Goal: Task Accomplishment & Management: Complete application form

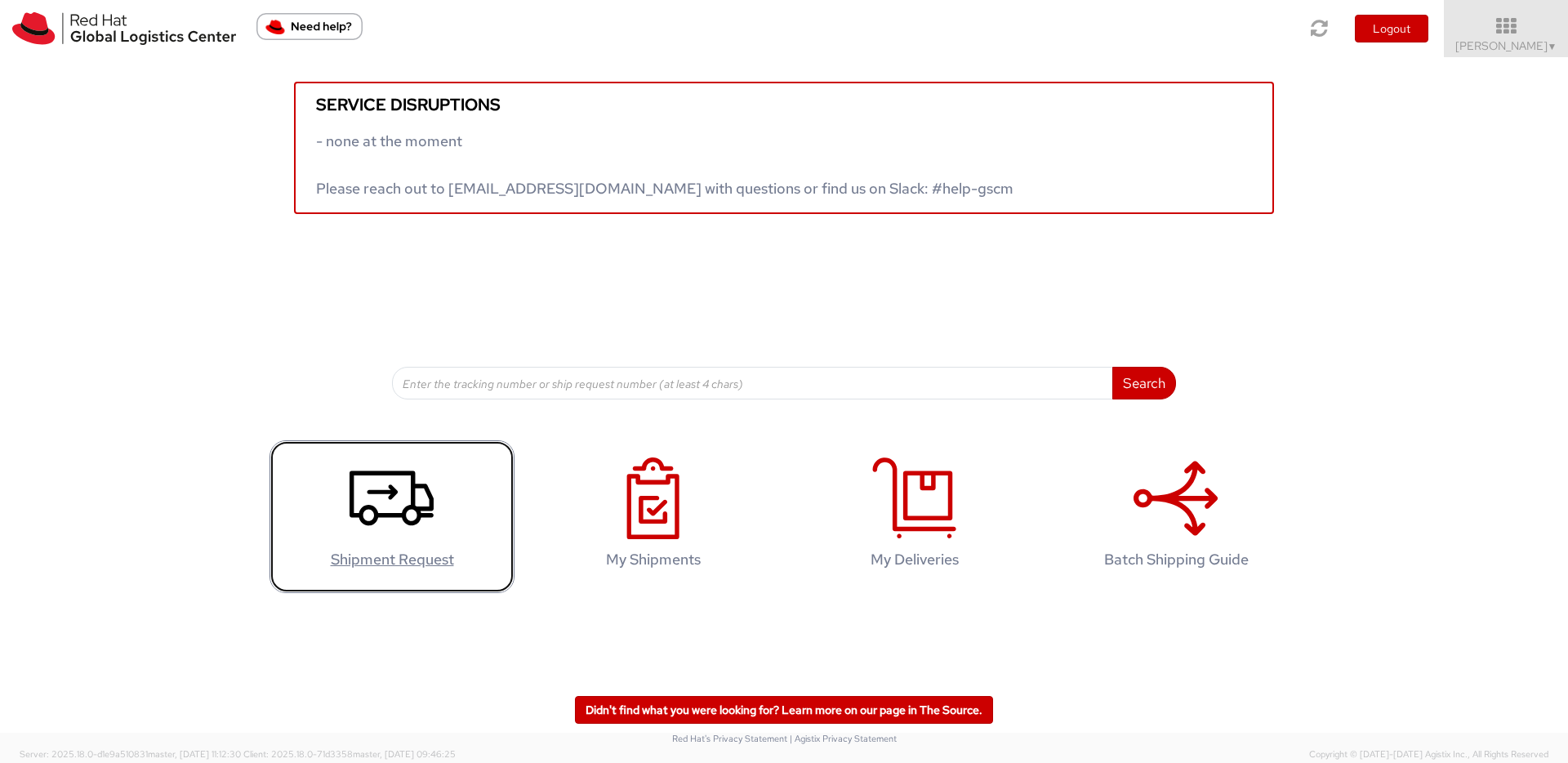
click at [420, 520] on use at bounding box center [392, 498] width 85 height 55
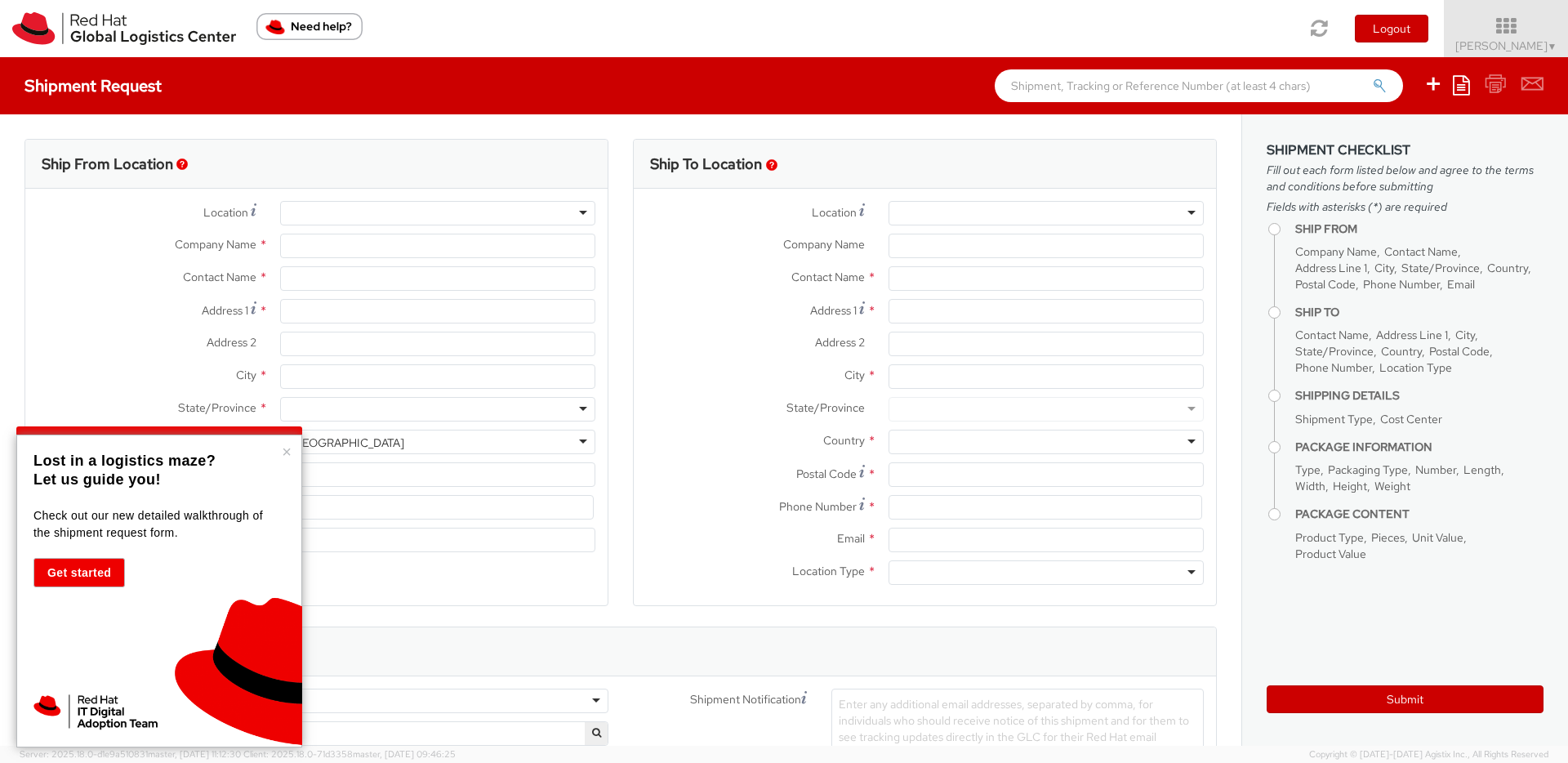
select select "655"
select select
click at [405, 206] on div at bounding box center [438, 213] width 316 height 24
click at [402, 244] on input "Company Name *" at bounding box center [438, 245] width 316 height 24
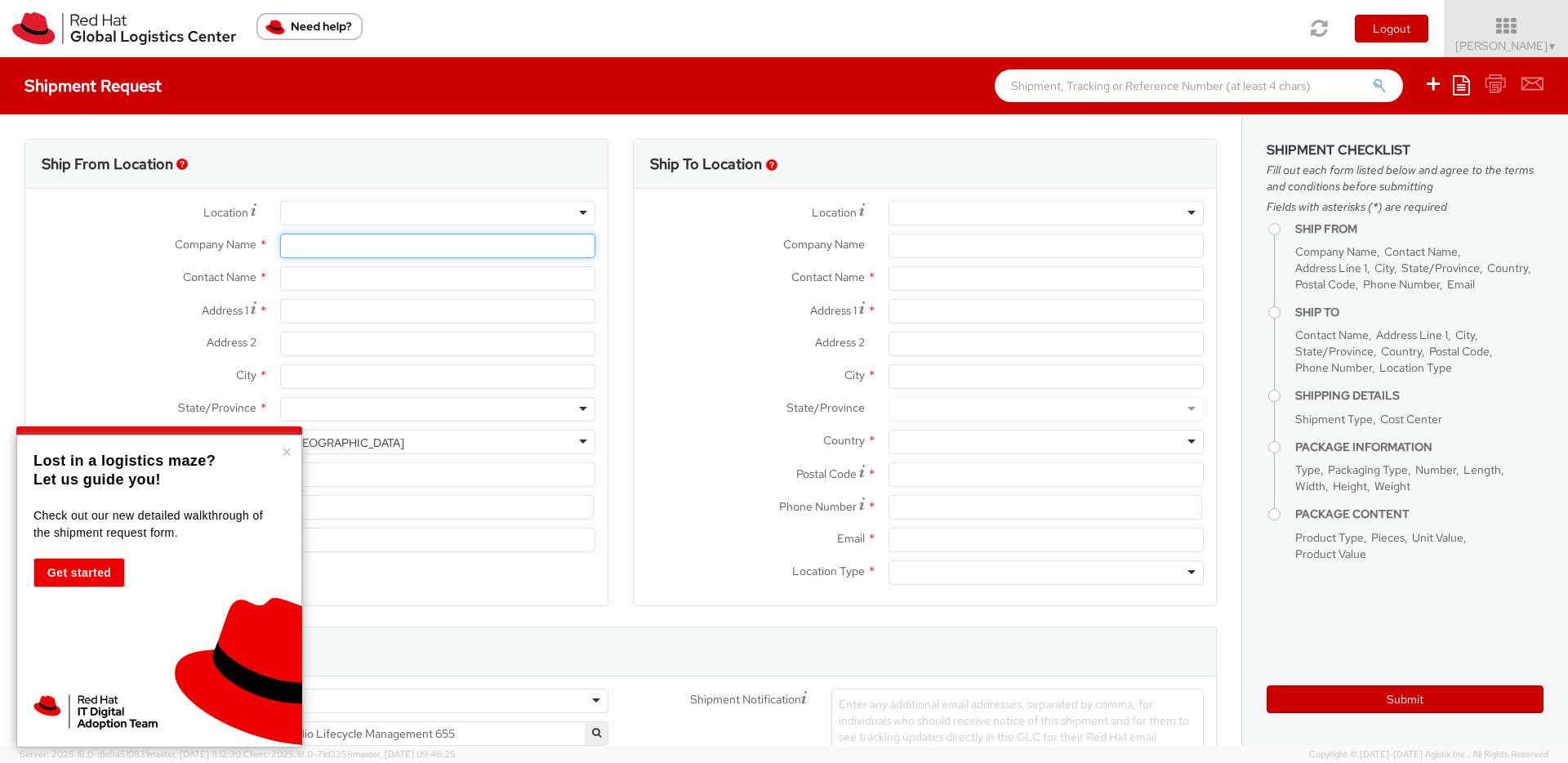
type input "Red Hat"
type input "[PERSON_NAME]"
type input "35351500419"
type input "[EMAIL_ADDRESS][DOMAIN_NAME]"
type input "Red Hat"
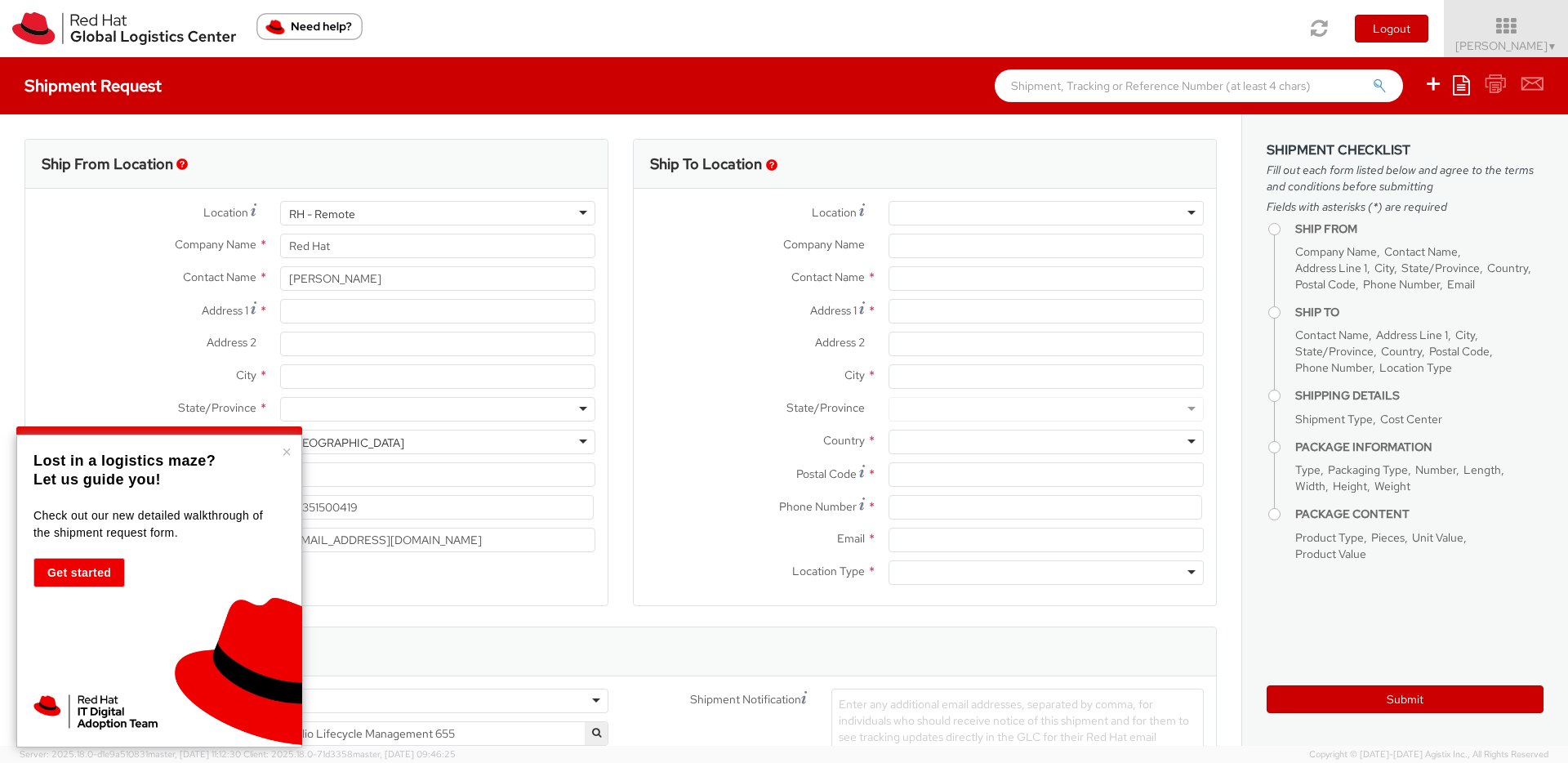
click at [678, 257] on div "Company Name *" at bounding box center [925, 245] width 583 height 24
click at [291, 451] on div "× Lost in a logistics maze? Let us guide you! Check out our new detailed walkth…" at bounding box center [159, 590] width 286 height 313
click at [285, 450] on button "×" at bounding box center [286, 451] width 10 height 16
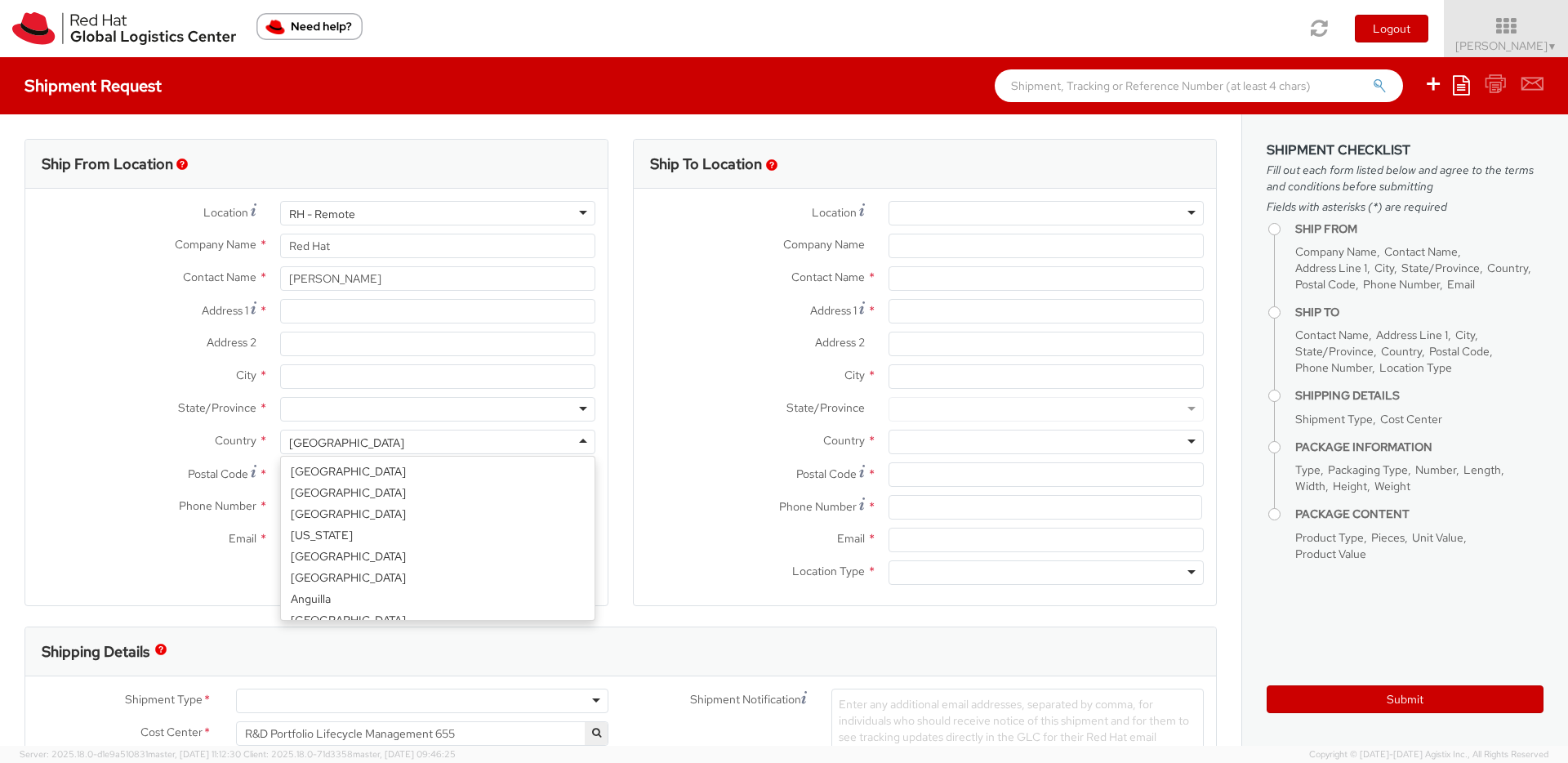
click at [388, 447] on div "United States" at bounding box center [438, 441] width 316 height 24
select select "CM"
select select "KGS"
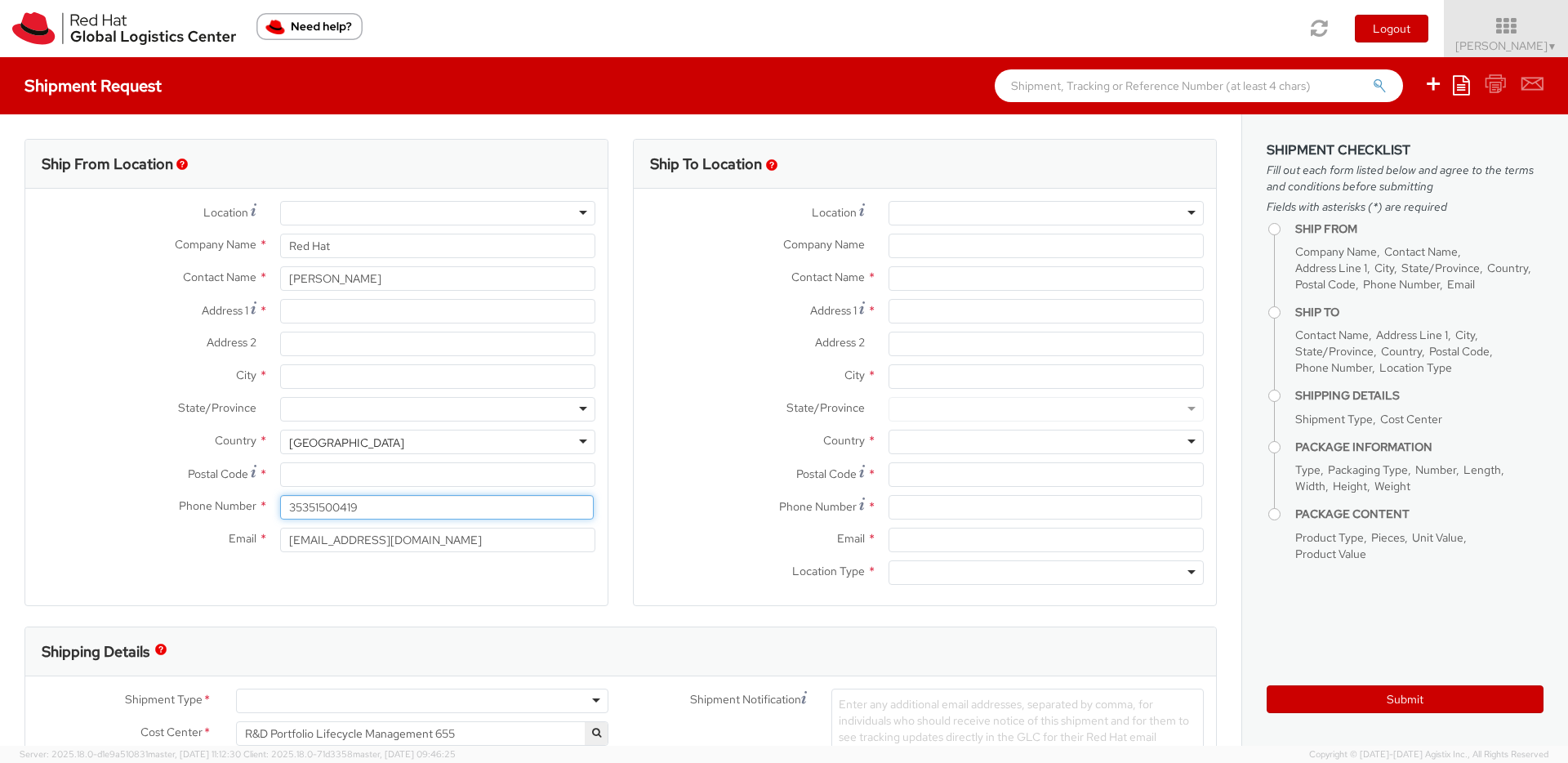
drag, startPoint x: 369, startPoint y: 503, endPoint x: 208, endPoint y: 494, distance: 161.3
click at [208, 495] on div "Phone Number * 35351500419" at bounding box center [316, 507] width 583 height 24
type input "353834205450"
click at [623, 464] on div "Ship To Location Location * RH - Amsterdam - MSO RH - Amsterdam Data Center RH …" at bounding box center [924, 382] width 609 height 487
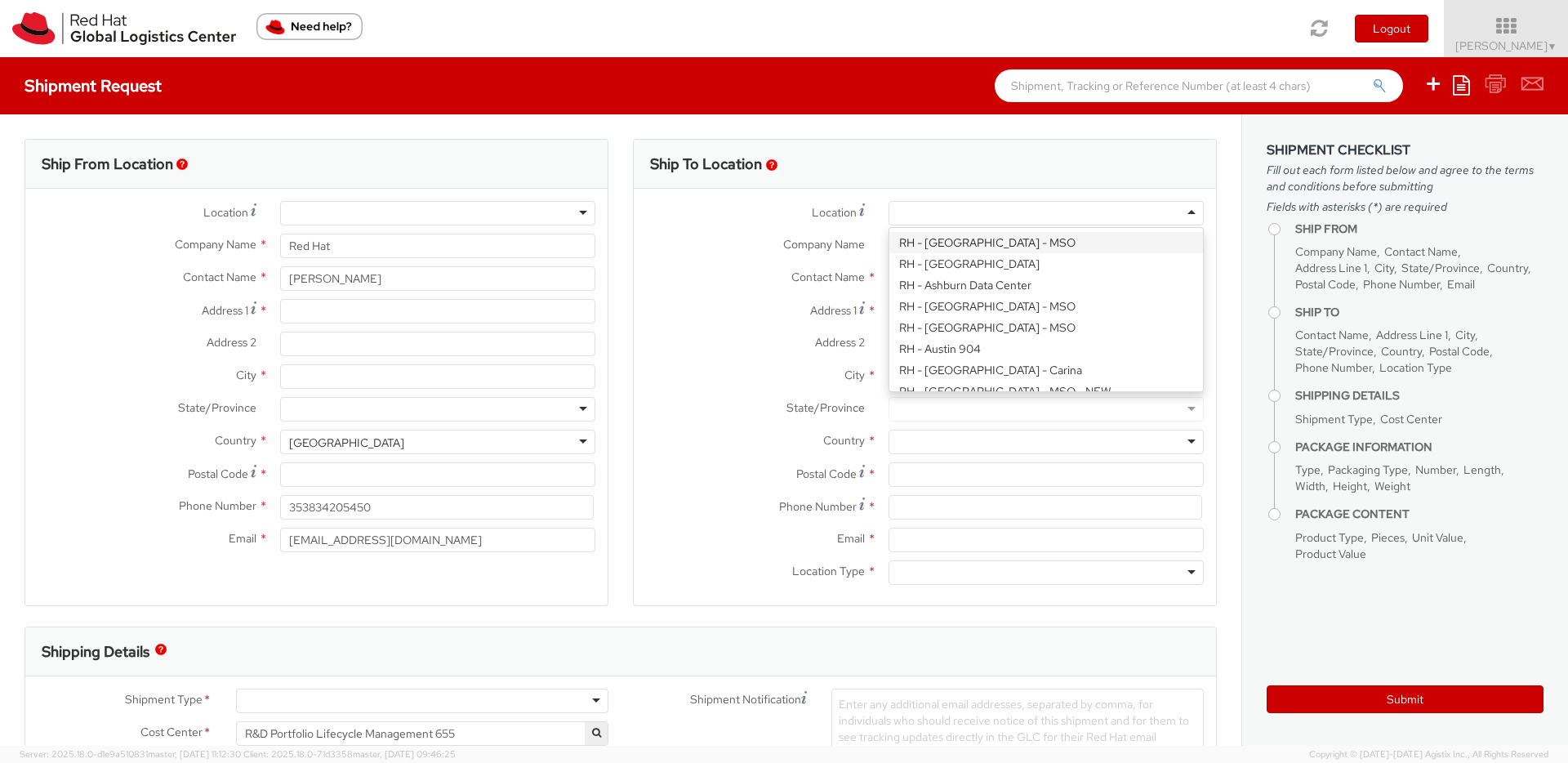
click at [956, 213] on div at bounding box center [1046, 213] width 316 height 24
paste input "RH - Brno - Tech Park Brno - B"
type input "RH - Brno - Tech Park Brno - B"
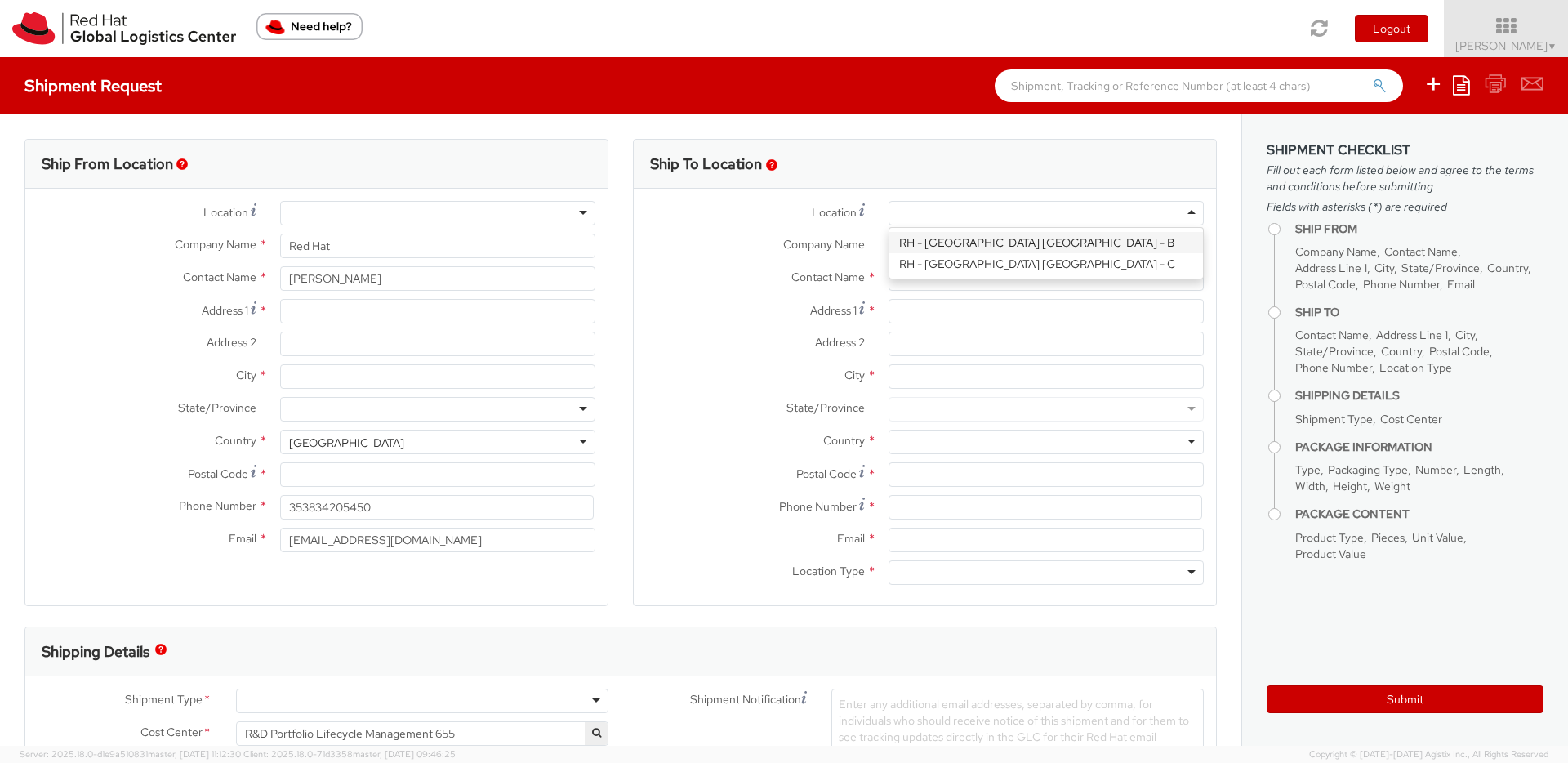
type input "Red Hat Czech s.r.o."
type input "Purkynova 647/111"
type input "BRNO"
type input "621 00"
type input "420 532 294 555"
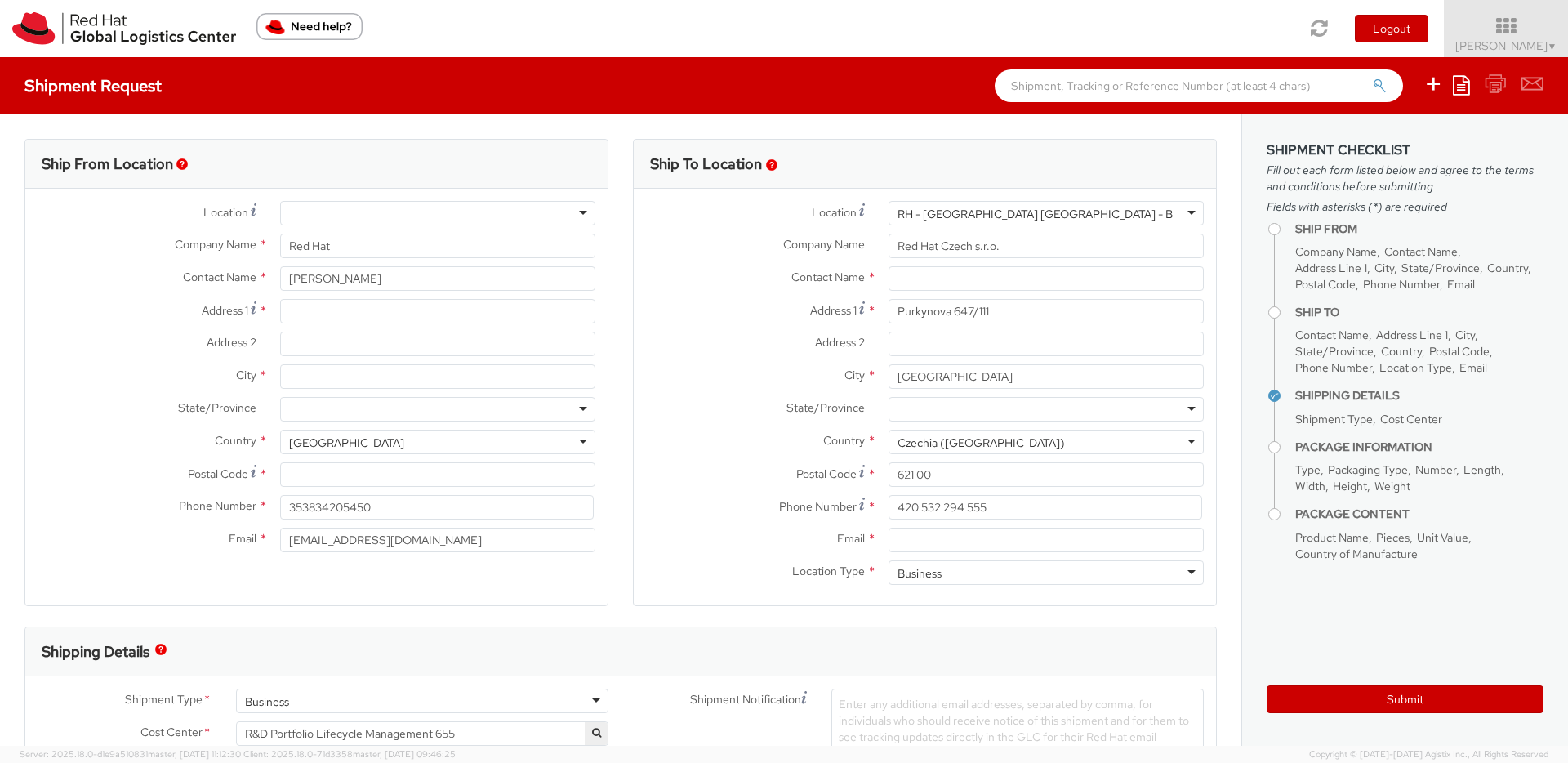
click at [343, 208] on div at bounding box center [438, 213] width 316 height 24
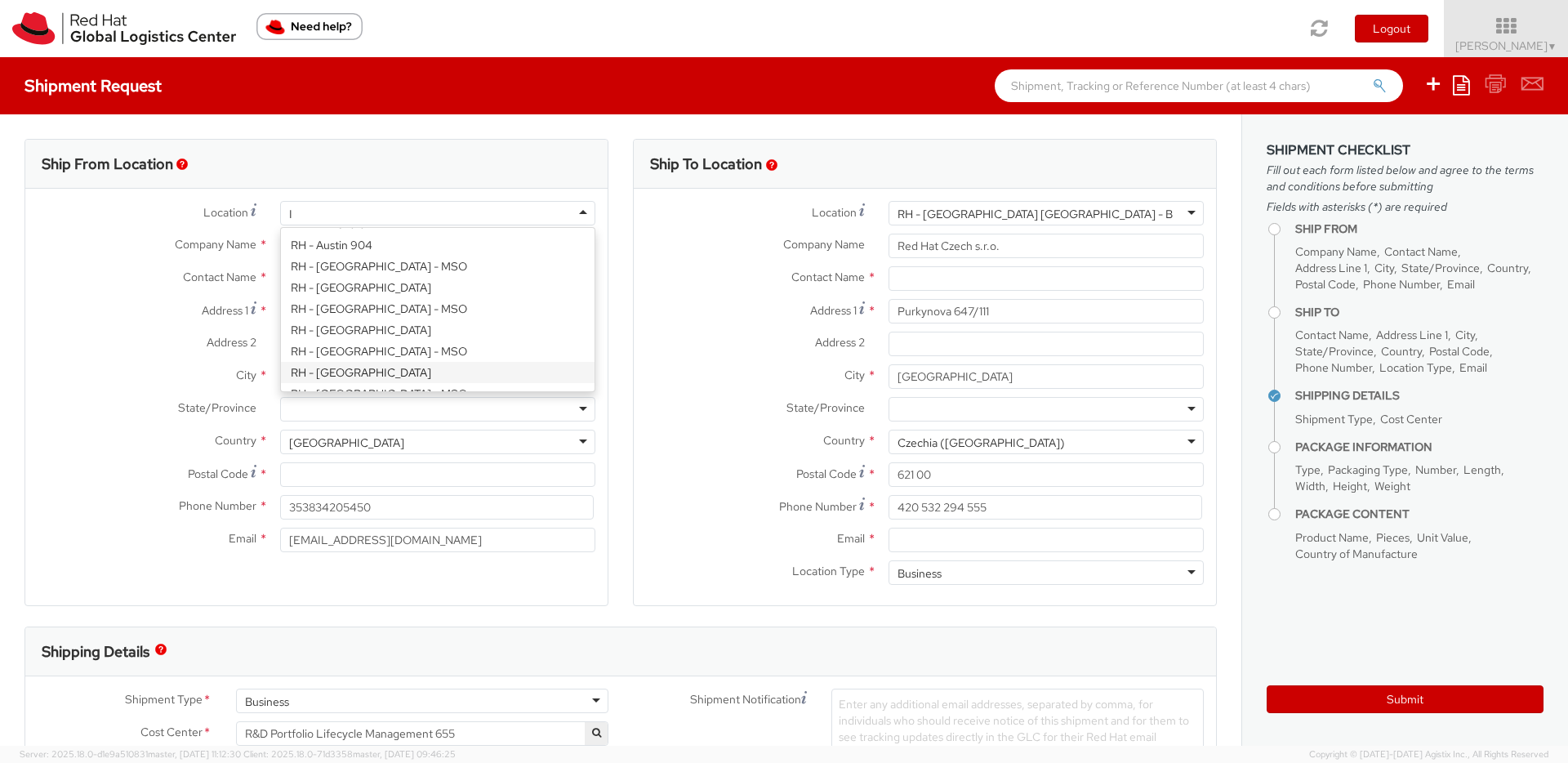
type input "I"
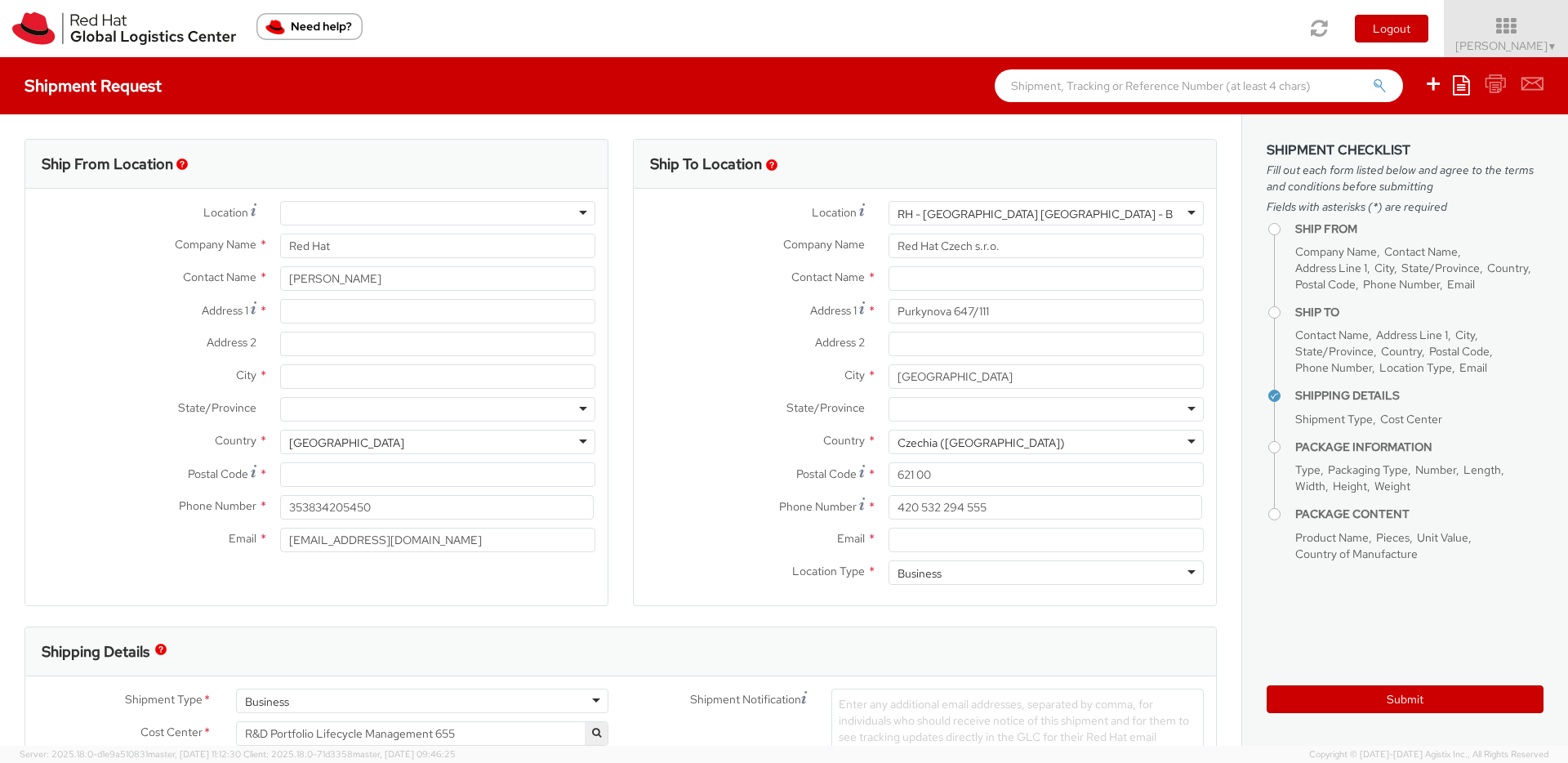
click at [367, 156] on div "Ship From Location" at bounding box center [316, 164] width 583 height 49
click at [351, 309] on input "Address 1 *" at bounding box center [438, 311] width 316 height 24
type input "Apt [STREET_ADDRESS]"
type input "Waterford,Irealdn"
type input "WATERFORD"
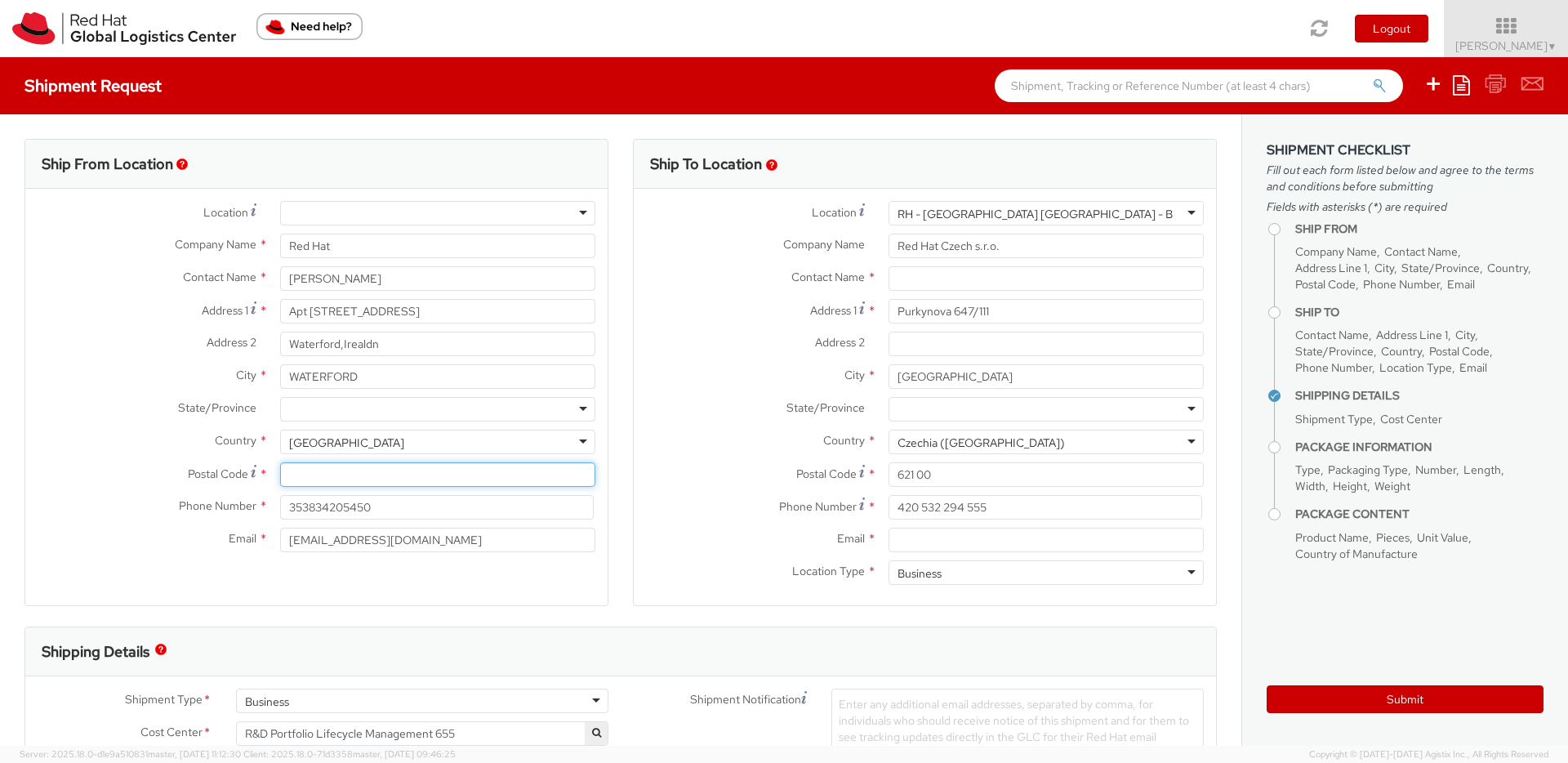
type input "X91 EK82"
type input "2443946591@qq.com"
drag, startPoint x: 401, startPoint y: 348, endPoint x: 204, endPoint y: 345, distance: 197.0
click at [204, 345] on div "Address 2 * Waterford,Irealdn" at bounding box center [316, 343] width 583 height 24
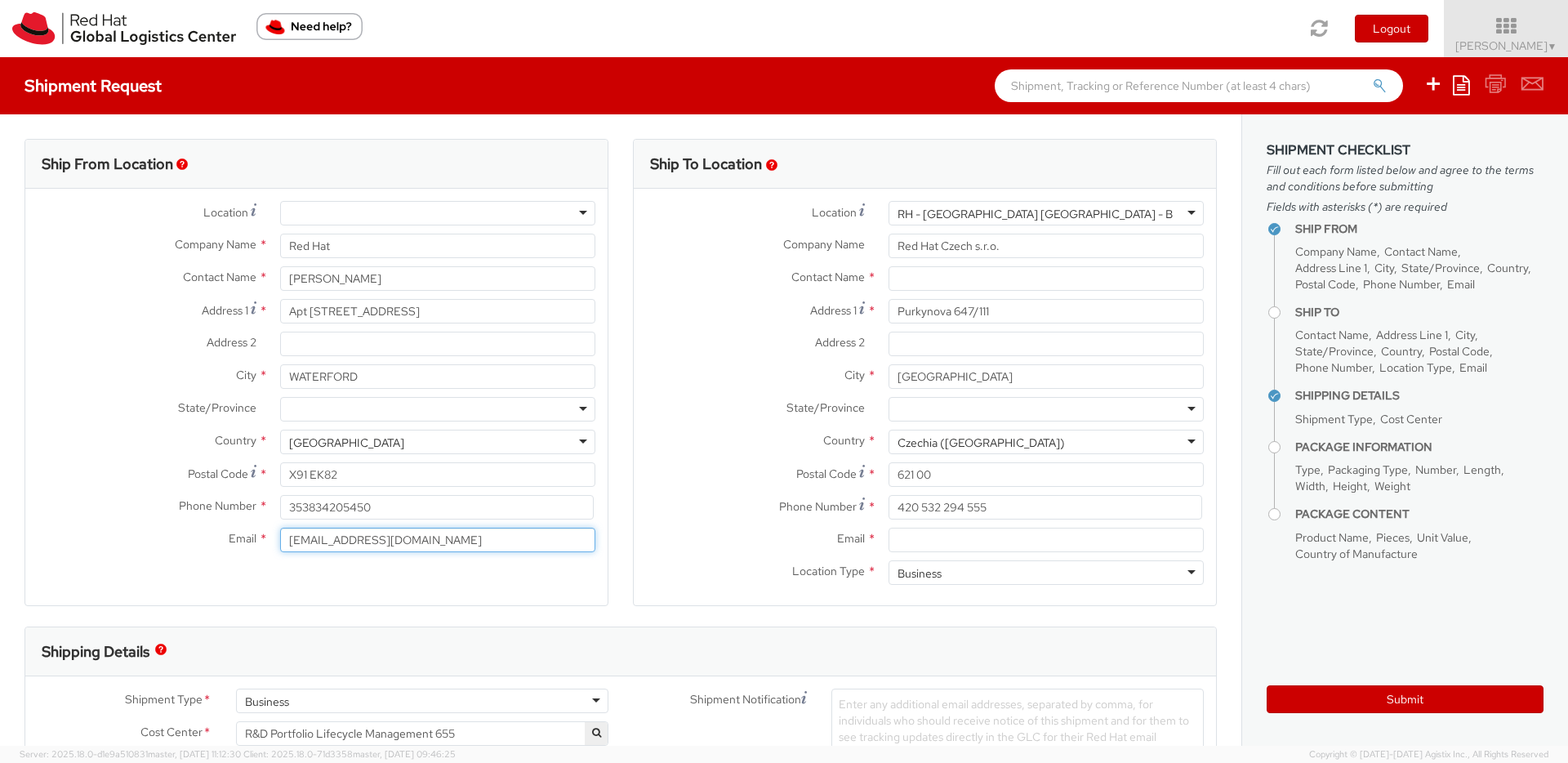
click at [406, 543] on input "2443946591@qq.com" at bounding box center [438, 539] width 316 height 24
drag, startPoint x: 227, startPoint y: 524, endPoint x: 94, endPoint y: 516, distance: 133.2
click at [94, 516] on div "Location * RH - Dubai RH - Milan RH - Madrid RH - Mumbai RH - Munich RH - Vienn…" at bounding box center [316, 381] width 583 height 359
type input "[EMAIL_ADDRESS][DOMAIN_NAME]"
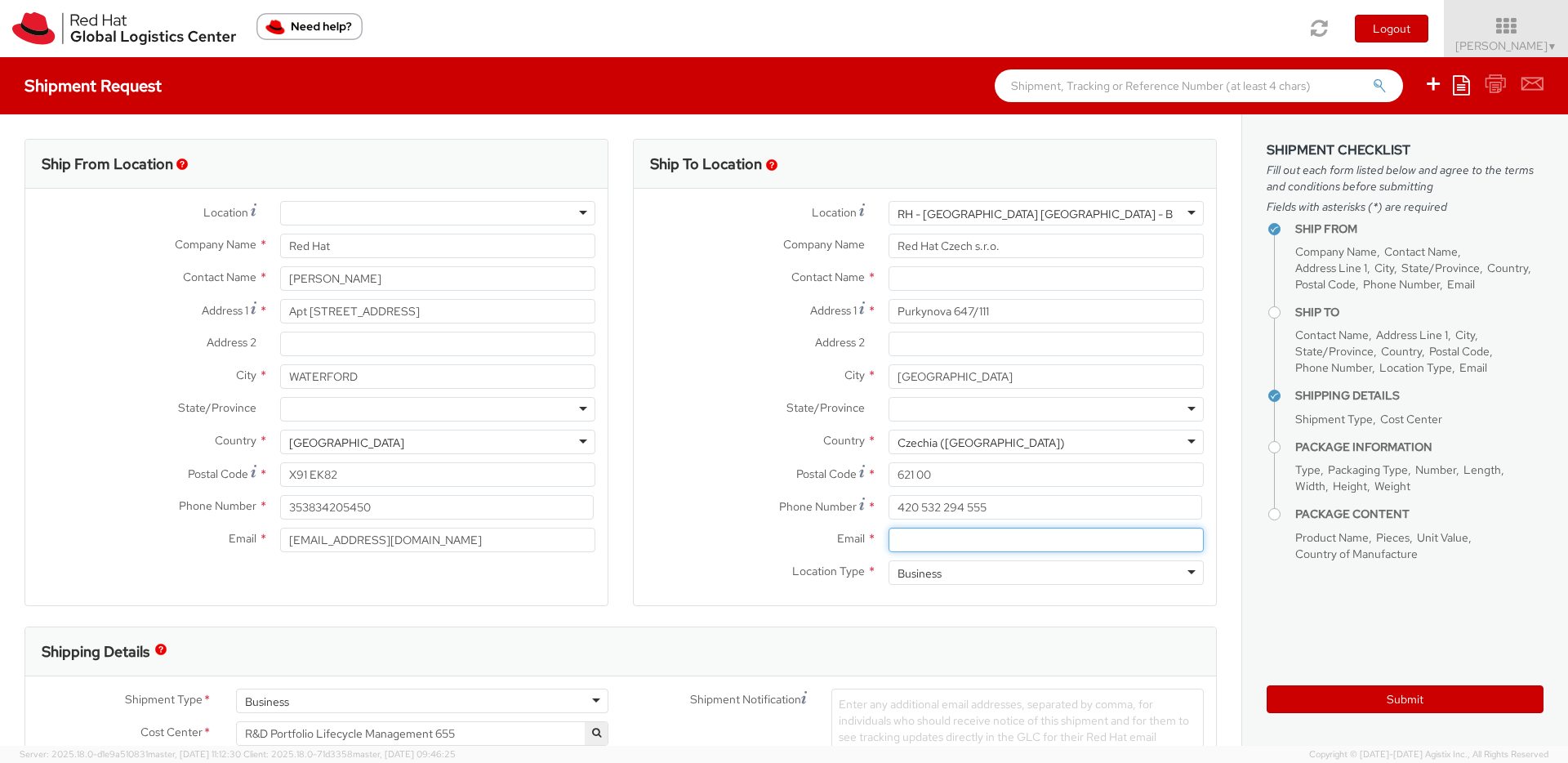
click at [955, 540] on input "Email *" at bounding box center [1046, 539] width 316 height 24
paste input "[EMAIL_ADDRESS][DOMAIN_NAME]"
type input "[EMAIL_ADDRESS][DOMAIN_NAME]"
click at [951, 273] on input "text" at bounding box center [1046, 278] width 316 height 24
click at [1004, 273] on input "text" at bounding box center [1046, 278] width 316 height 24
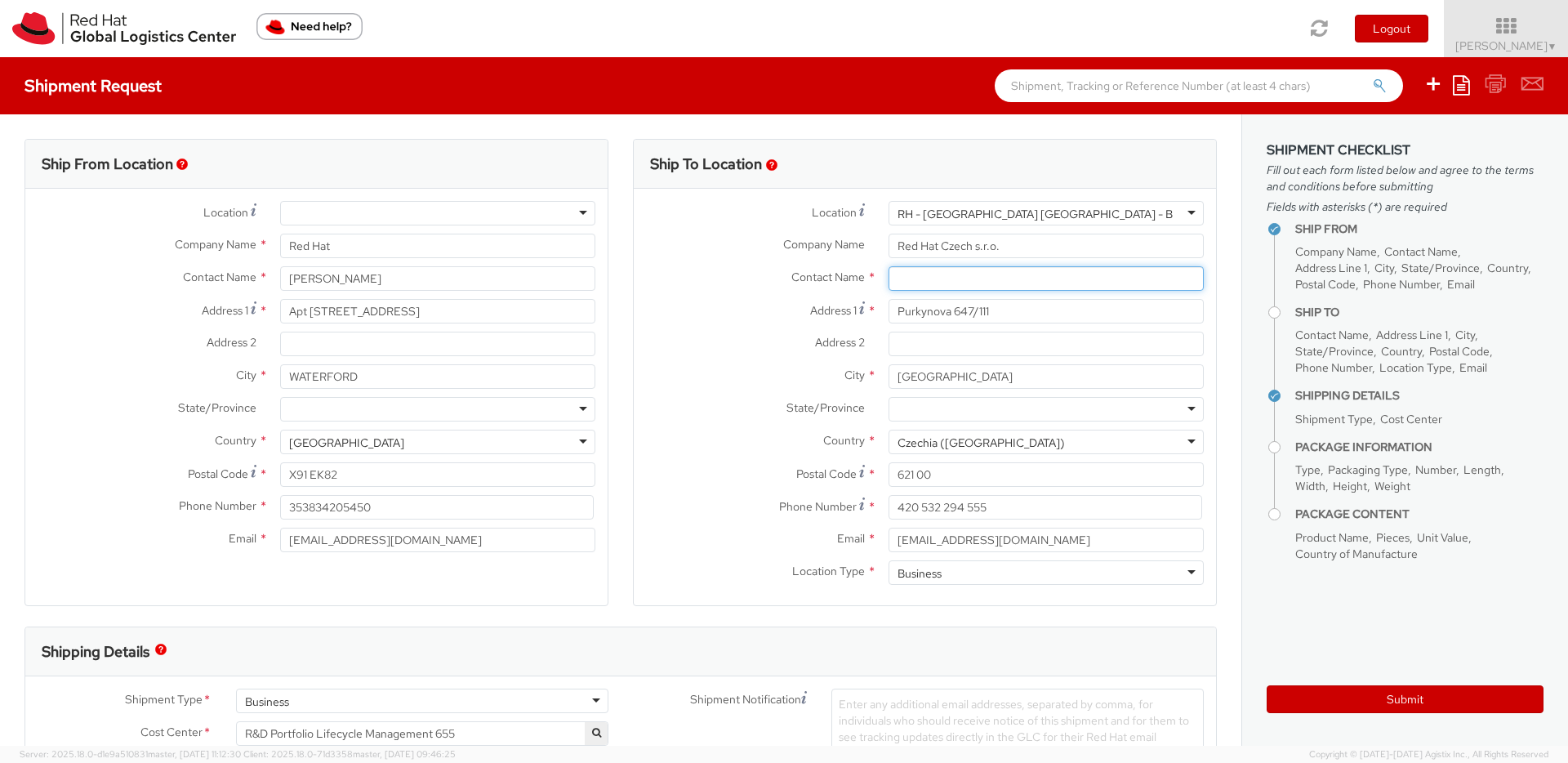
paste input "Red Hat IT - Endpoint Systems"
type input "Red Hat IT - Endpoint Systems"
paste input "Attn: Red Hat IT - Endpoint Systems"
type input "Attn: Red Hat IT - Endpoint Systems"
click at [577, 408] on div at bounding box center [438, 409] width 316 height 24
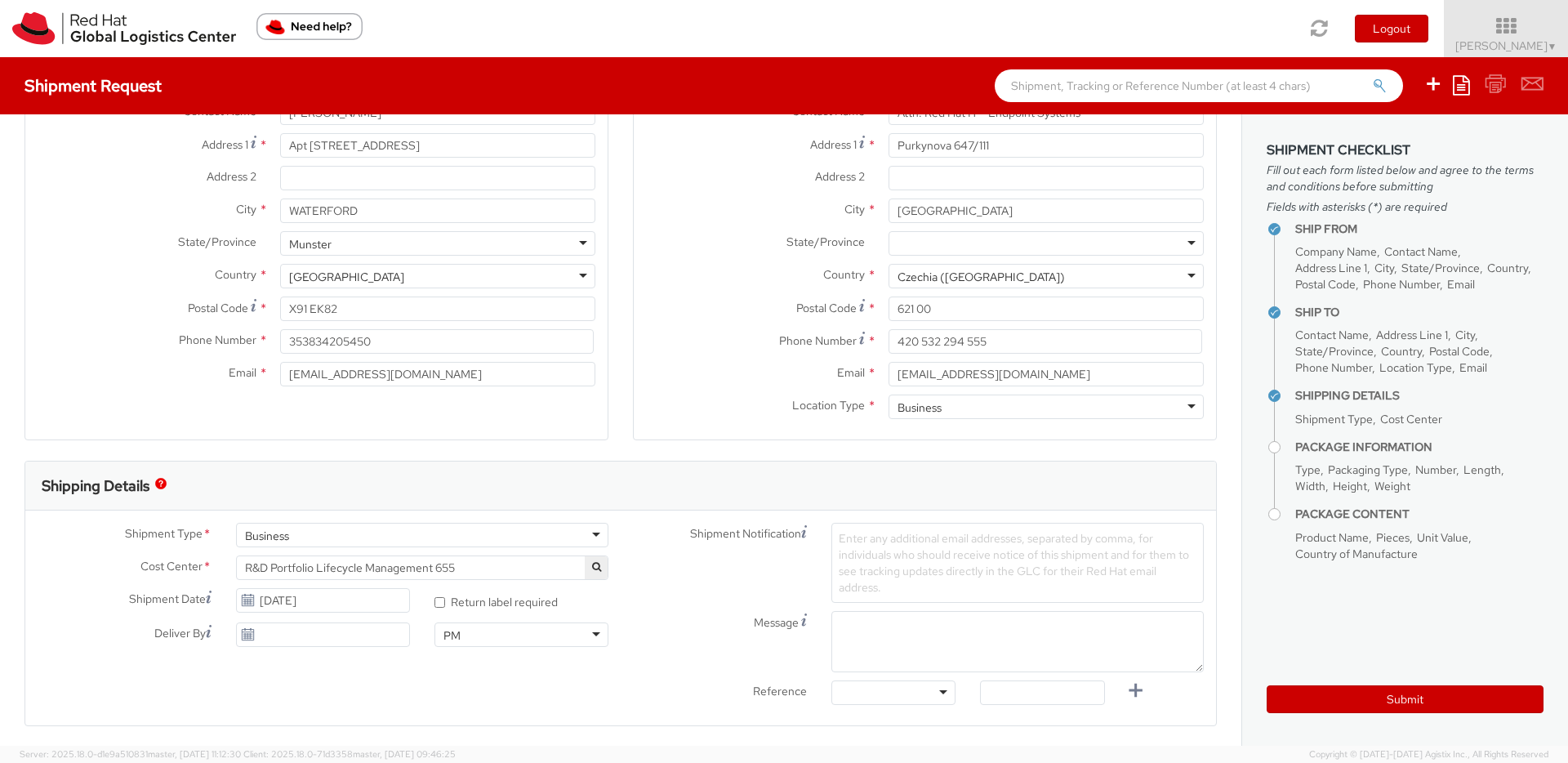
scroll to position [166, 0]
drag, startPoint x: 422, startPoint y: 567, endPoint x: 225, endPoint y: 567, distance: 197.0
click at [225, 567] on div "R&D Portfolio Lifecycle Management 655 R&D Portfolio Lifecycle Management 655 S…" at bounding box center [423, 566] width 397 height 24
click at [325, 592] on input "[DATE]" at bounding box center [324, 599] width 174 height 24
click at [463, 560] on span "R&D Portfolio Lifecycle Management 655" at bounding box center [423, 566] width 354 height 14
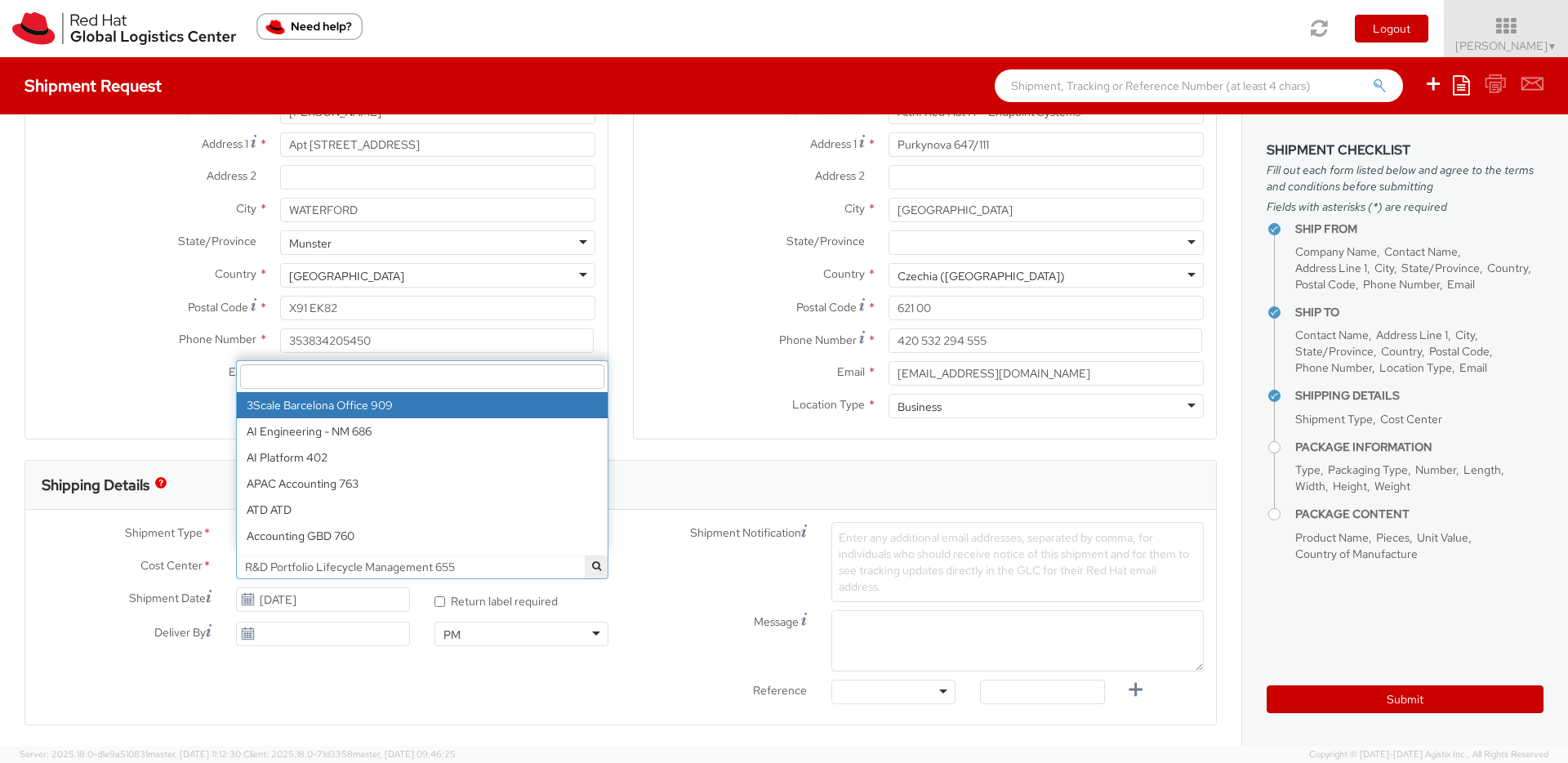
click at [406, 377] on input "search" at bounding box center [422, 376] width 364 height 24
paste input "IT Fixed Assets and Contracts 850"
type input "IT Fixed Assets and Contracts 850"
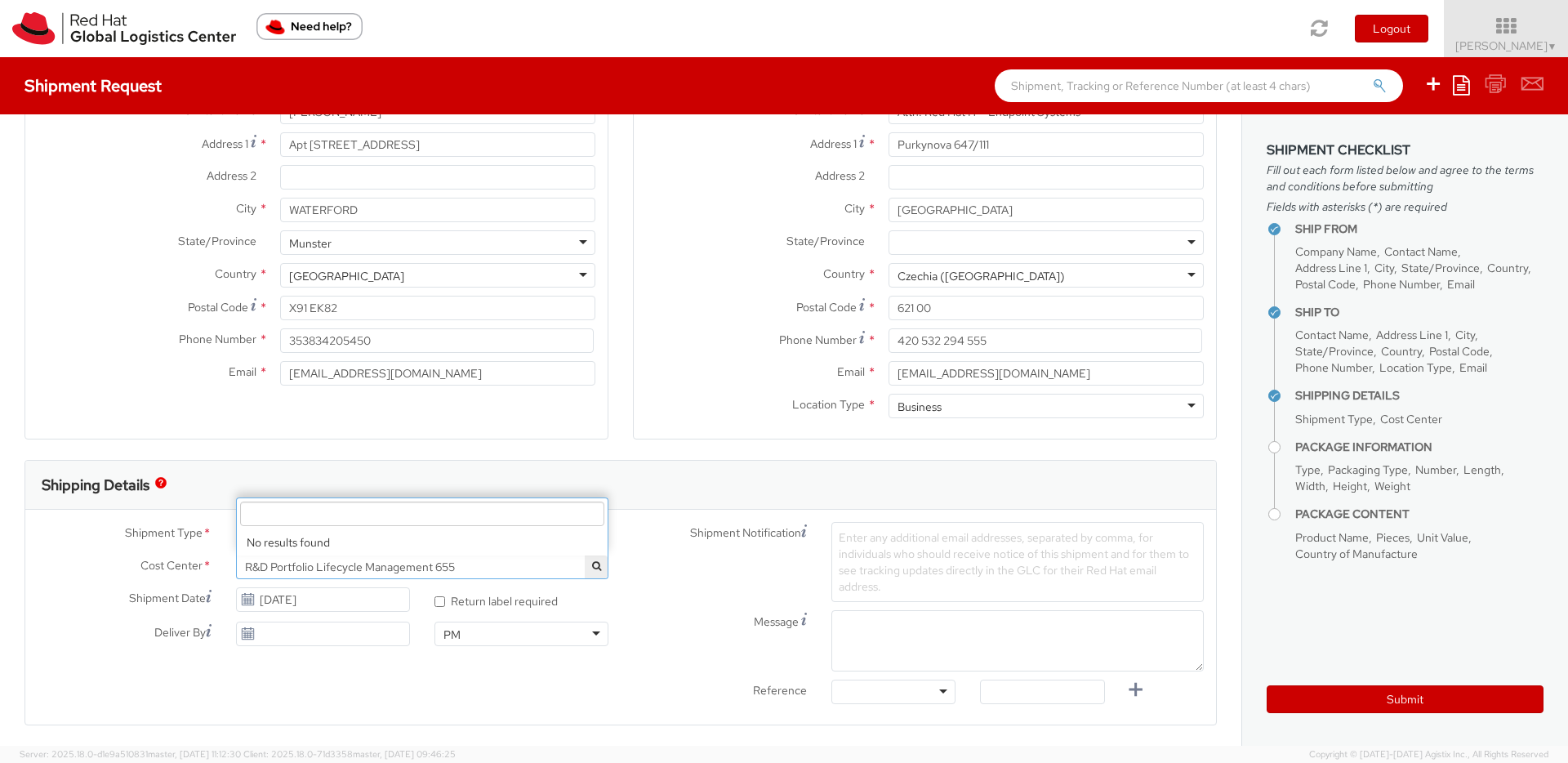
click at [677, 533] on label "Shipment Notification" at bounding box center [719, 532] width 199 height 20
click at [542, 572] on span "R&D Portfolio Lifecycle Management 655" at bounding box center [423, 566] width 354 height 14
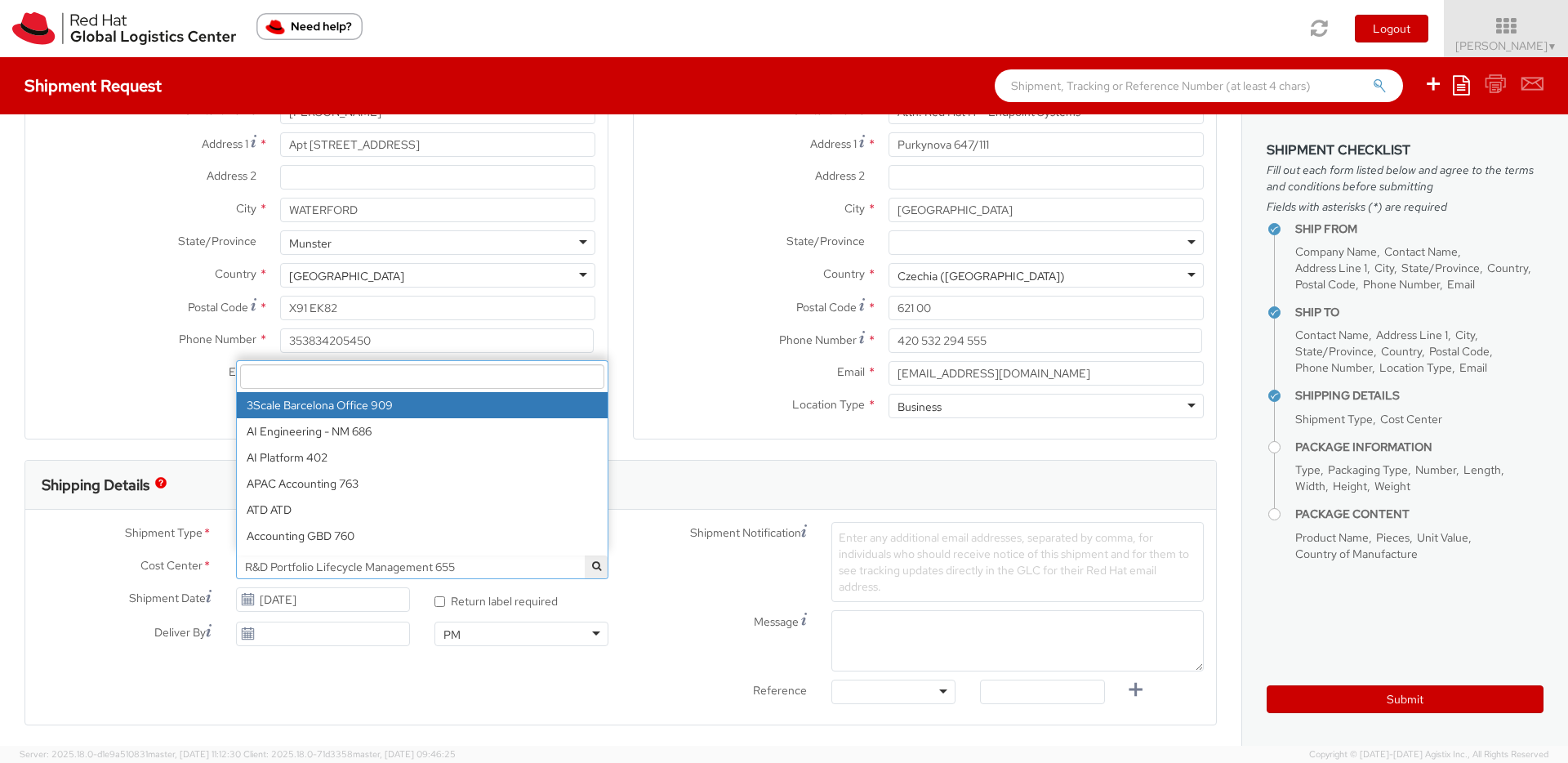
click at [369, 379] on input "search" at bounding box center [422, 376] width 364 height 24
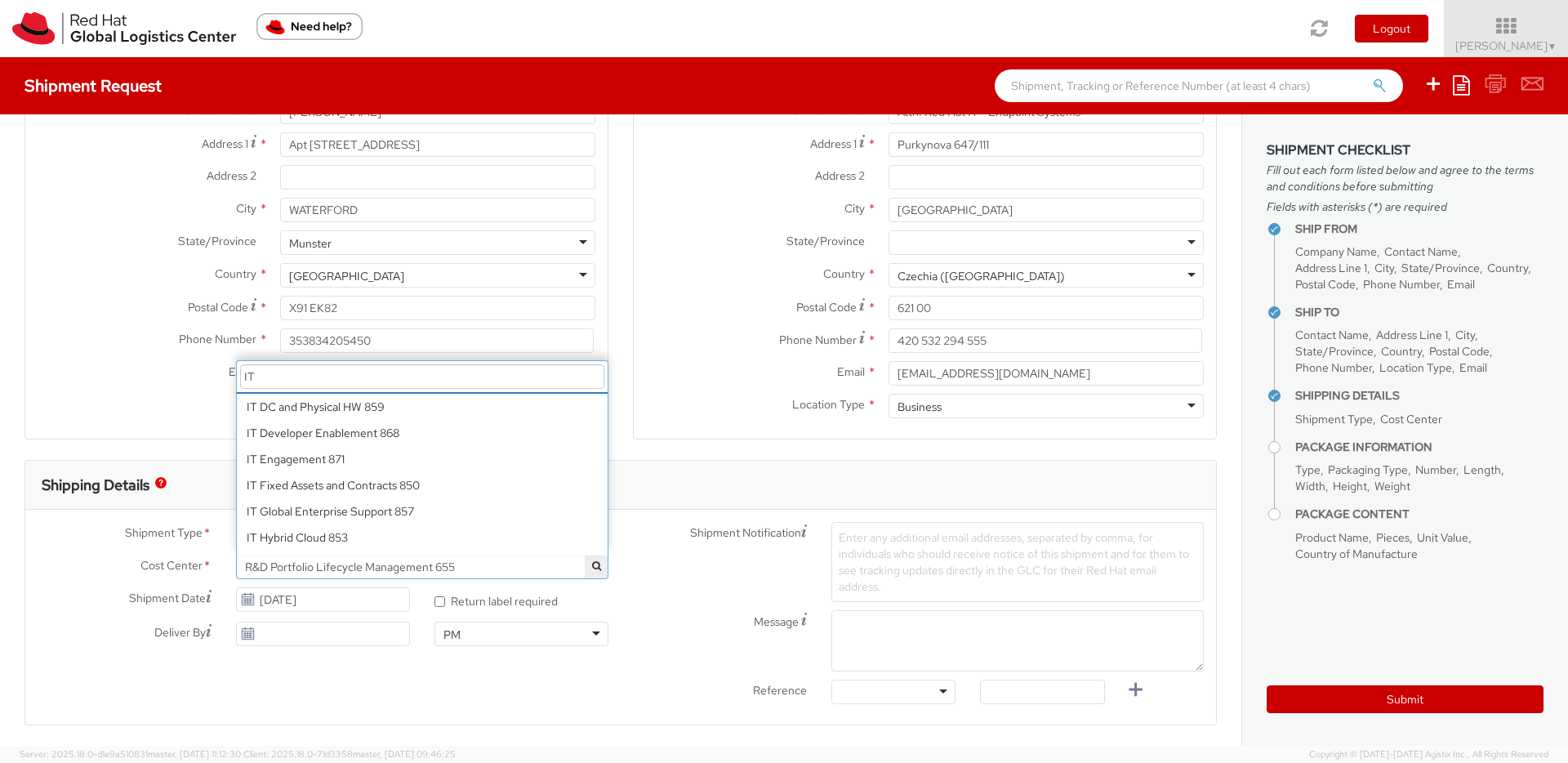
scroll to position [129, 0]
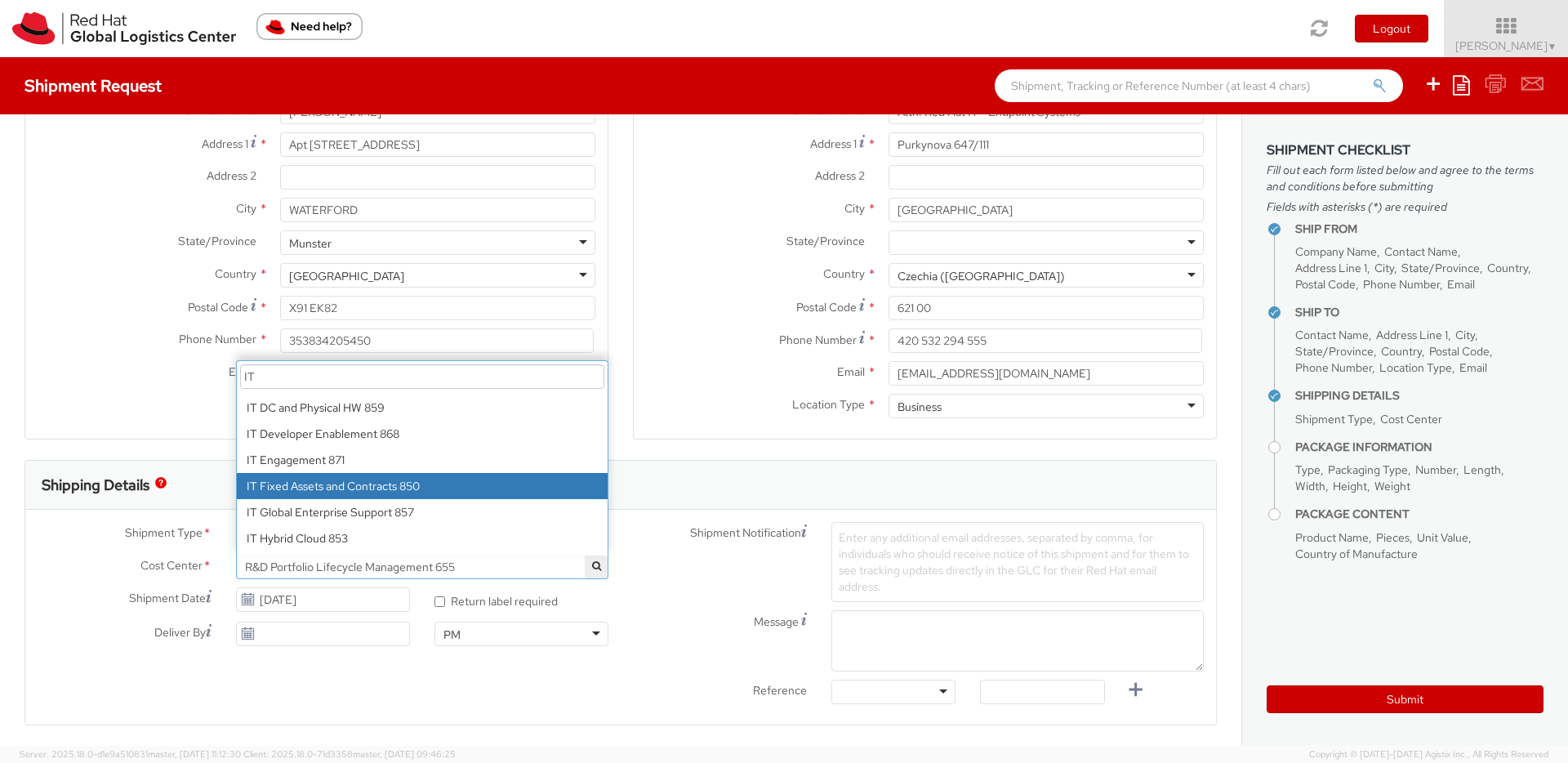
type input "IT"
select select "850"
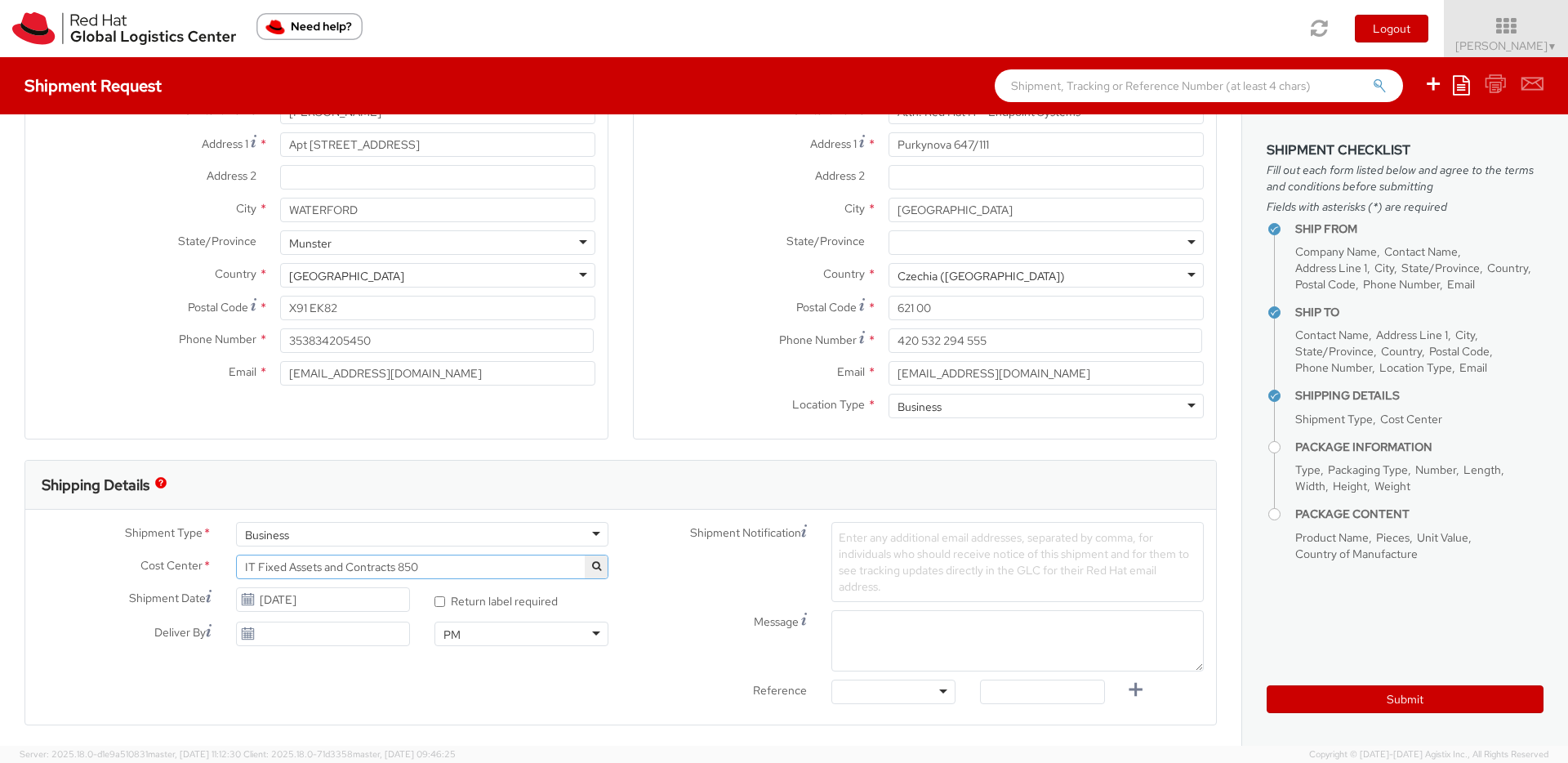
click at [653, 572] on div "Shipment Notification Enter any additional email addresses, separated by comma,…" at bounding box center [918, 562] width 595 height 80
click at [250, 603] on icon at bounding box center [247, 599] width 13 height 13
click at [250, 601] on use at bounding box center [247, 599] width 12 height 12
click at [645, 598] on div "Shipment Notification Enter any additional email addresses, separated by comma,…" at bounding box center [918, 562] width 595 height 80
click at [253, 602] on icon at bounding box center [247, 599] width 13 height 13
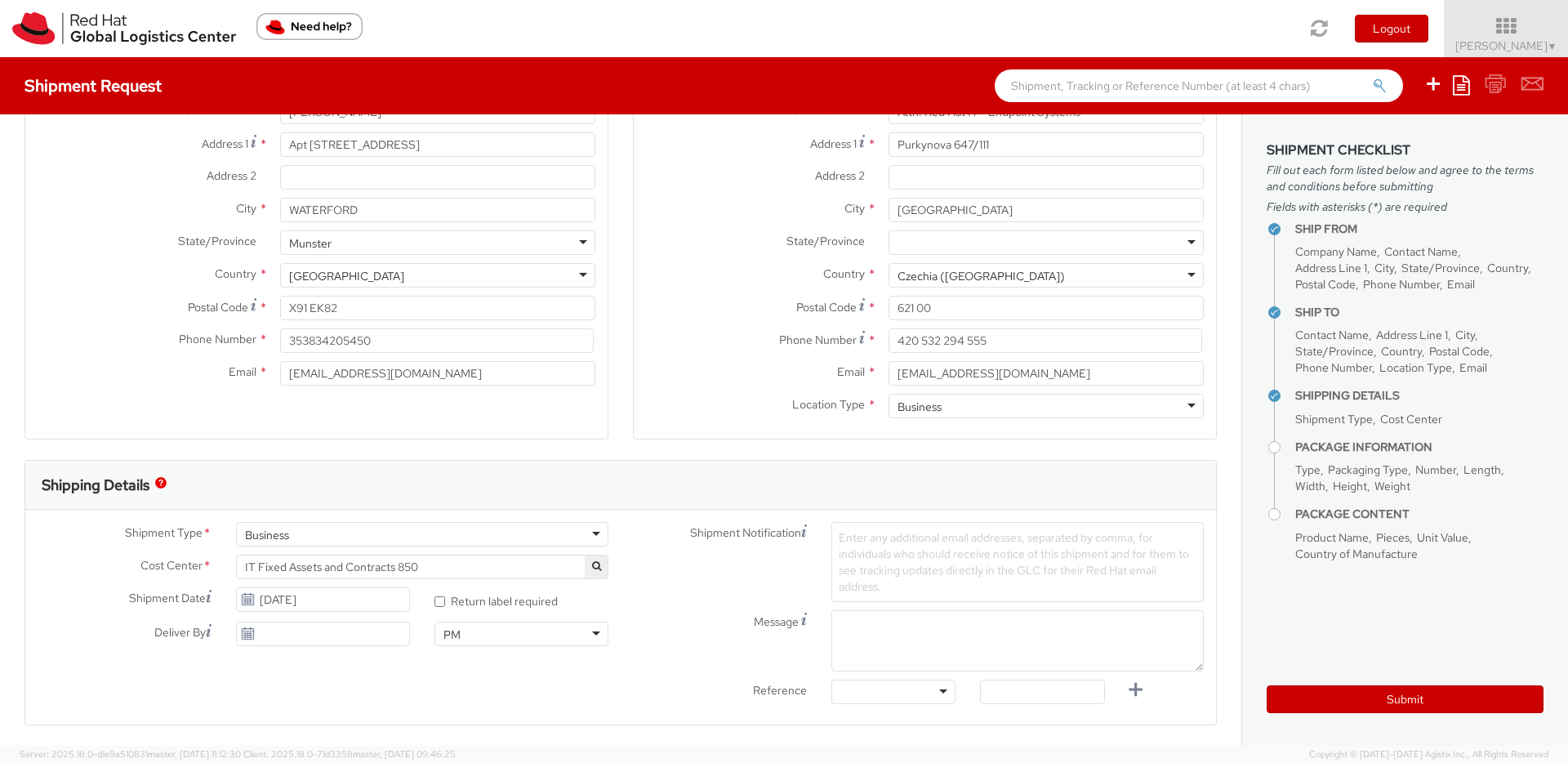
click at [250, 603] on use at bounding box center [247, 599] width 12 height 12
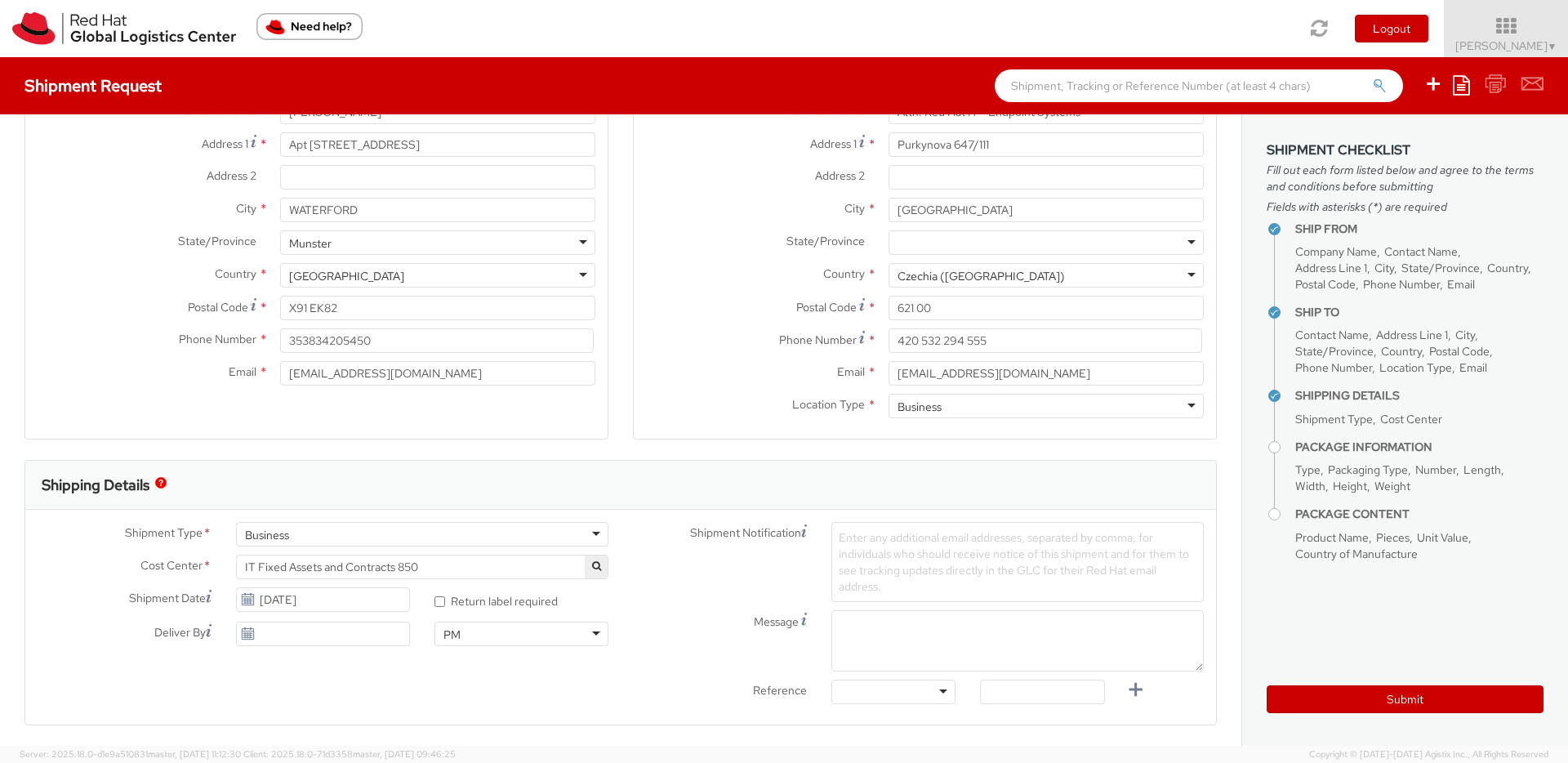
click at [250, 603] on use at bounding box center [247, 599] width 12 height 12
click at [245, 639] on div "[DATE]" at bounding box center [324, 633] width 174 height 24
click at [247, 638] on icon at bounding box center [247, 634] width 13 height 13
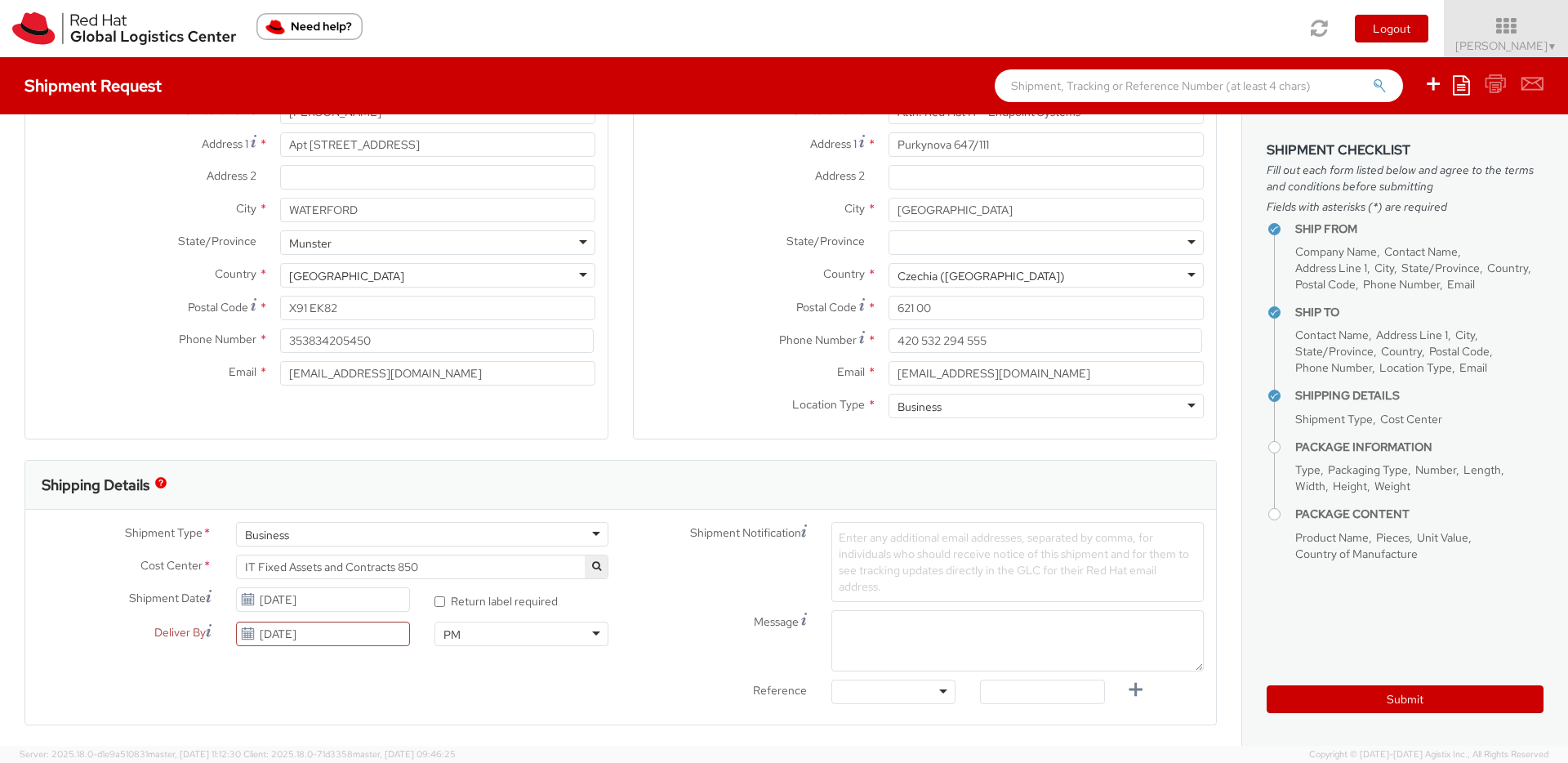
click at [312, 658] on div "Shipment Type * Business Business Business Cost Center * R&D Portfolio Lifecycl…" at bounding box center [620, 617] width 1191 height 191
click at [250, 599] on use at bounding box center [247, 599] width 12 height 12
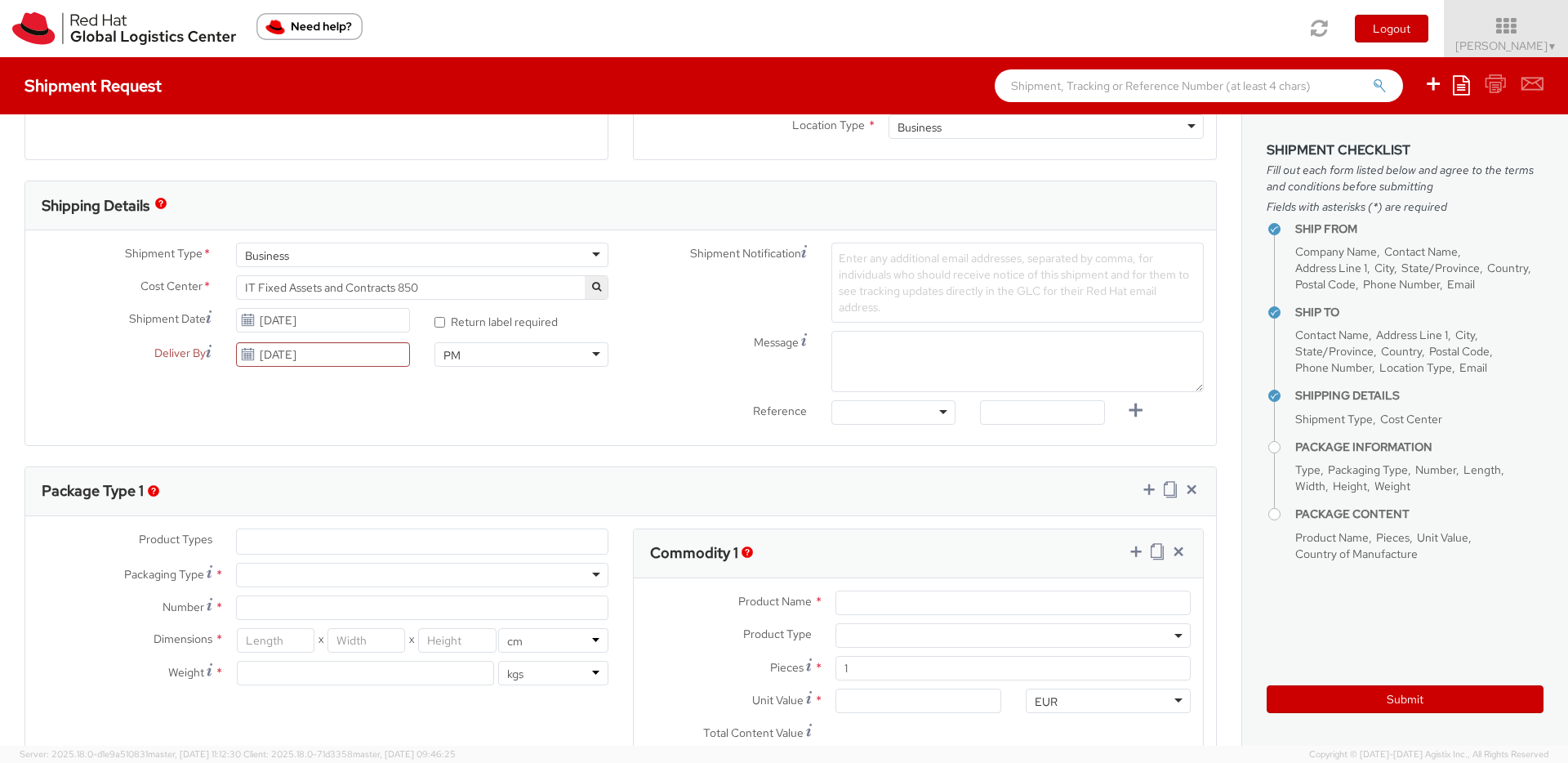
scroll to position [452, 0]
click at [250, 313] on use at bounding box center [247, 313] width 12 height 12
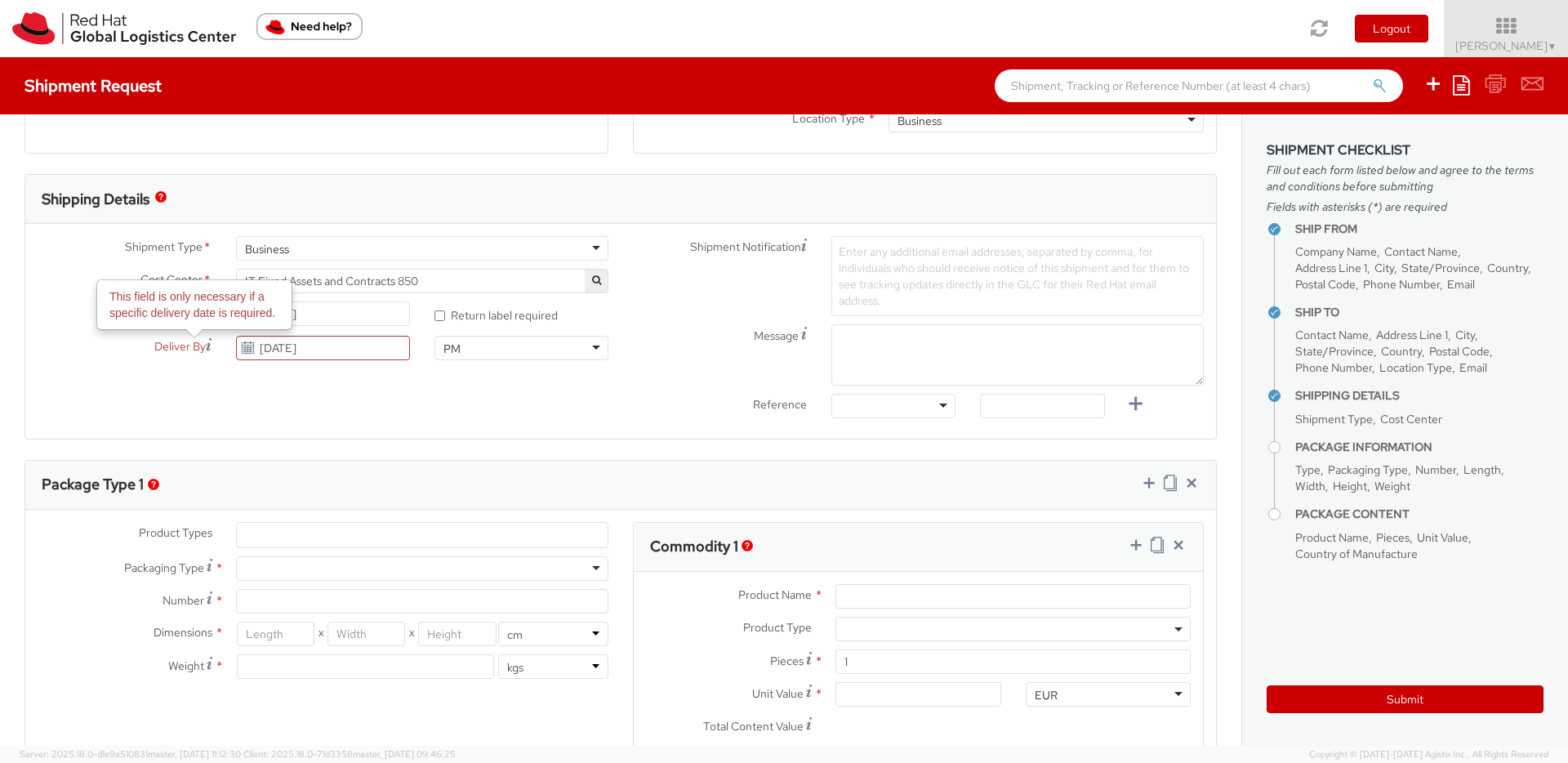
click at [200, 350] on span "Deliver By" at bounding box center [180, 346] width 51 height 17
click at [236, 350] on input "[DATE]" at bounding box center [324, 347] width 174 height 24
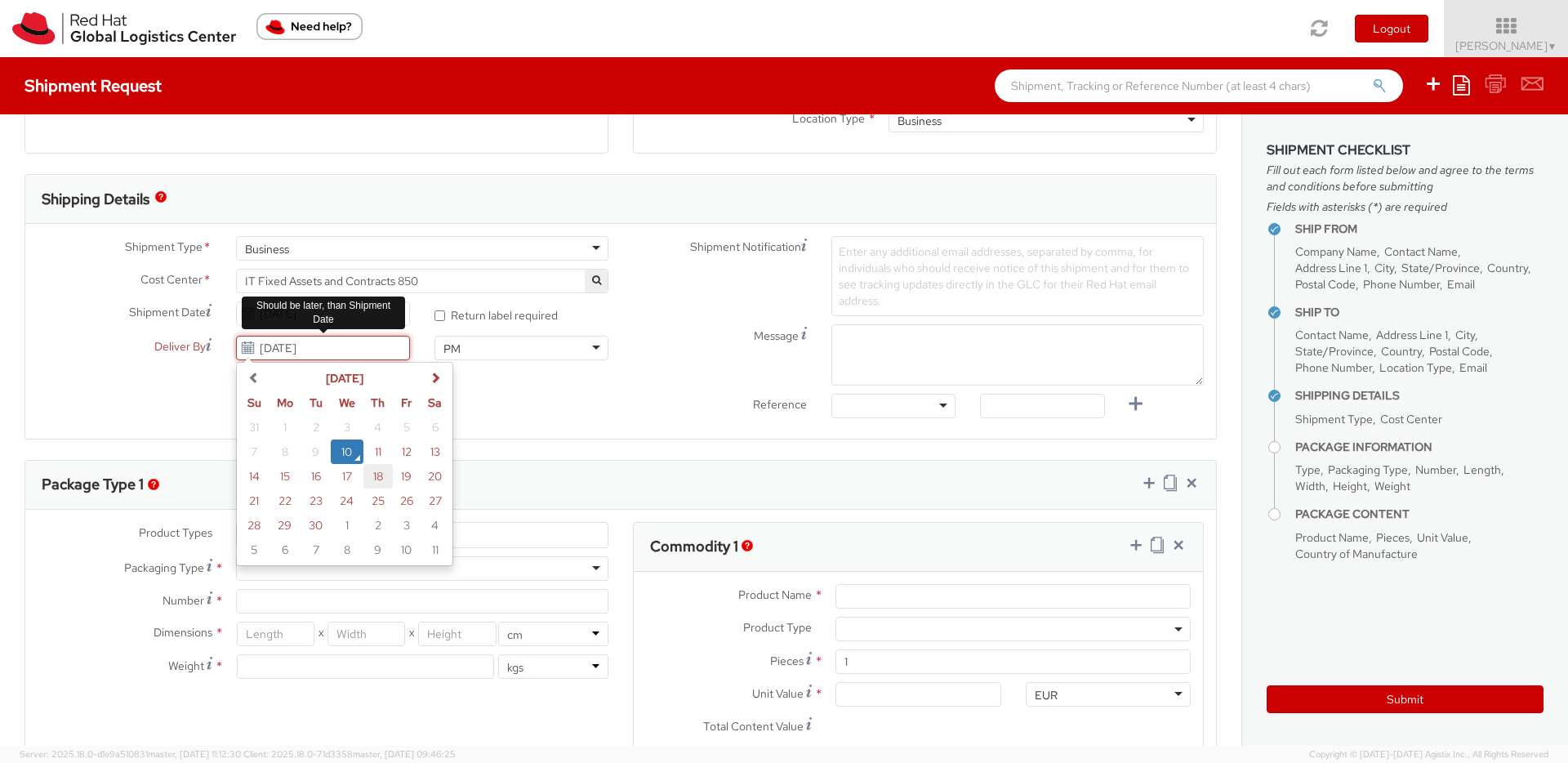
click at [379, 480] on td "18" at bounding box center [378, 475] width 30 height 24
type input "09/18/2025"
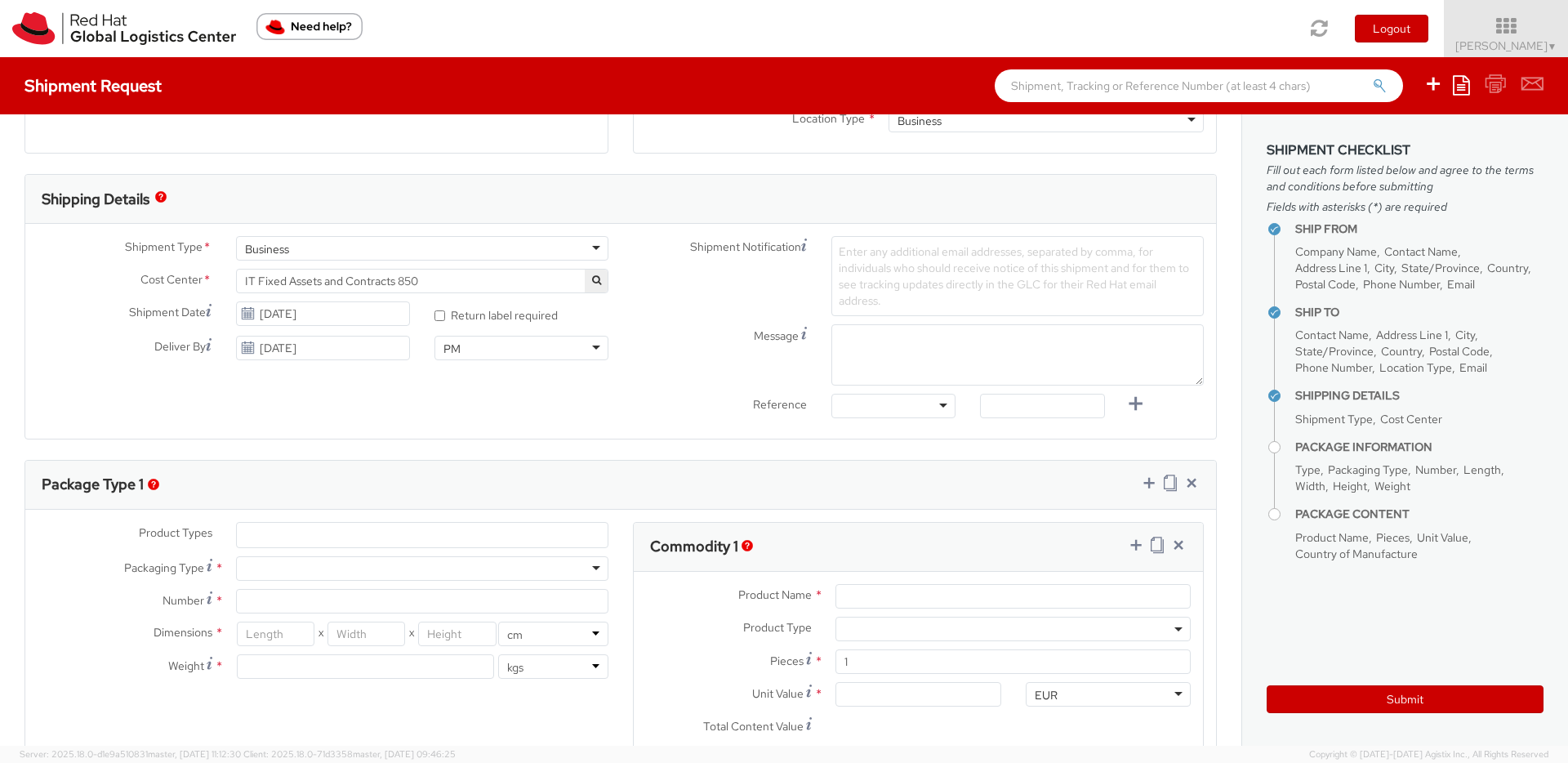
click at [497, 404] on div "Shipment Type * Business Business Business Cost Center * R&D Portfolio Lifecycl…" at bounding box center [620, 332] width 1191 height 191
click at [245, 310] on use at bounding box center [247, 313] width 12 height 12
click at [254, 316] on use at bounding box center [247, 313] width 12 height 12
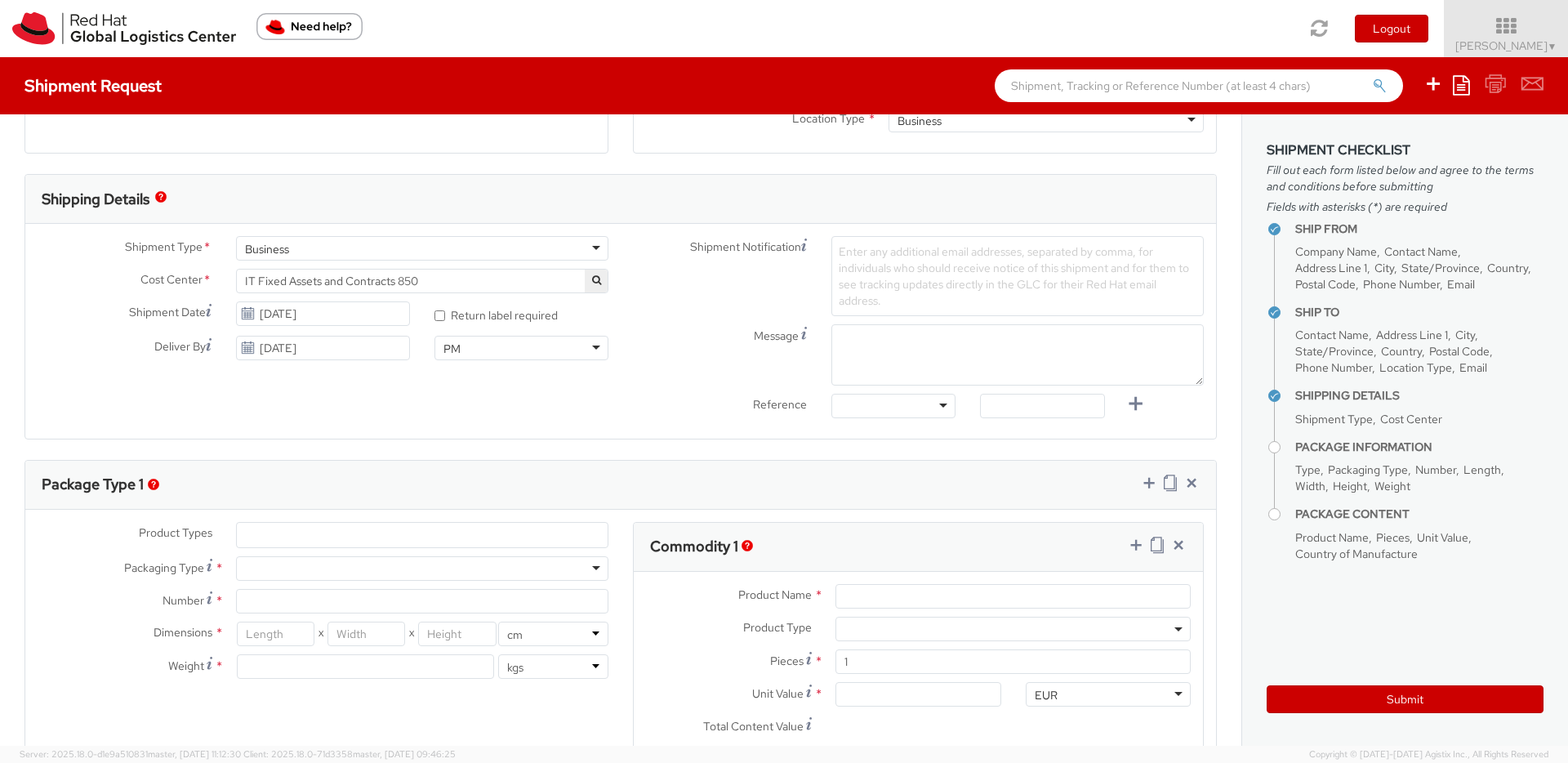
click at [254, 316] on use at bounding box center [247, 313] width 12 height 12
click at [958, 254] on span "Enter any additional email addresses, separated by comma, for individuals who s…" at bounding box center [1014, 276] width 351 height 64
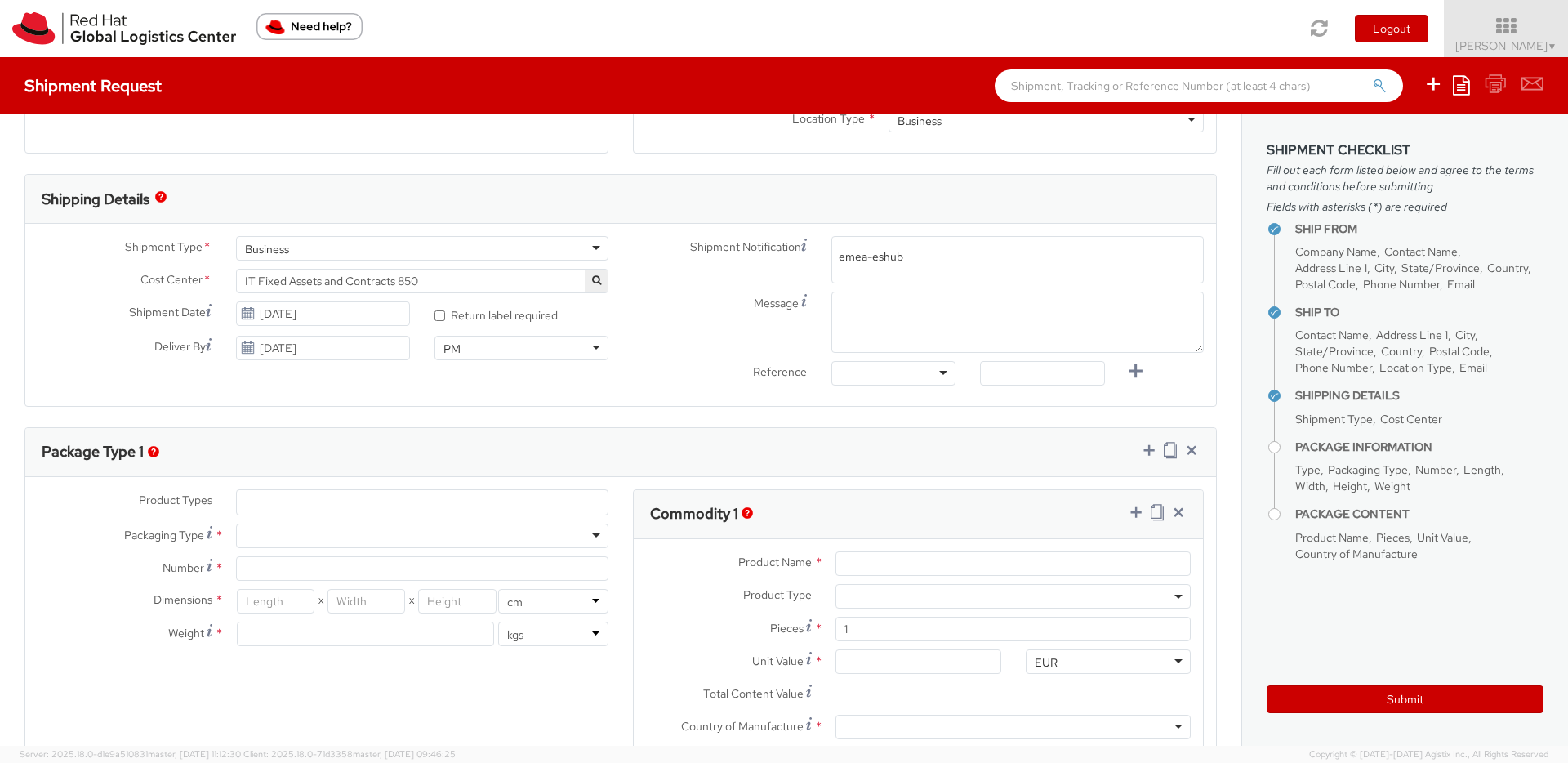
type input "emea-eshub"
click at [939, 375] on div "Shipment Notification Enter any additional email addresses, separated by comma,…" at bounding box center [918, 315] width 595 height 157
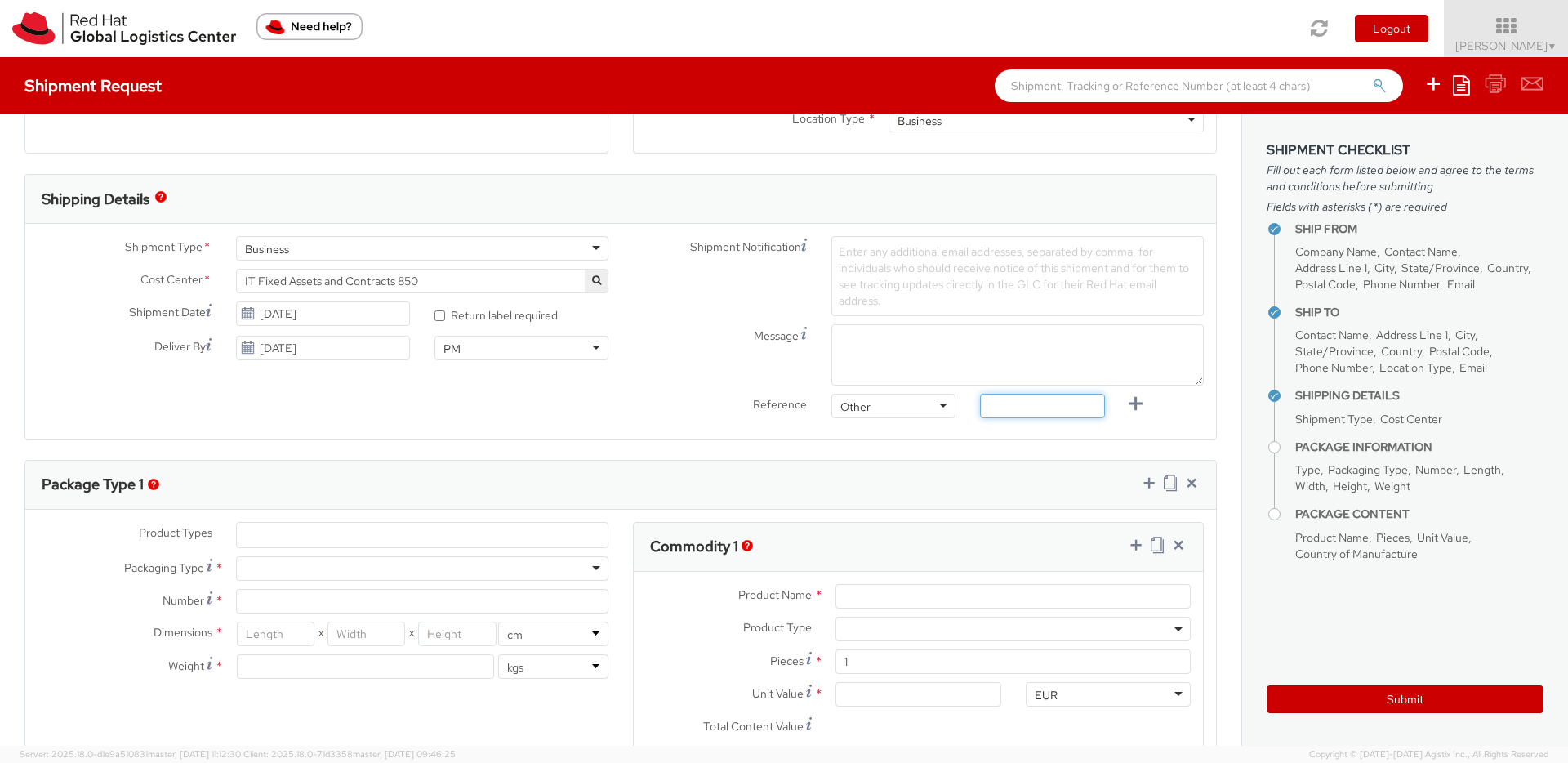
click at [1038, 411] on input "text" at bounding box center [1042, 405] width 124 height 24
click at [910, 263] on span "Enter any additional email addresses, separated by comma, for individuals who s…" at bounding box center [1014, 276] width 351 height 64
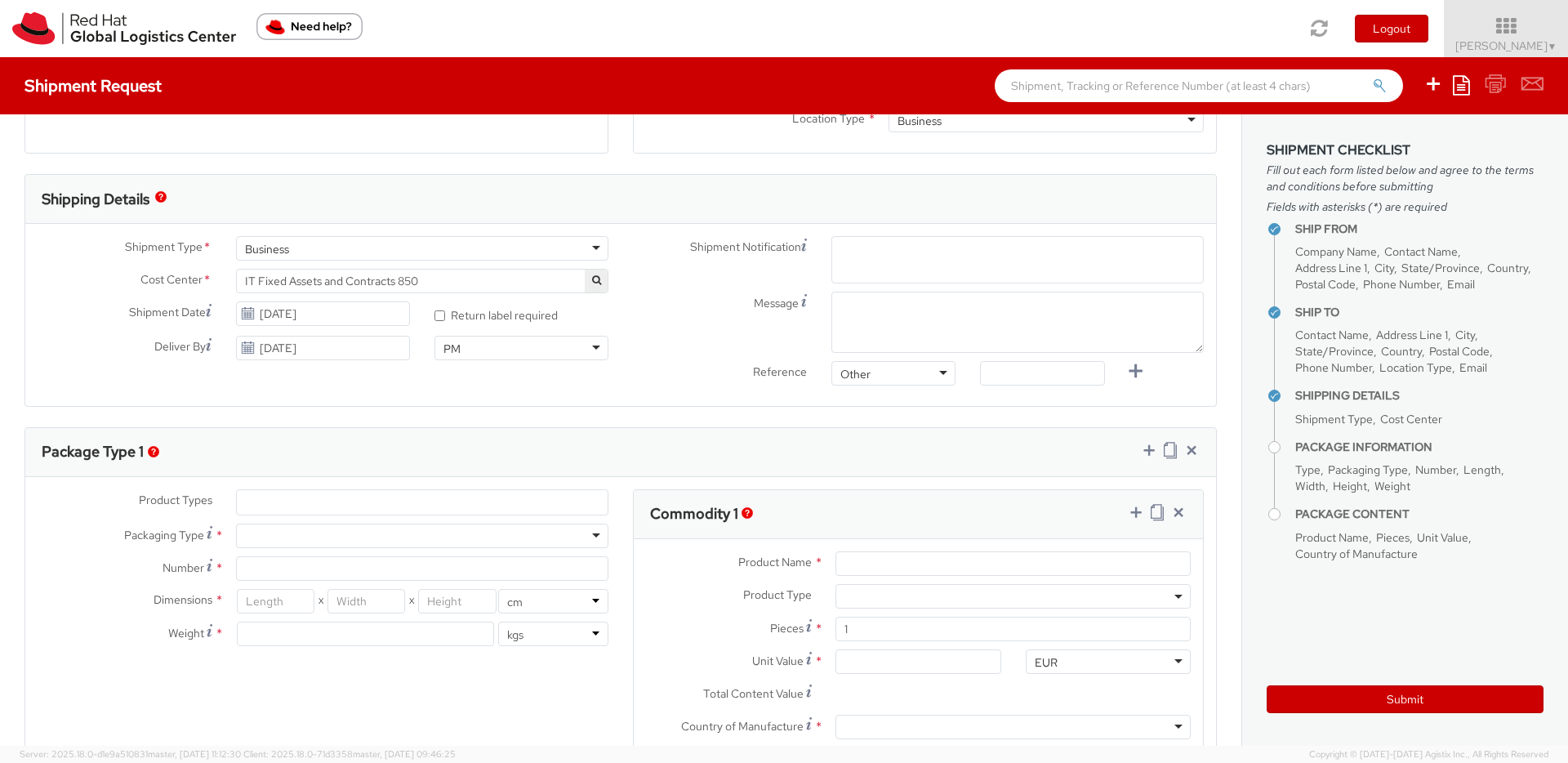
paste input "emea-eshub@redhat.com"
type input "emea-eshub@redhat.com"
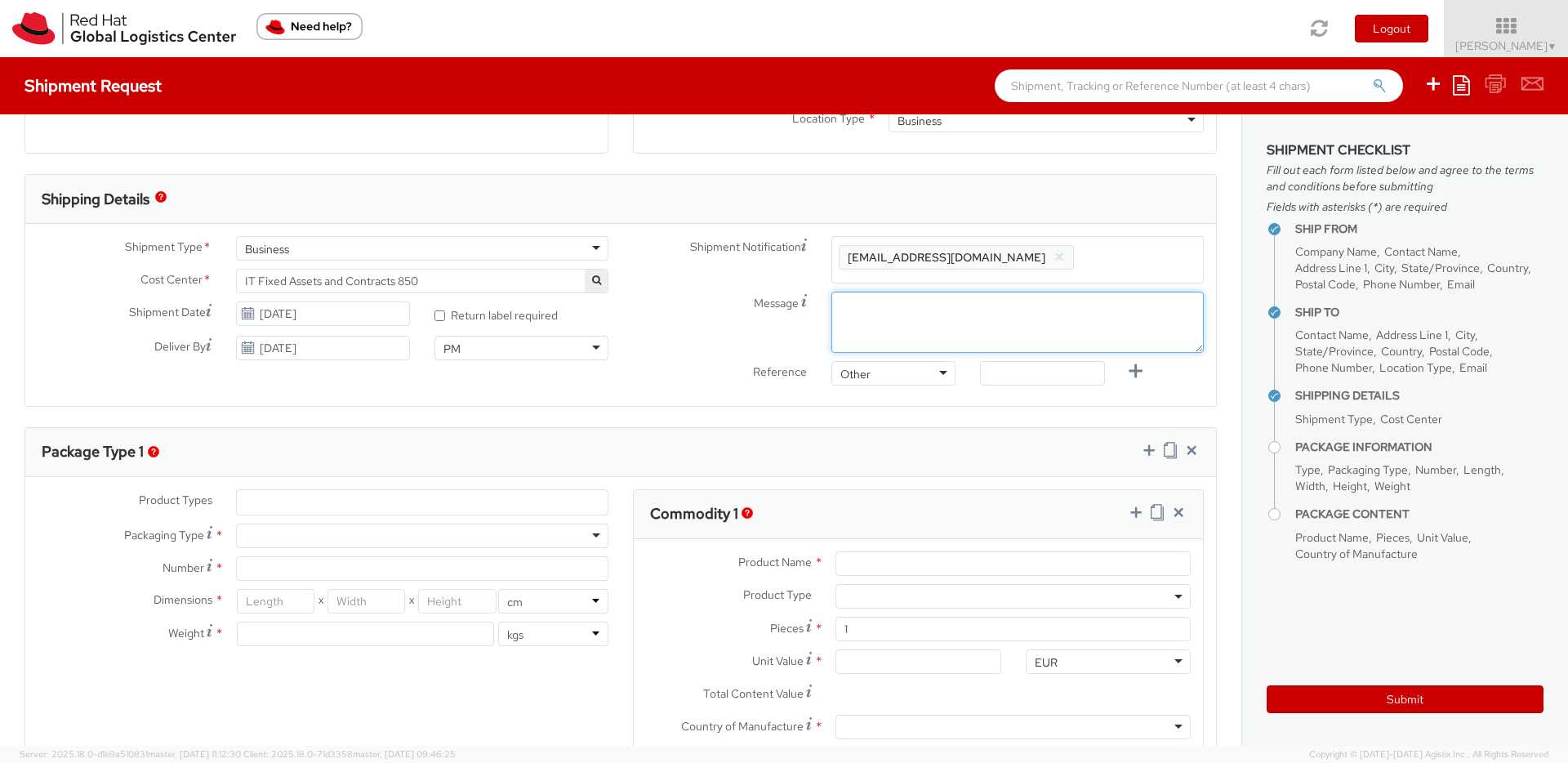
click at [899, 306] on textarea "Message" at bounding box center [1018, 322] width 372 height 61
type textarea "Morning"
click at [311, 495] on ul at bounding box center [422, 501] width 370 height 24
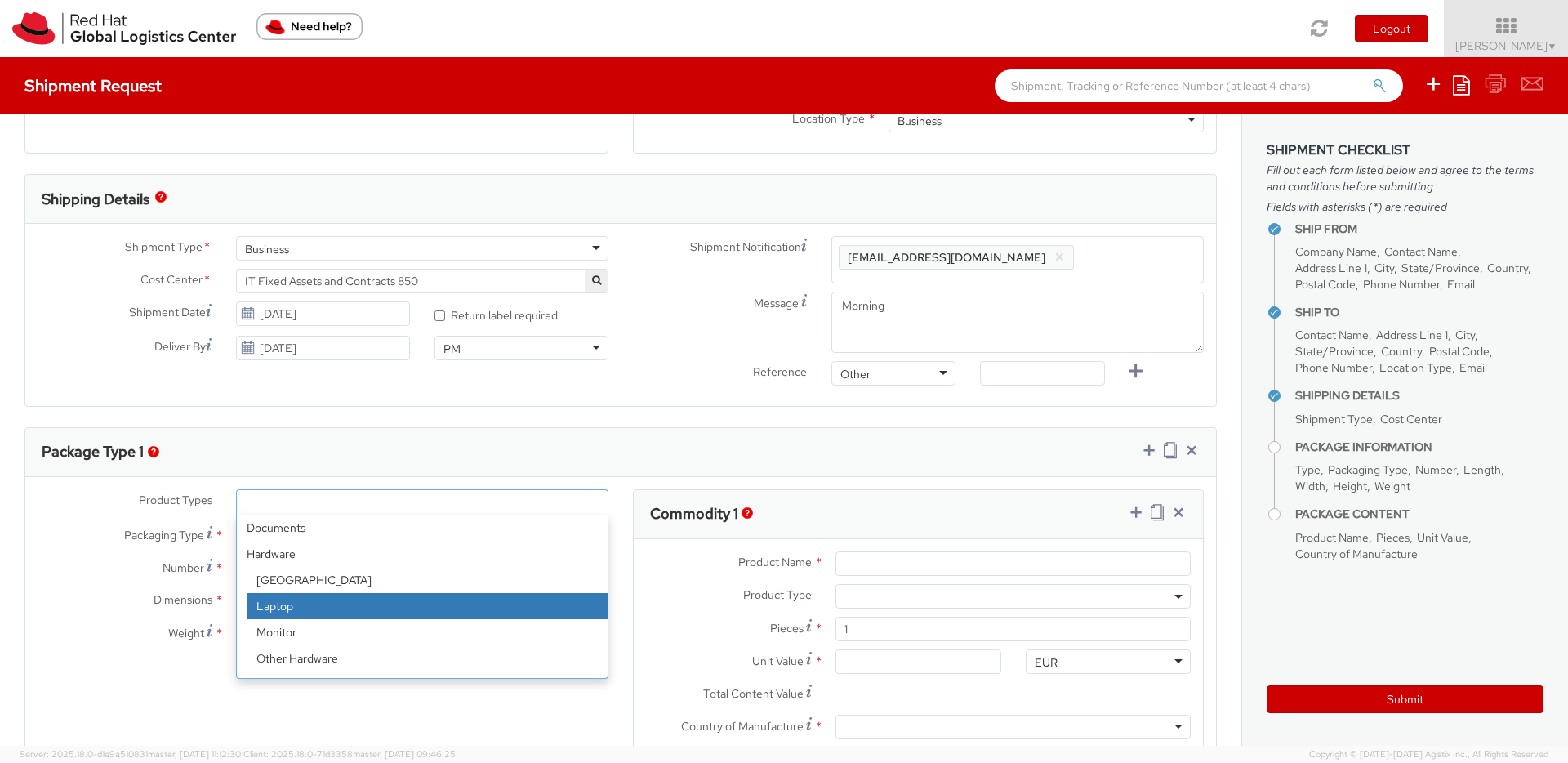
select select "LAPTOP"
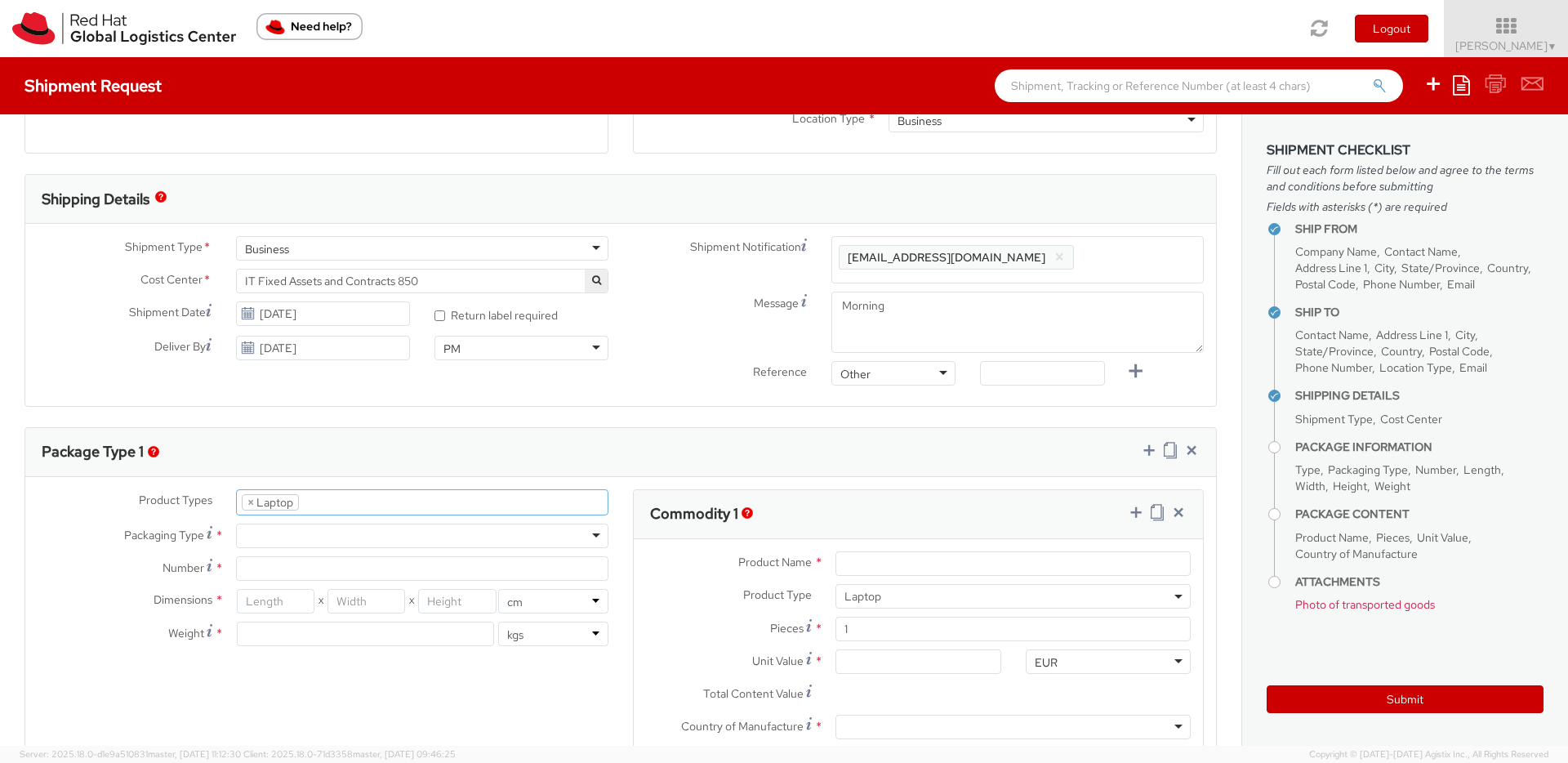
scroll to position [47, 0]
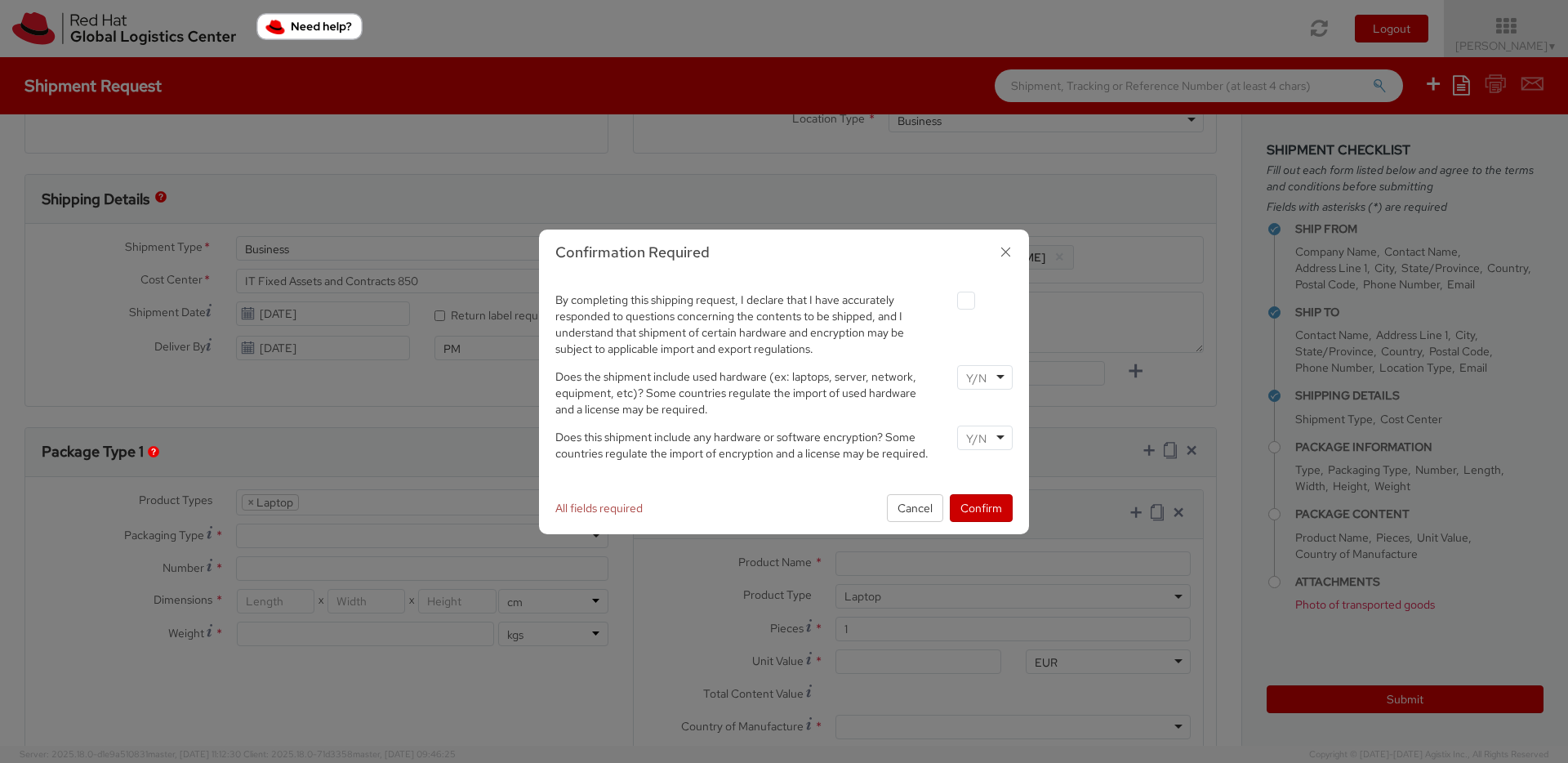
click at [962, 302] on label at bounding box center [967, 300] width 18 height 18
click at [952, 302] on input "checkbox" at bounding box center [948, 301] width 11 height 11
checkbox input "true"
click at [978, 380] on input "select-one" at bounding box center [978, 378] width 23 height 16
click at [987, 442] on input "select-one" at bounding box center [978, 439] width 23 height 16
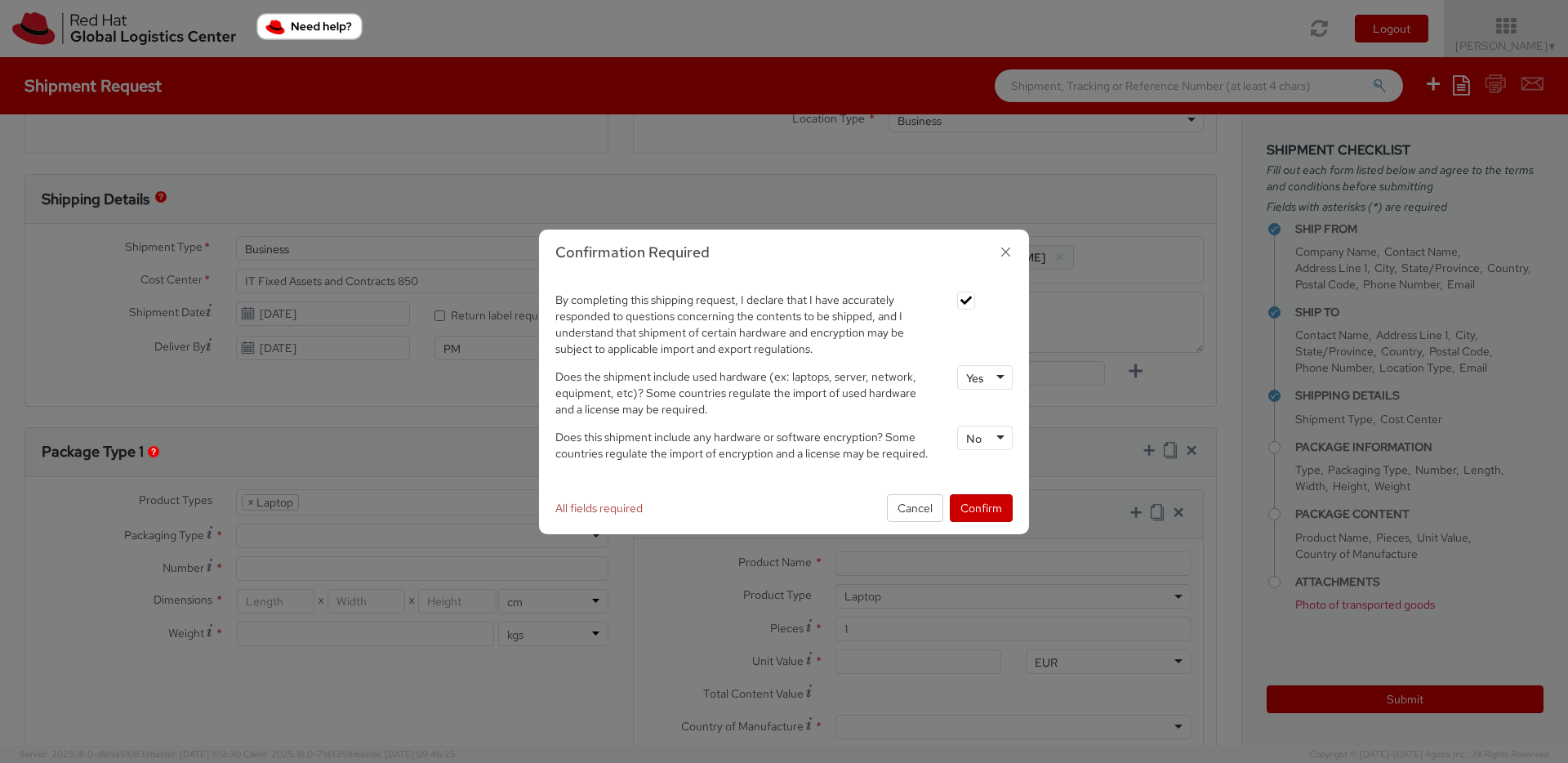
click at [940, 336] on label "By completing this shipping request, I declare that I have accurately responded…" at bounding box center [744, 323] width 402 height 68
click at [984, 511] on button "Confirm" at bounding box center [982, 508] width 63 height 28
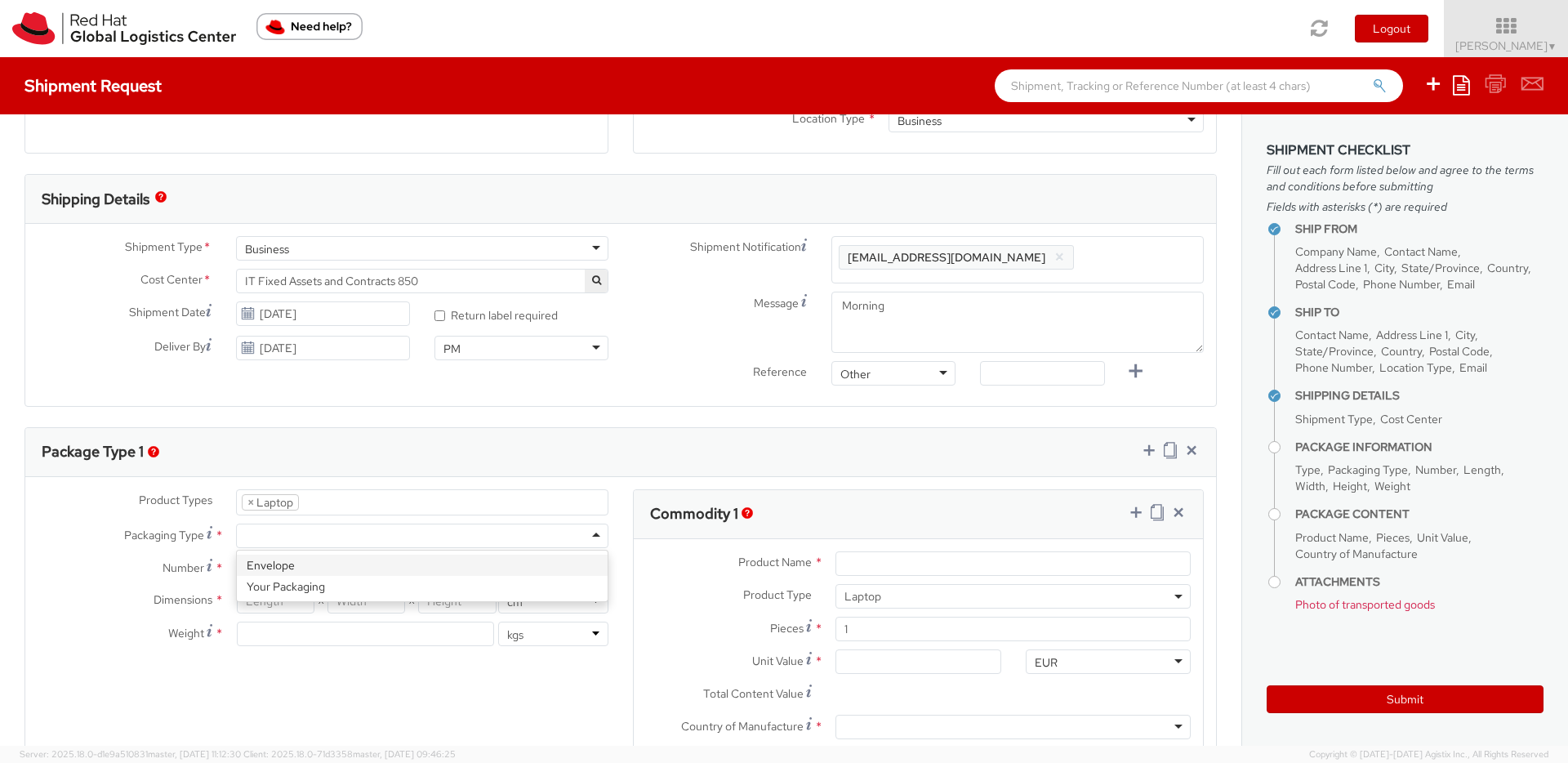
click at [307, 536] on div at bounding box center [423, 535] width 372 height 24
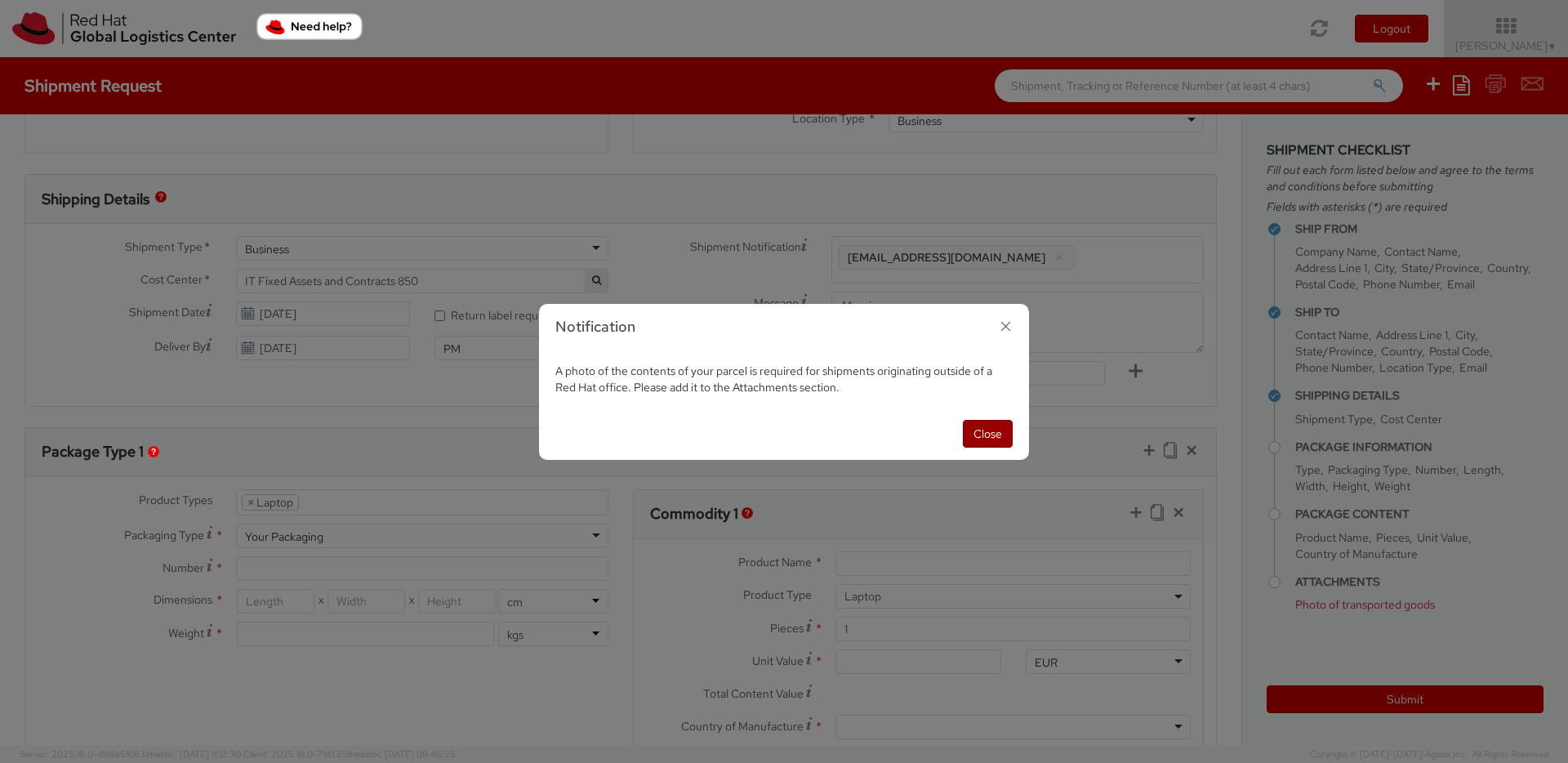
click at [985, 433] on button "Close" at bounding box center [987, 433] width 49 height 28
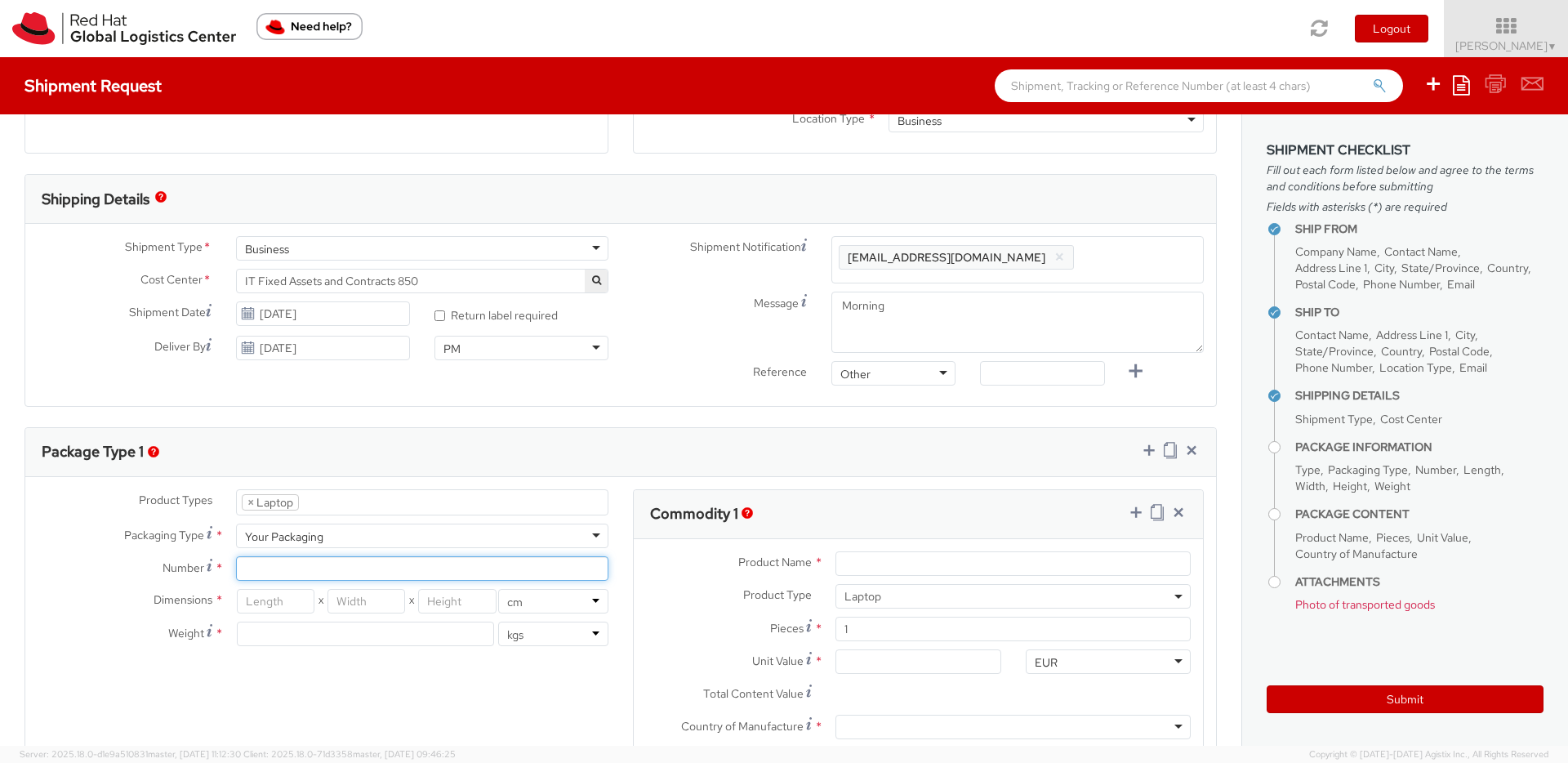
click at [388, 572] on input "Number *" at bounding box center [423, 568] width 372 height 24
type input "2"
type input "1"
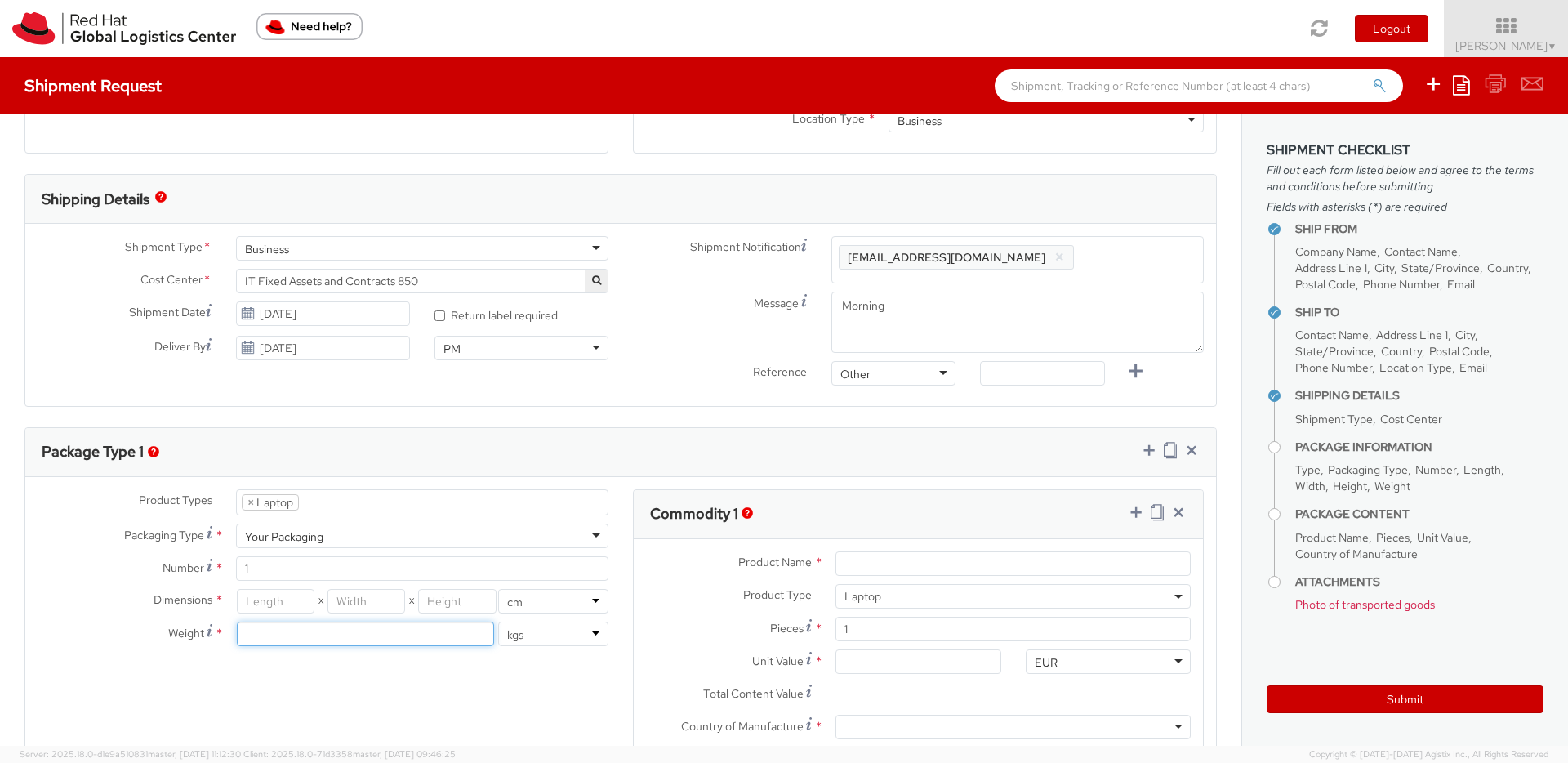
click at [301, 634] on input "number" at bounding box center [365, 633] width 257 height 24
type input "4.2"
click at [285, 611] on input "number" at bounding box center [275, 600] width 77 height 24
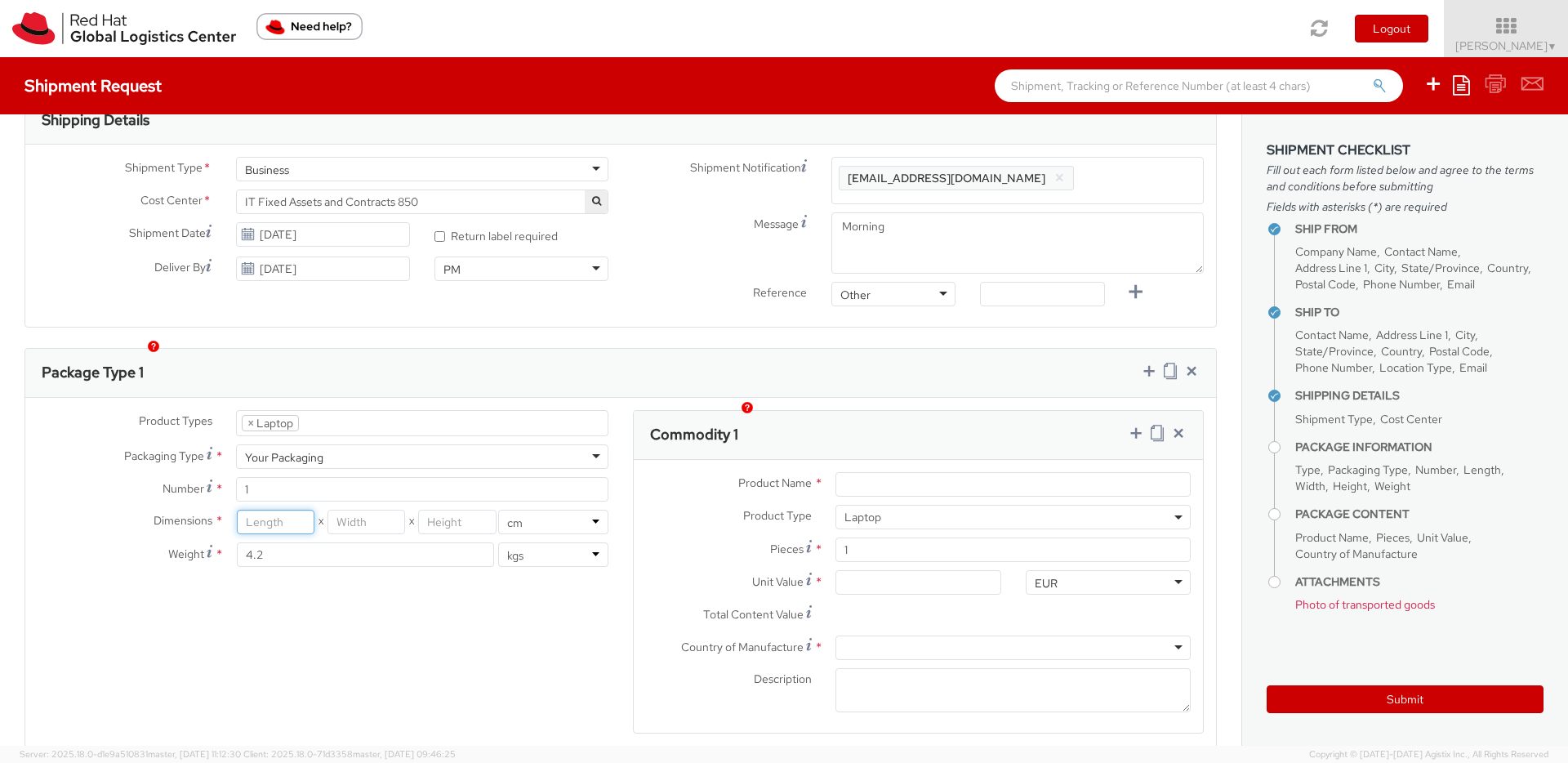
scroll to position [558, 0]
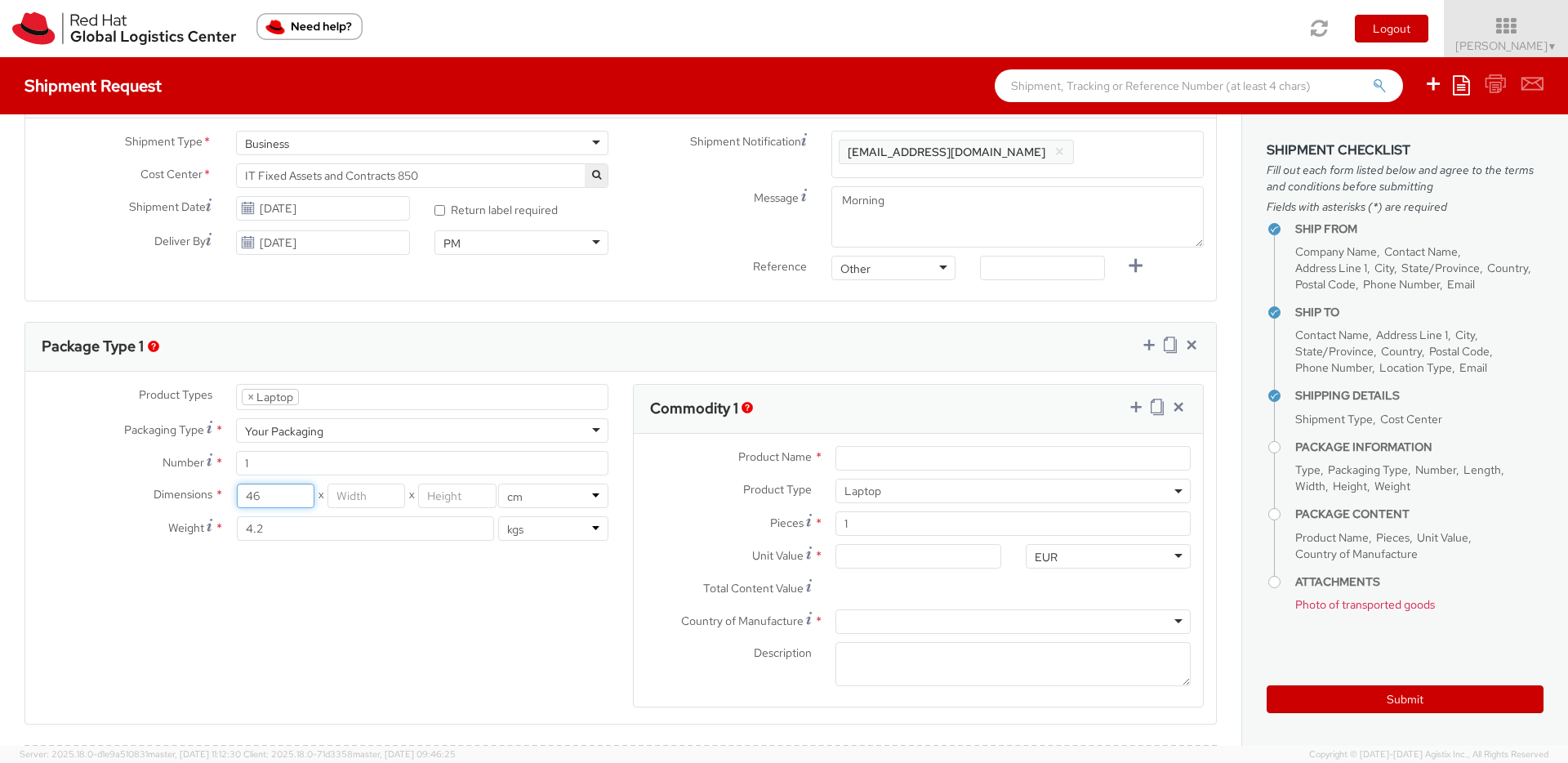
type input "46"
click at [365, 501] on input "number" at bounding box center [366, 495] width 77 height 24
type input "29"
click at [452, 488] on input "number" at bounding box center [457, 495] width 77 height 24
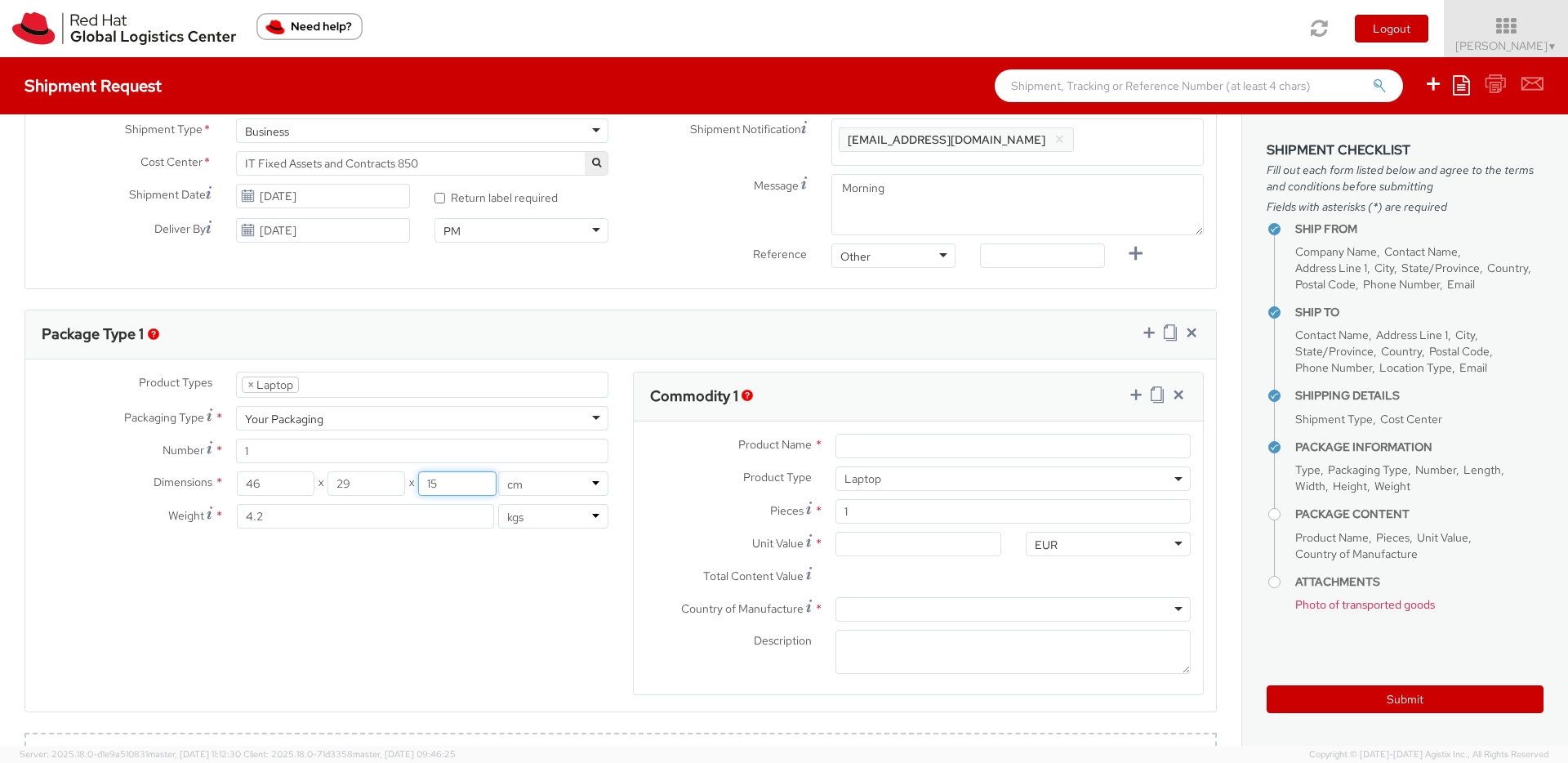
type input "15"
click at [1071, 445] on input "Product Name *" at bounding box center [1012, 445] width 355 height 24
type input "Macbook Pro"
click at [1035, 512] on input "1" at bounding box center [1012, 510] width 355 height 24
drag, startPoint x: 1038, startPoint y: 513, endPoint x: 704, endPoint y: 527, distance: 334.3
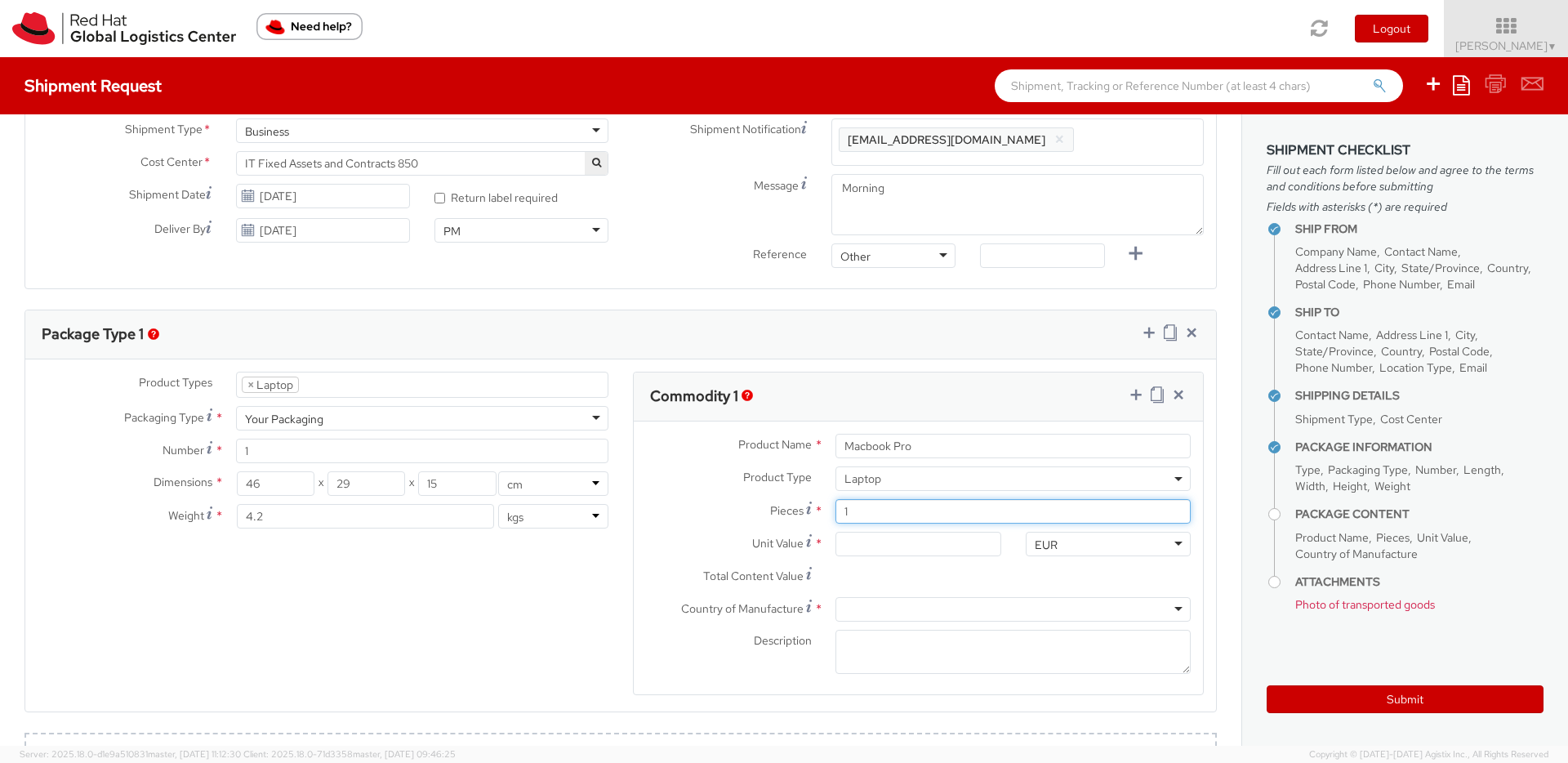
click at [704, 527] on div "Pieces * 1" at bounding box center [918, 515] width 569 height 32
type input "0.00"
type input "2"
click at [905, 541] on input "0.00" at bounding box center [918, 543] width 165 height 24
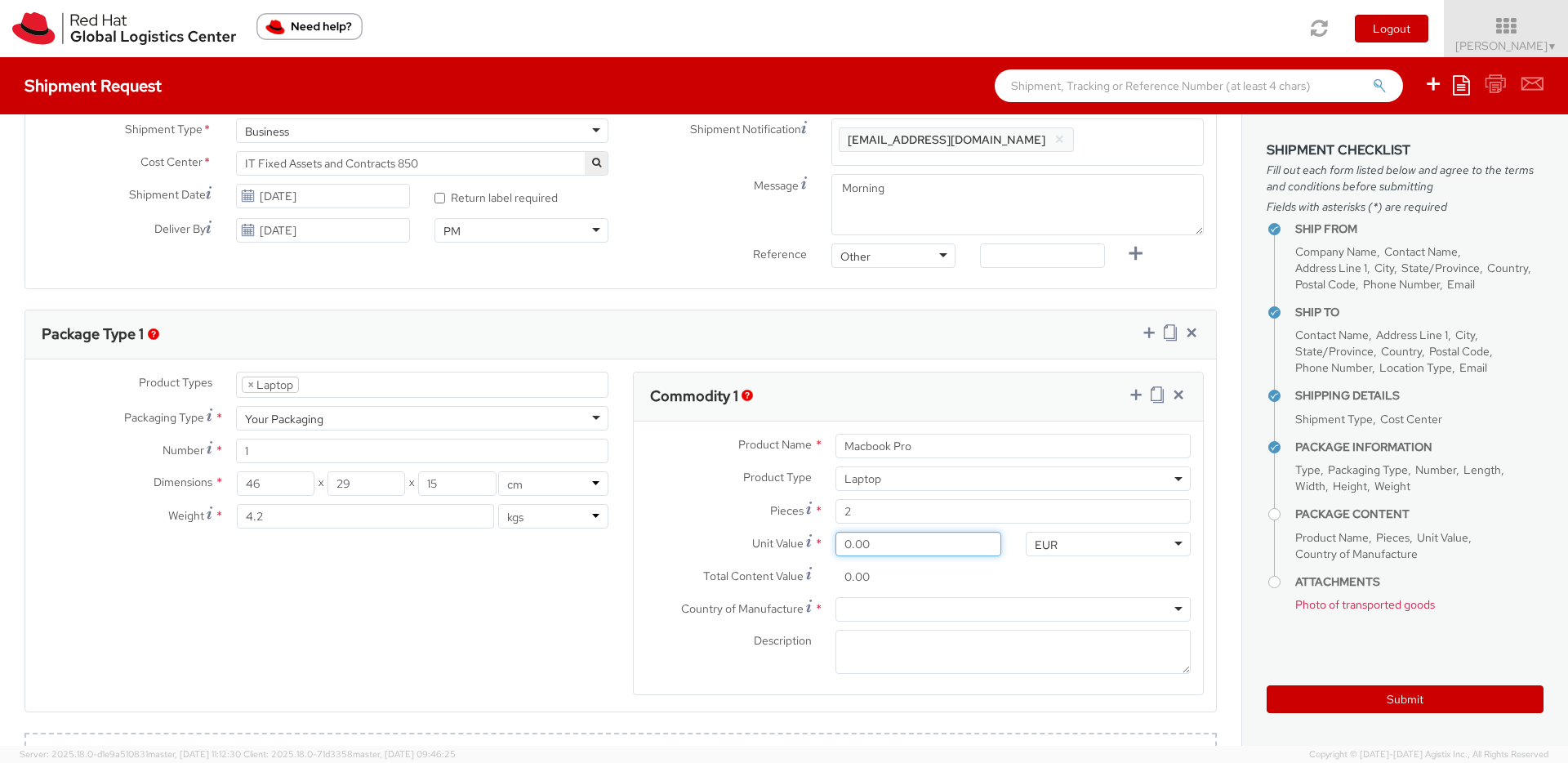
drag, startPoint x: 906, startPoint y: 547, endPoint x: 715, endPoint y: 540, distance: 191.1
click at [715, 540] on div "Unit Value * 0.00" at bounding box center [824, 543] width 379 height 24
type input "3.00"
type input "6.00"
type input "30.00"
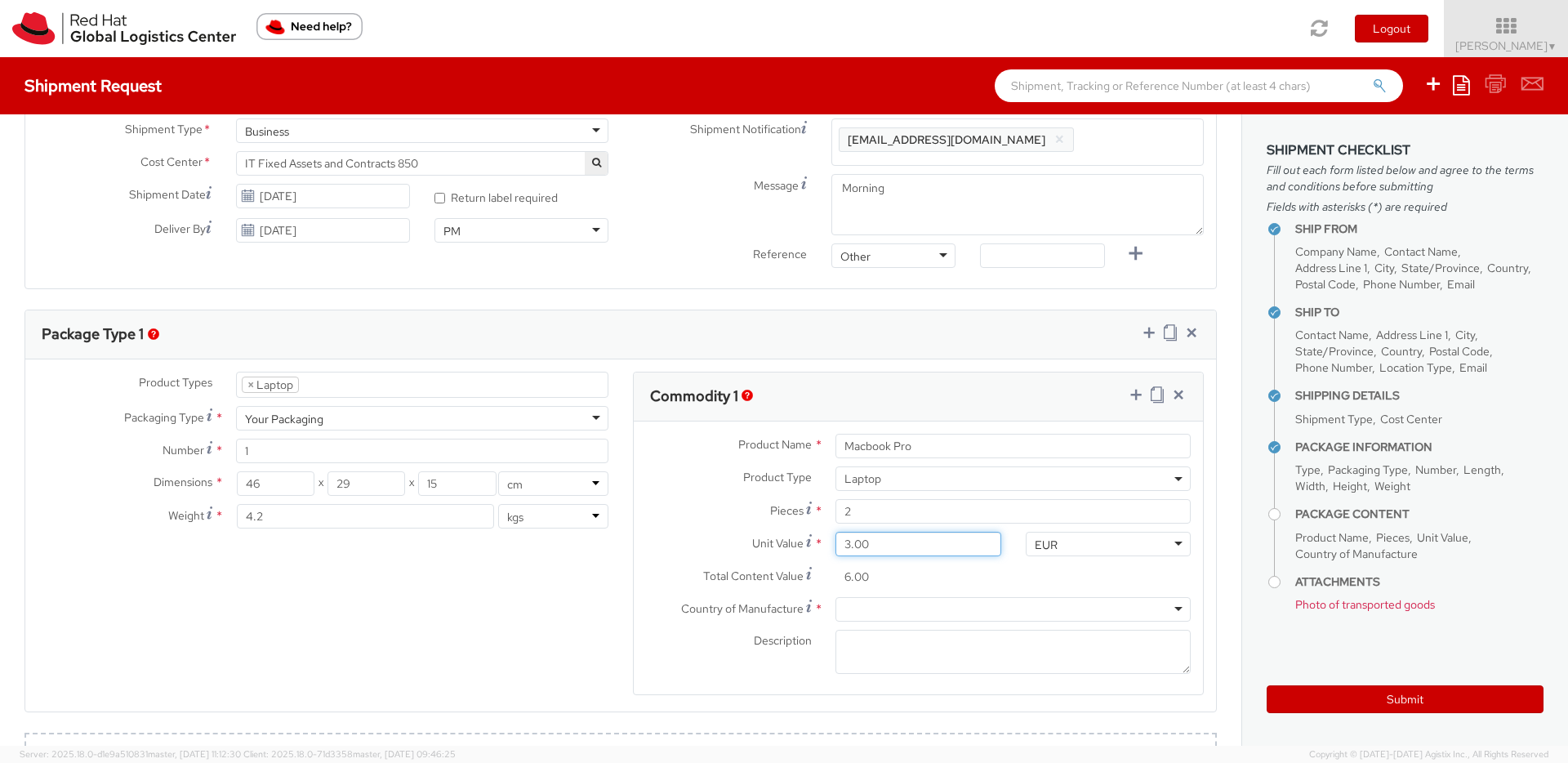
type input "60.00"
type input "300.00"
type input "600.00"
type input "3,000.00"
type input "6,000.00"
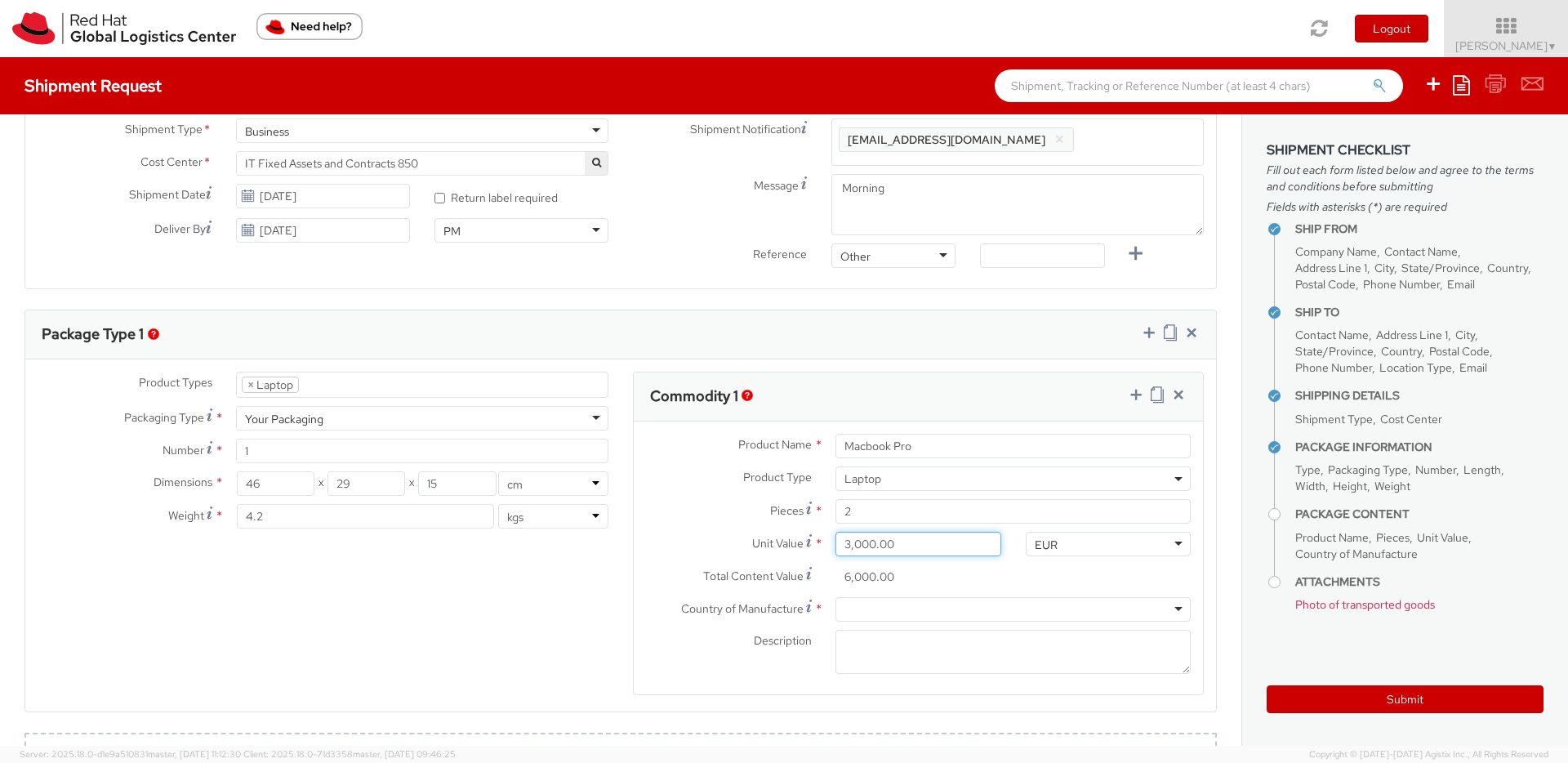
type input "30,000.00"
type input "60,000.00"
type input "3,000.00"
type input "6,000.00"
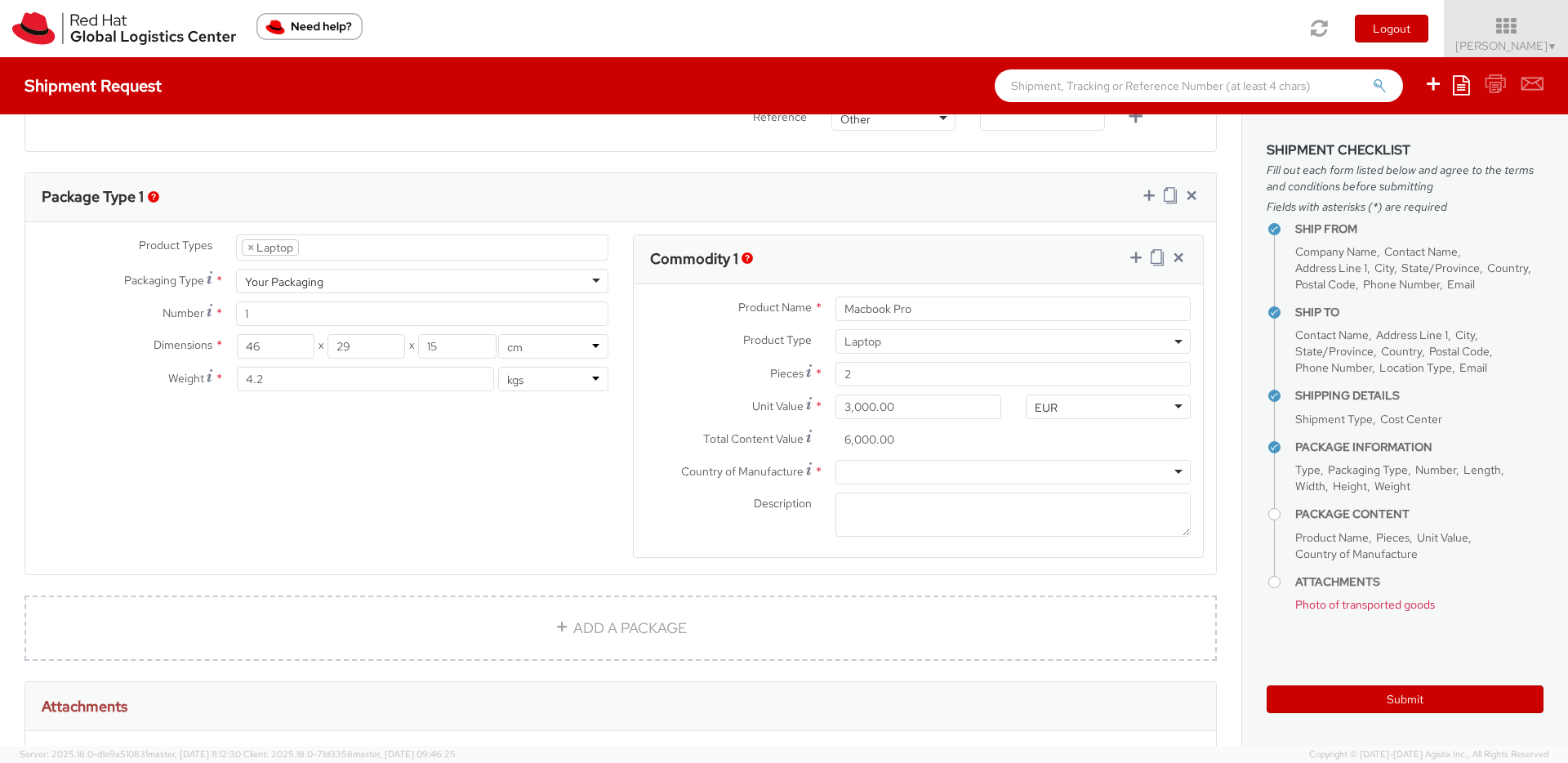
scroll to position [711, 0]
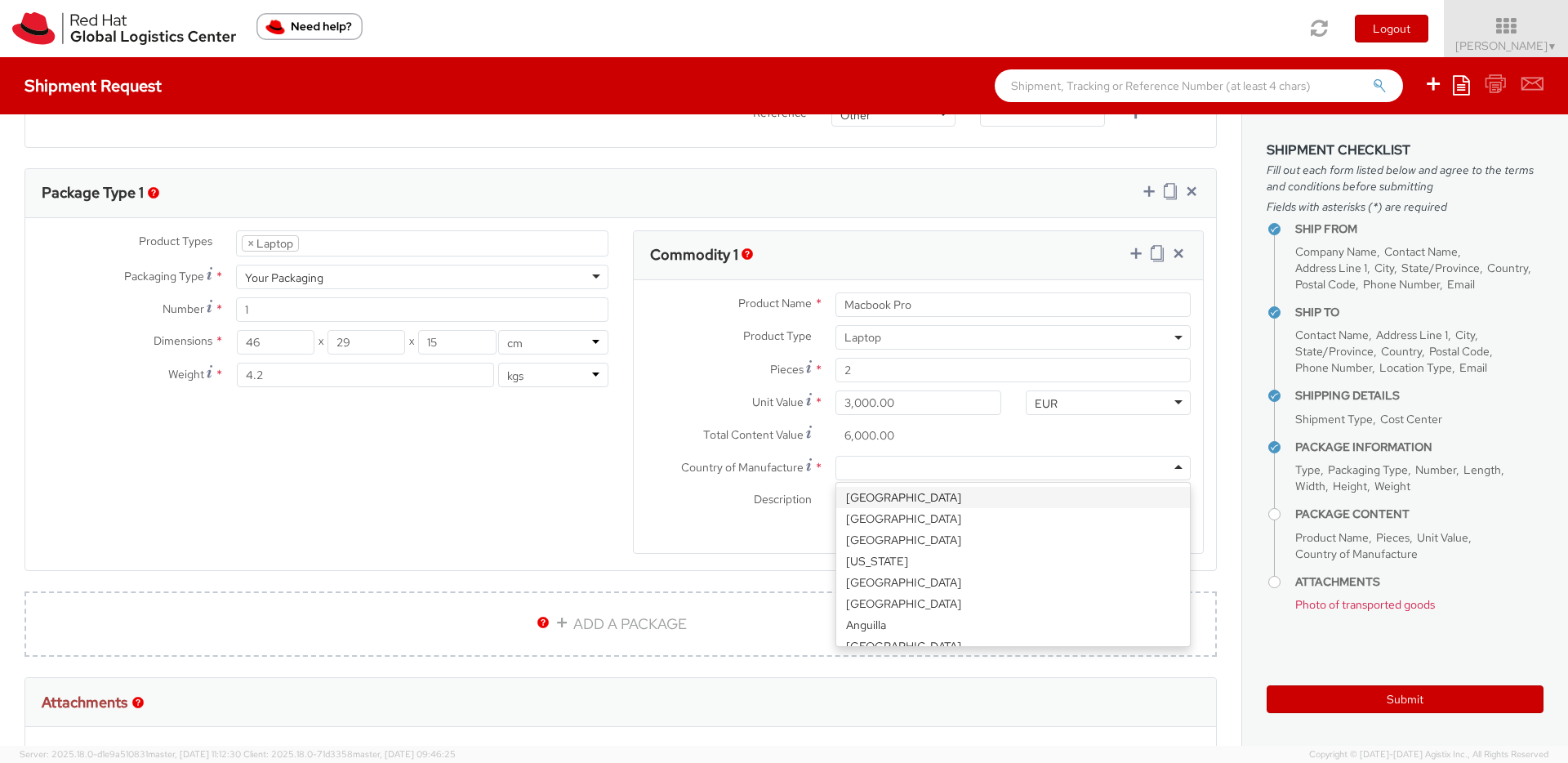
click at [1131, 468] on div at bounding box center [1012, 467] width 355 height 24
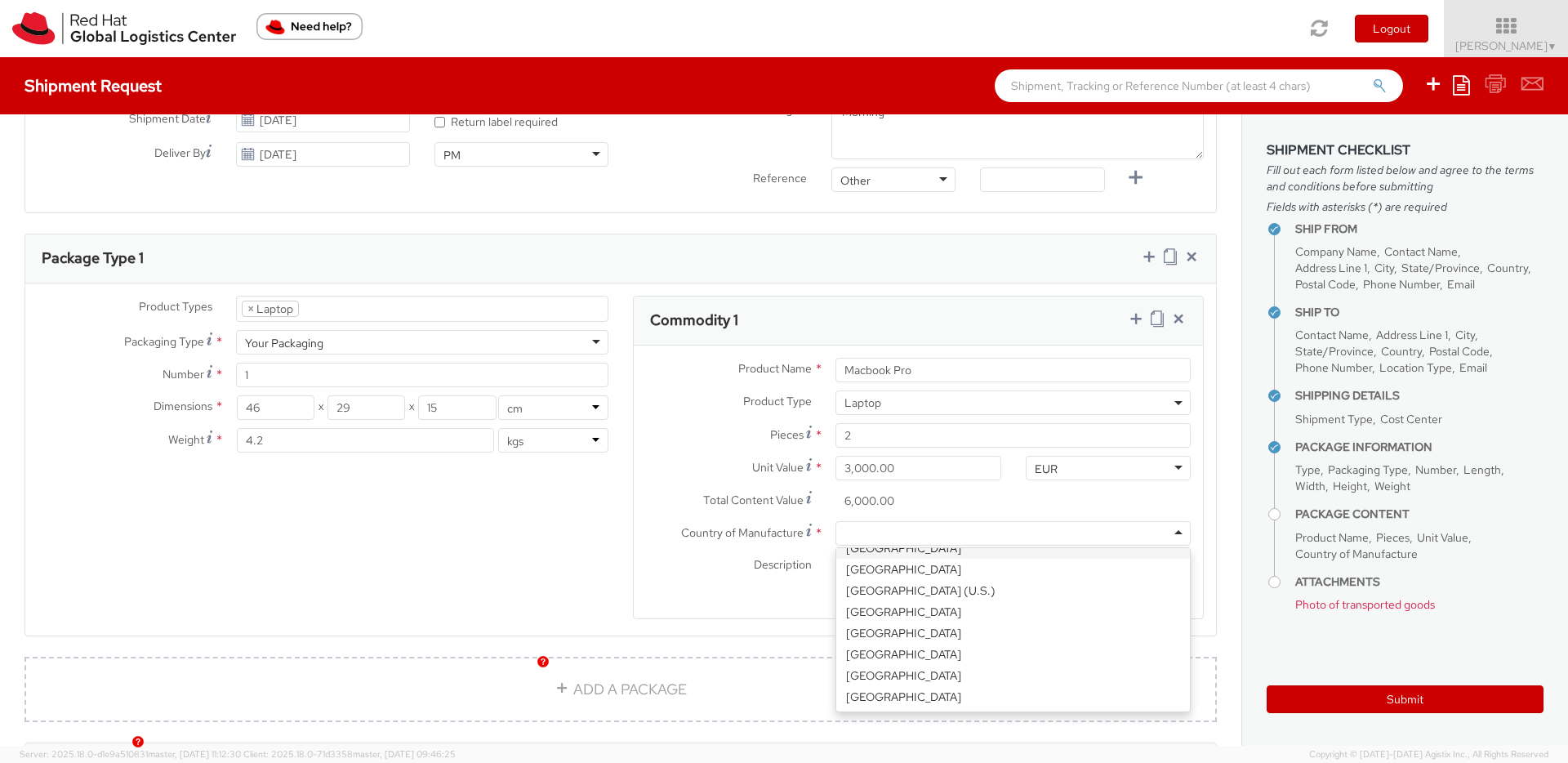
scroll to position [635, 0]
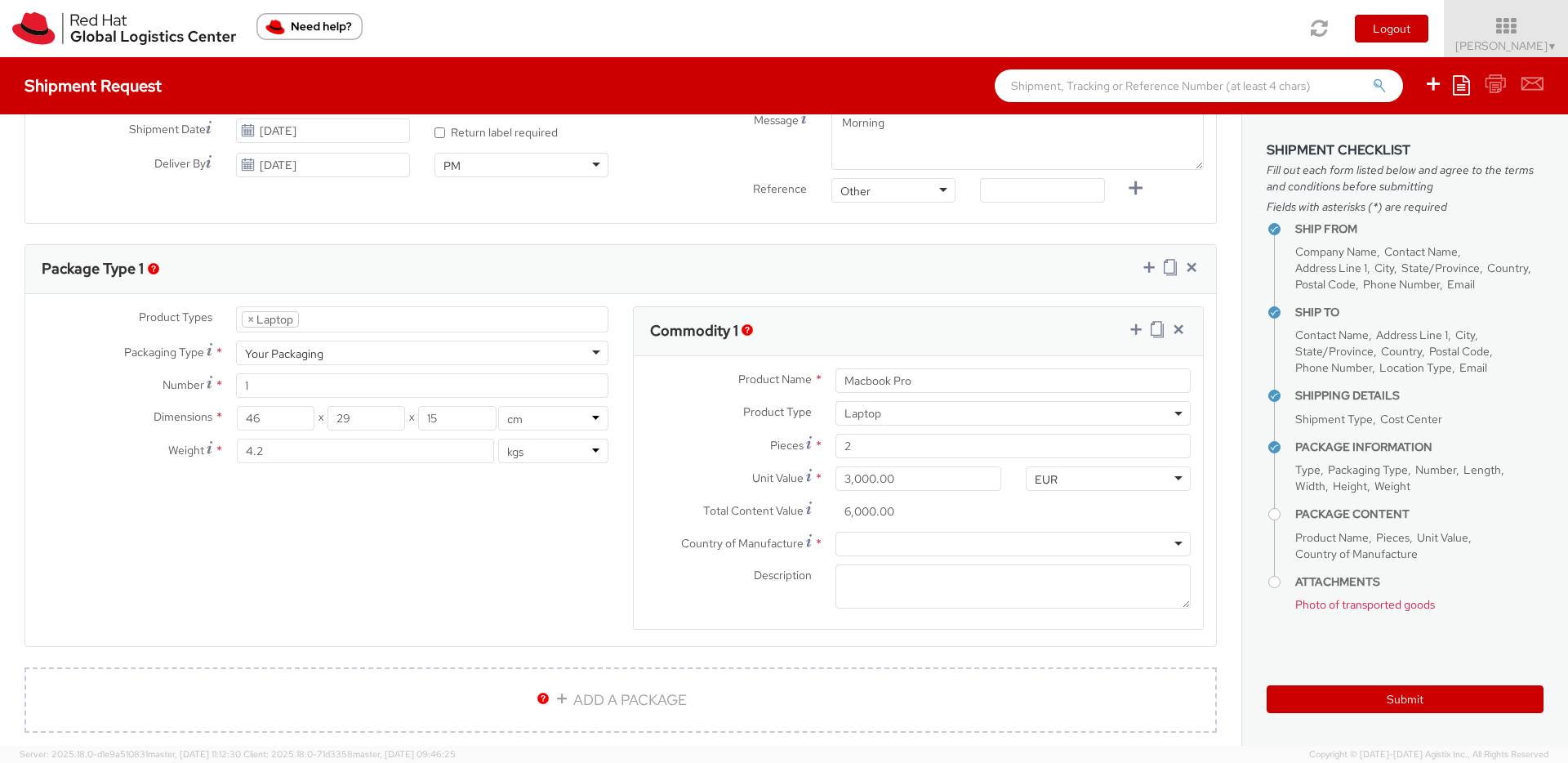
click at [976, 540] on div at bounding box center [1012, 543] width 355 height 24
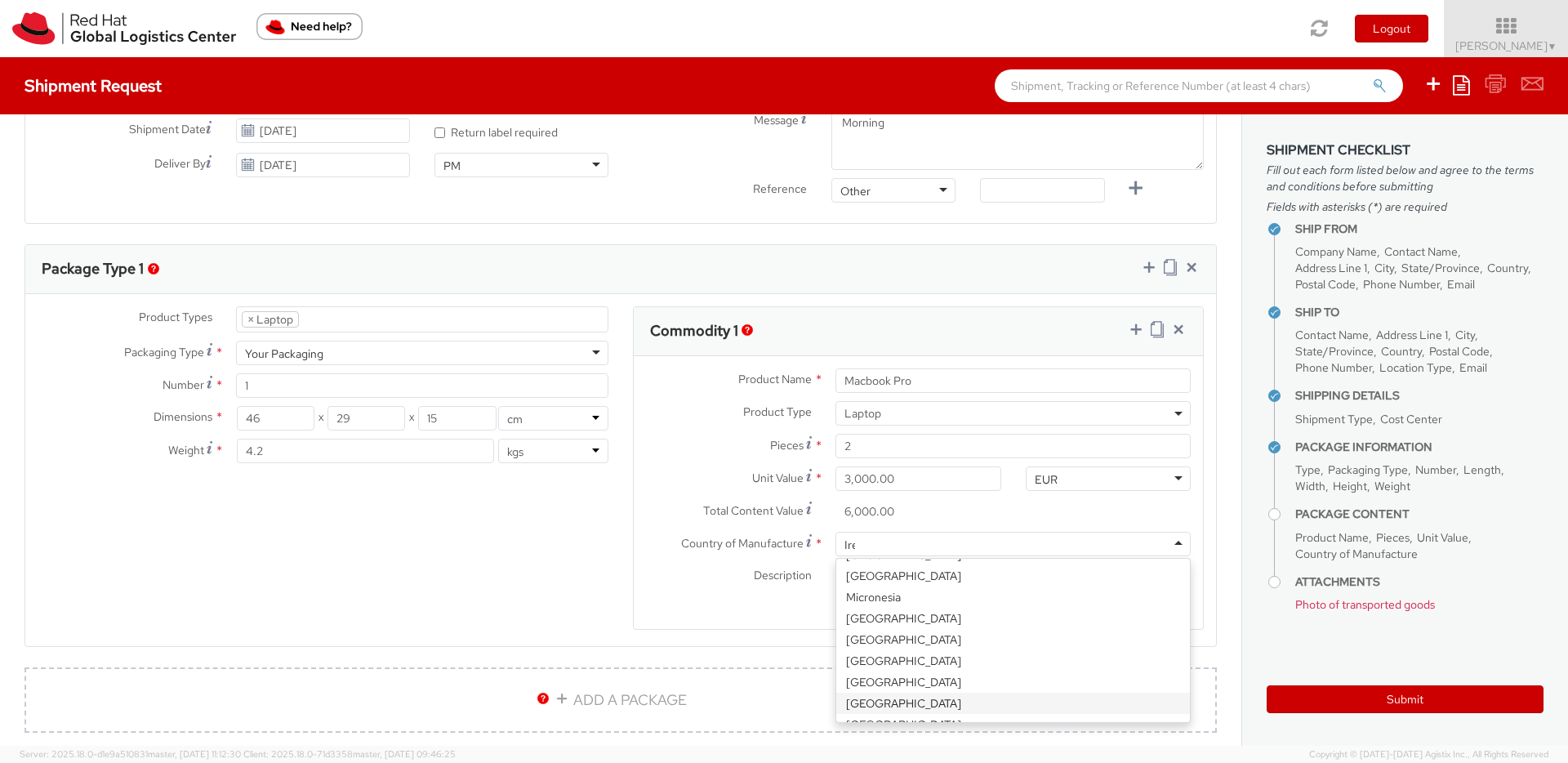
scroll to position [0, 0]
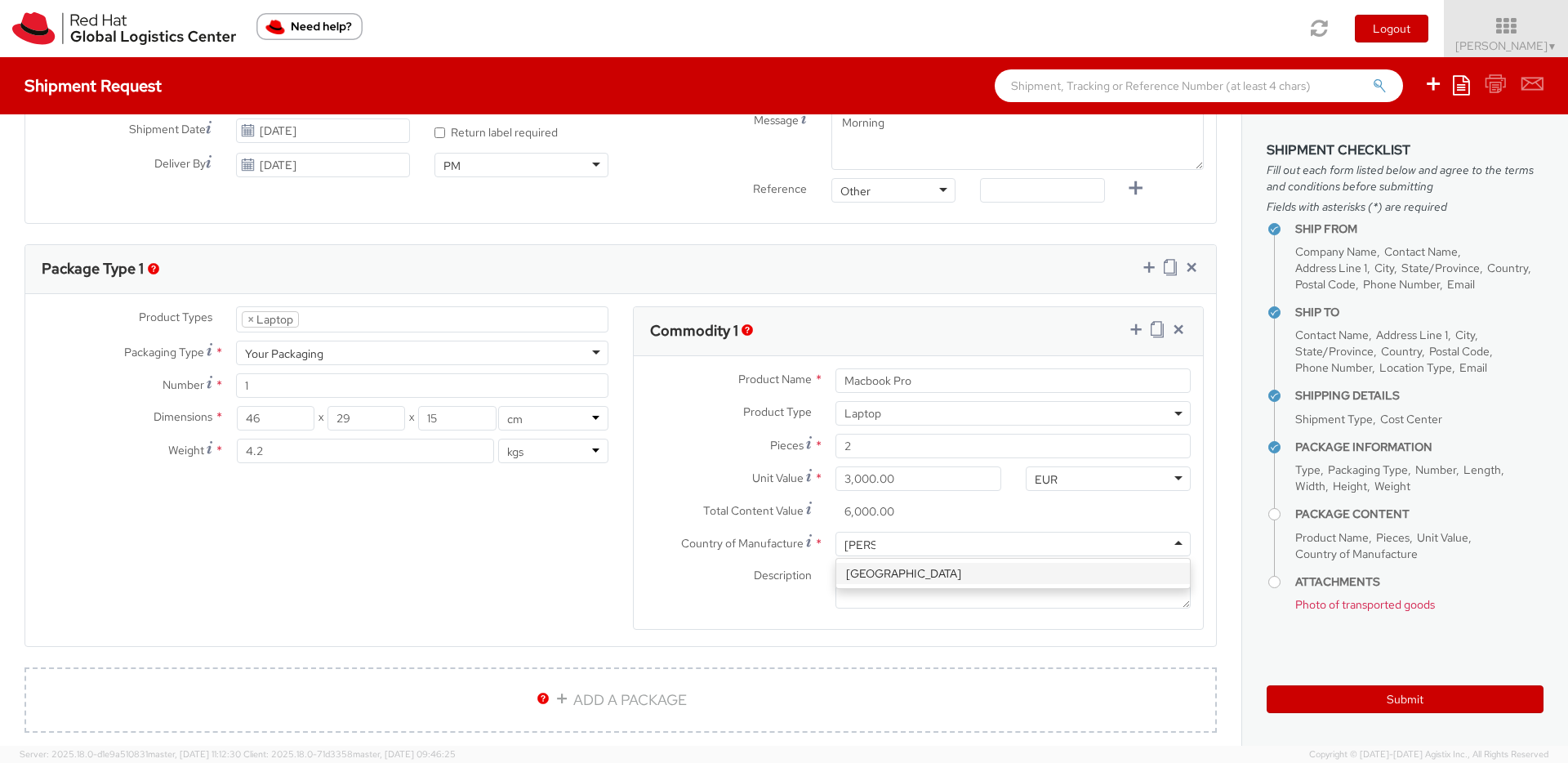
type input "Ireland"
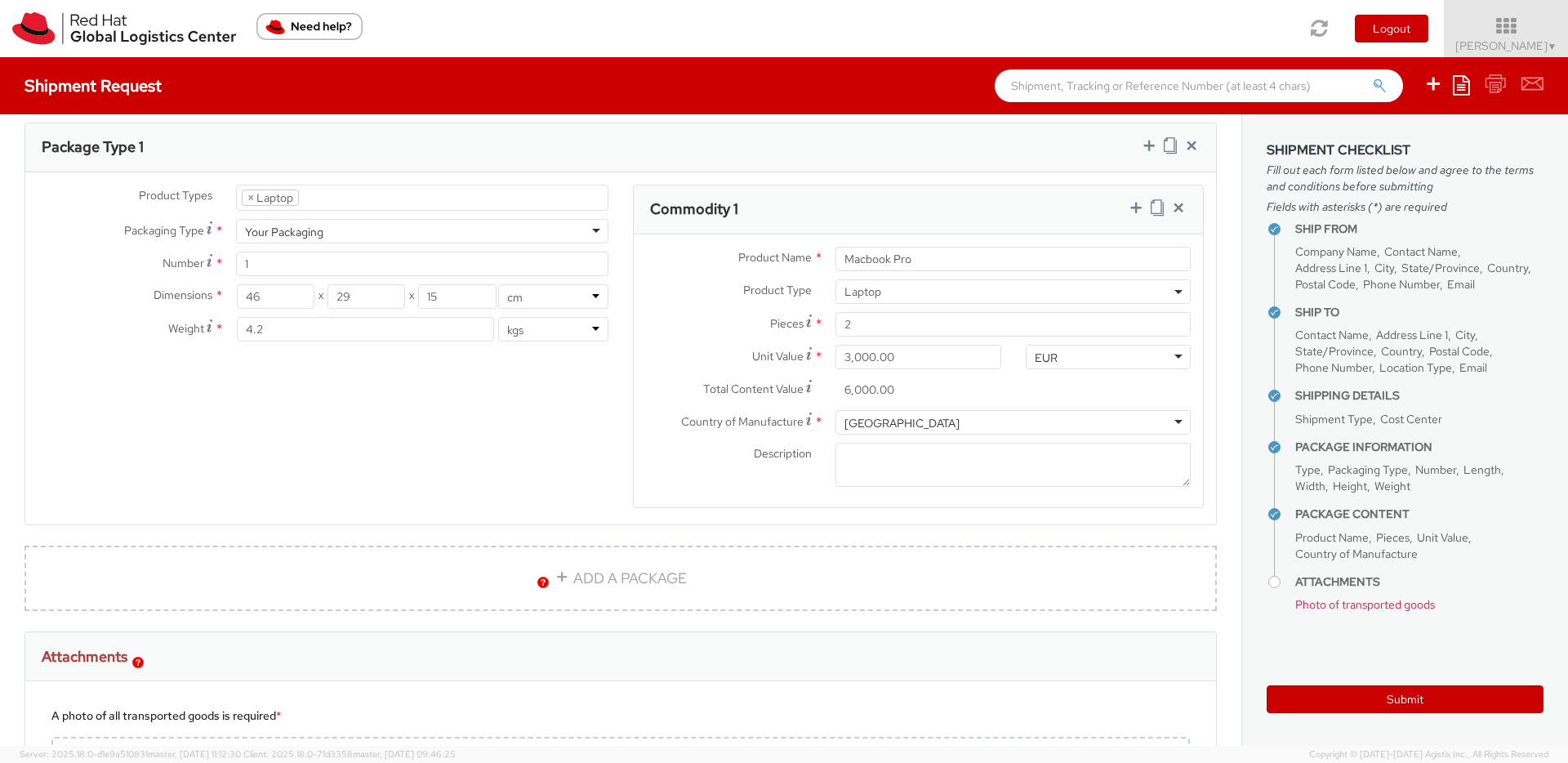
scroll to position [684, 0]
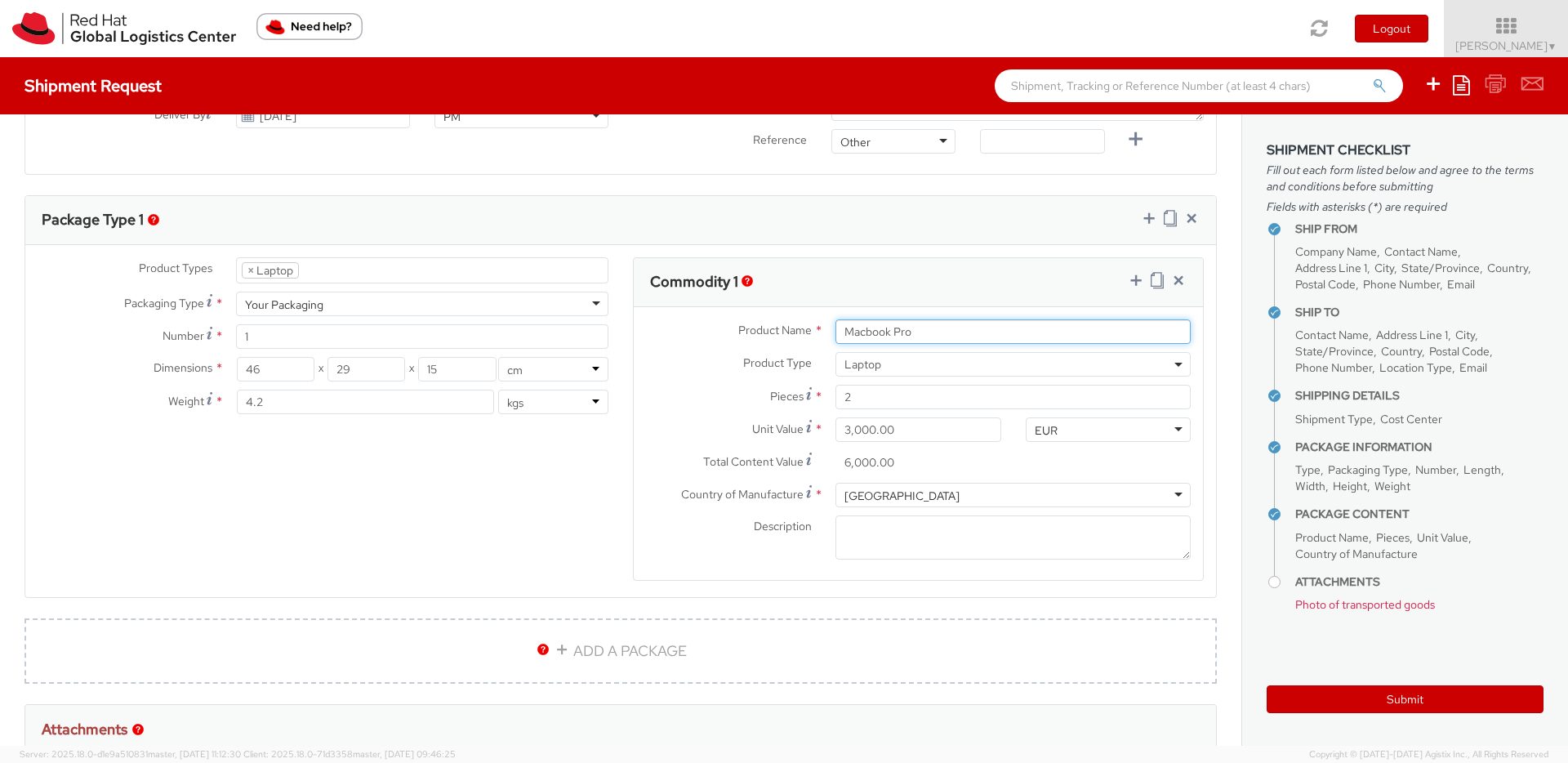
click at [1011, 328] on input "Macbook Pro" at bounding box center [1012, 331] width 355 height 24
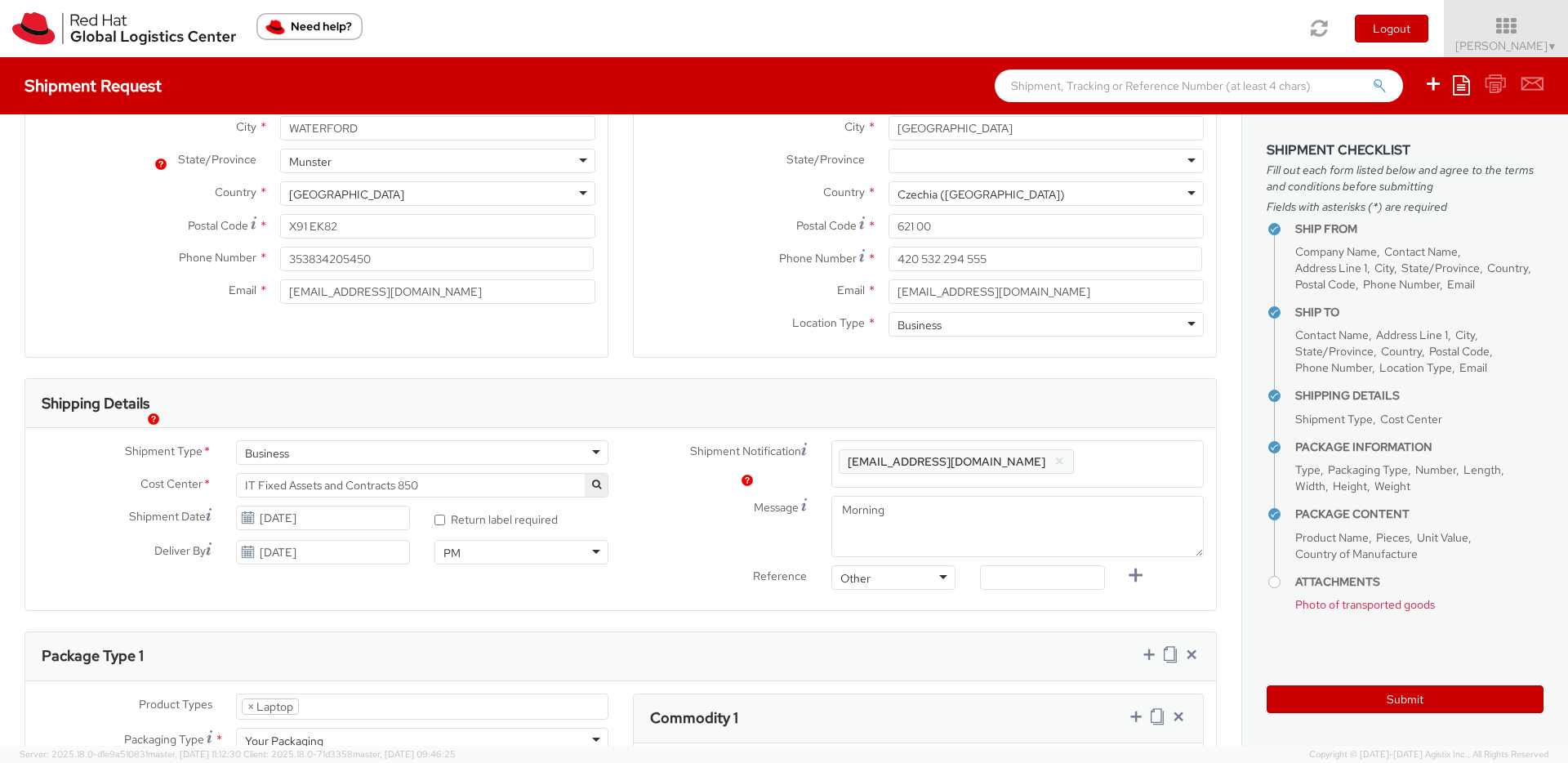
scroll to position [485, 0]
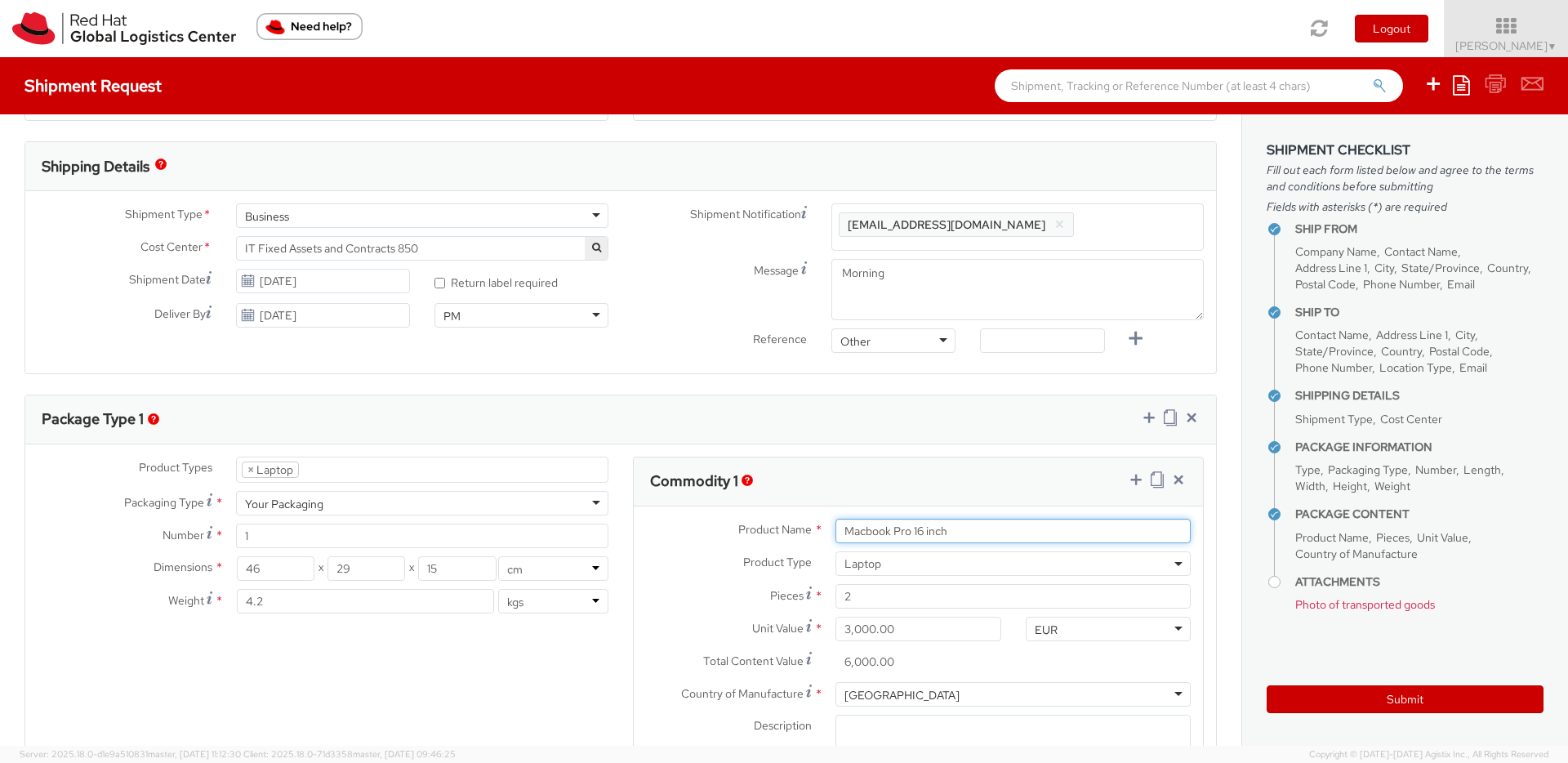
type input "Macbook Pro 16 inch"
click at [385, 473] on ul "× Laptop" at bounding box center [422, 469] width 370 height 24
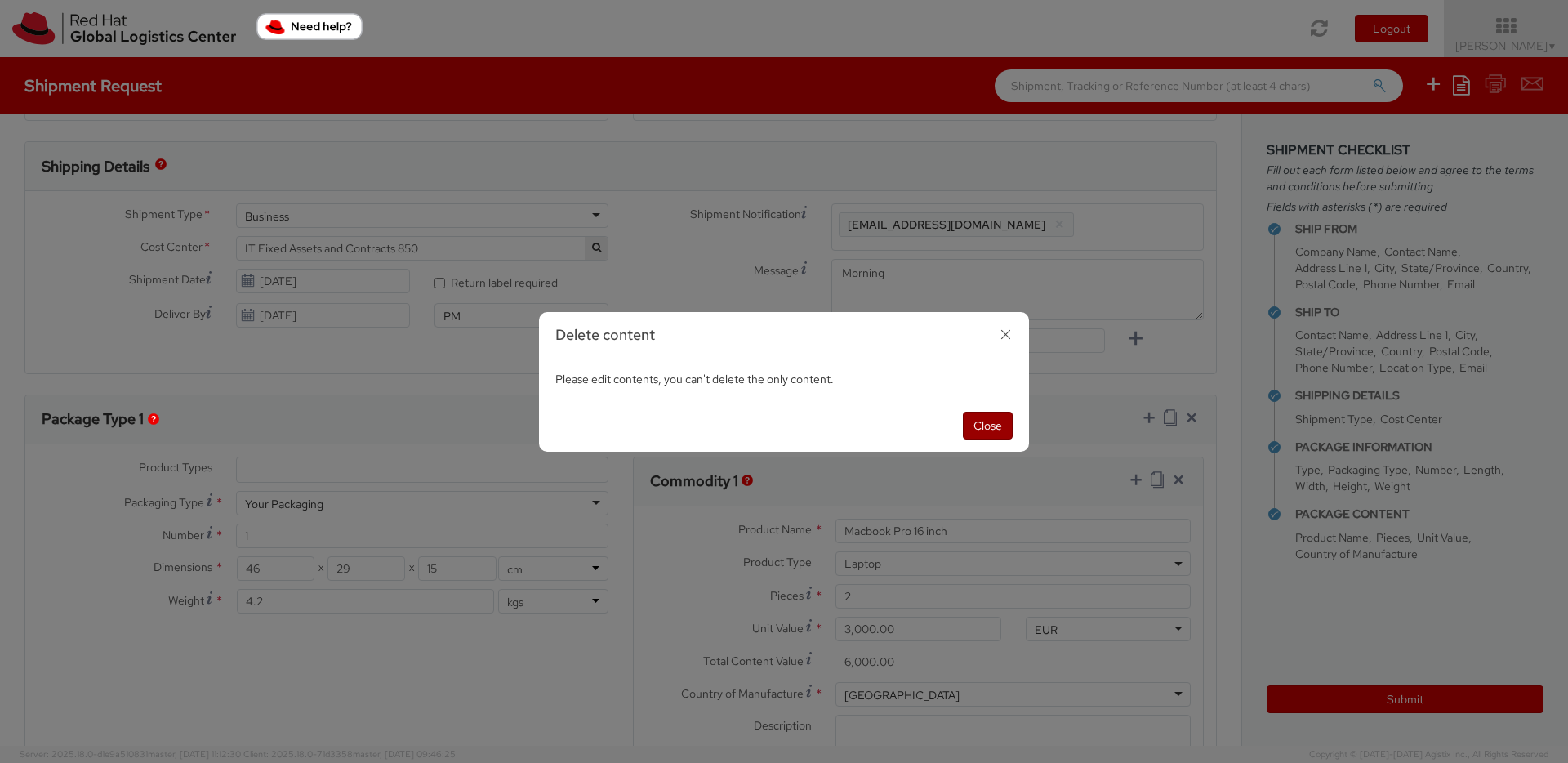
click at [987, 424] on button "Close" at bounding box center [987, 425] width 49 height 28
select select "LAPTOP"
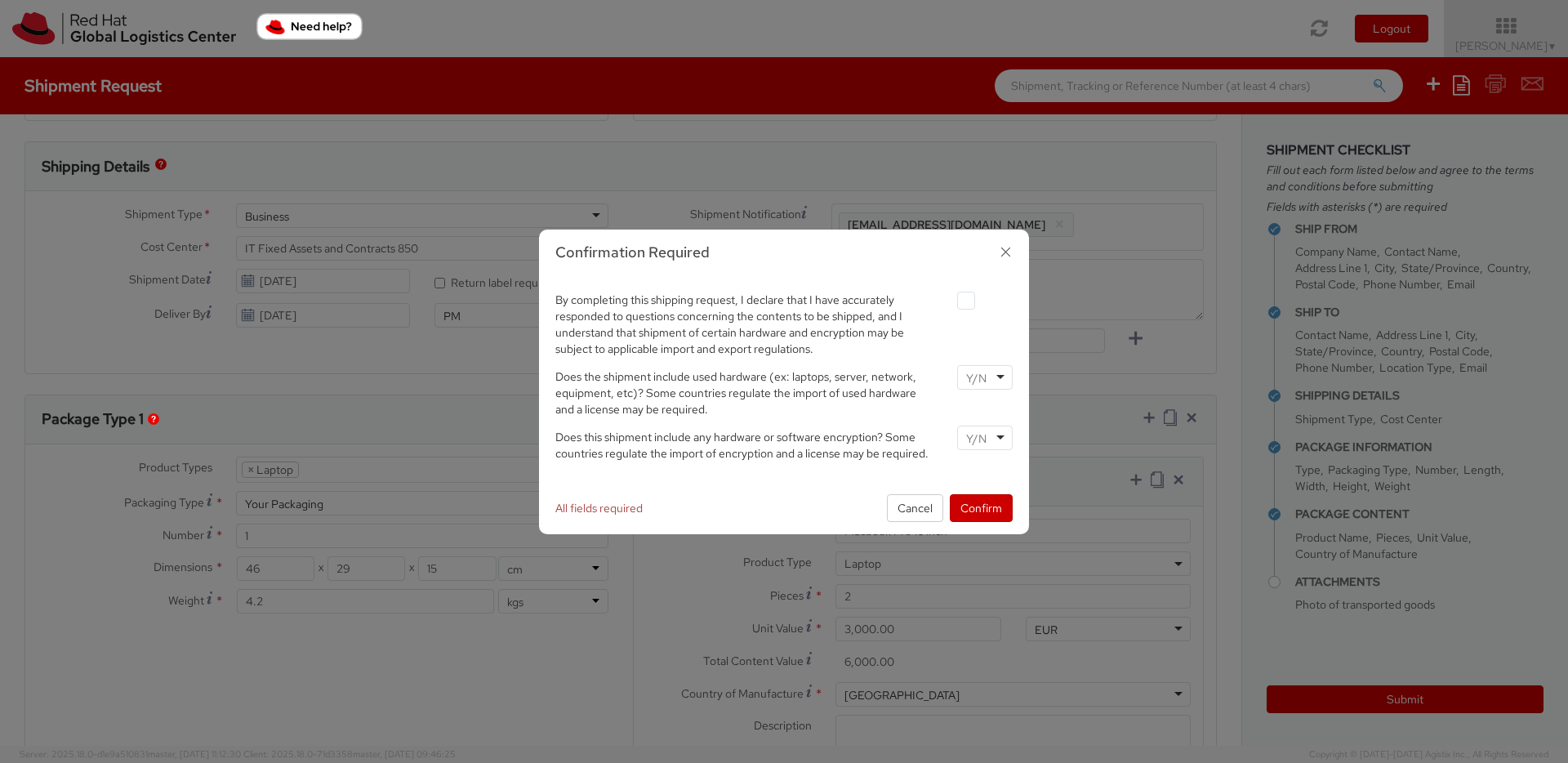
click at [983, 442] on input "select-one" at bounding box center [978, 439] width 23 height 16
click at [993, 382] on div at bounding box center [985, 377] width 56 height 24
click at [968, 313] on div "By completing this shipping request, I declare that I have accurately responded…" at bounding box center [784, 323] width 482 height 68
click at [966, 302] on label at bounding box center [967, 300] width 18 height 18
click at [952, 302] on input "checkbox" at bounding box center [948, 301] width 11 height 11
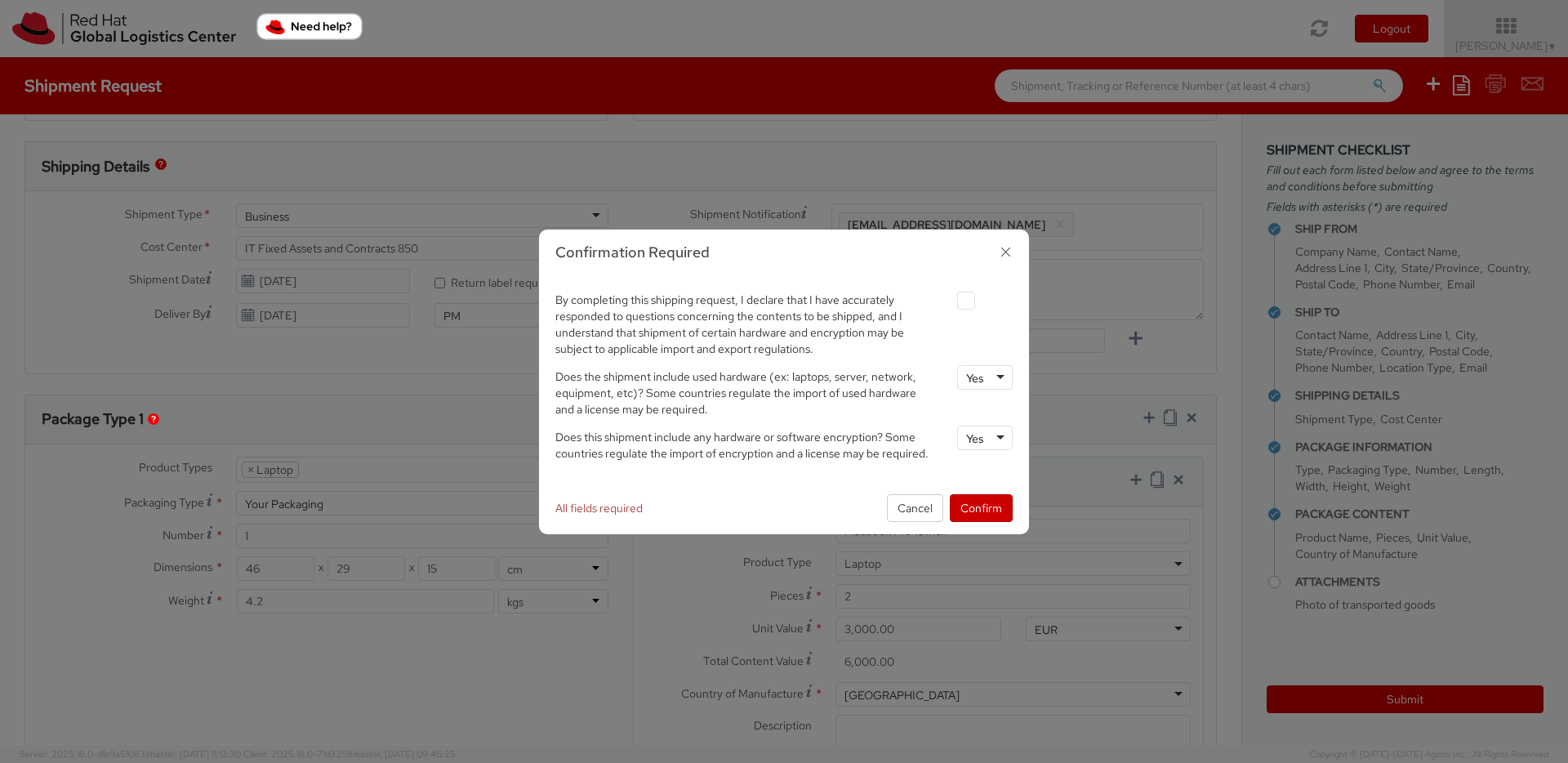
checkbox input "true"
click at [984, 511] on button "Confirm" at bounding box center [982, 508] width 63 height 28
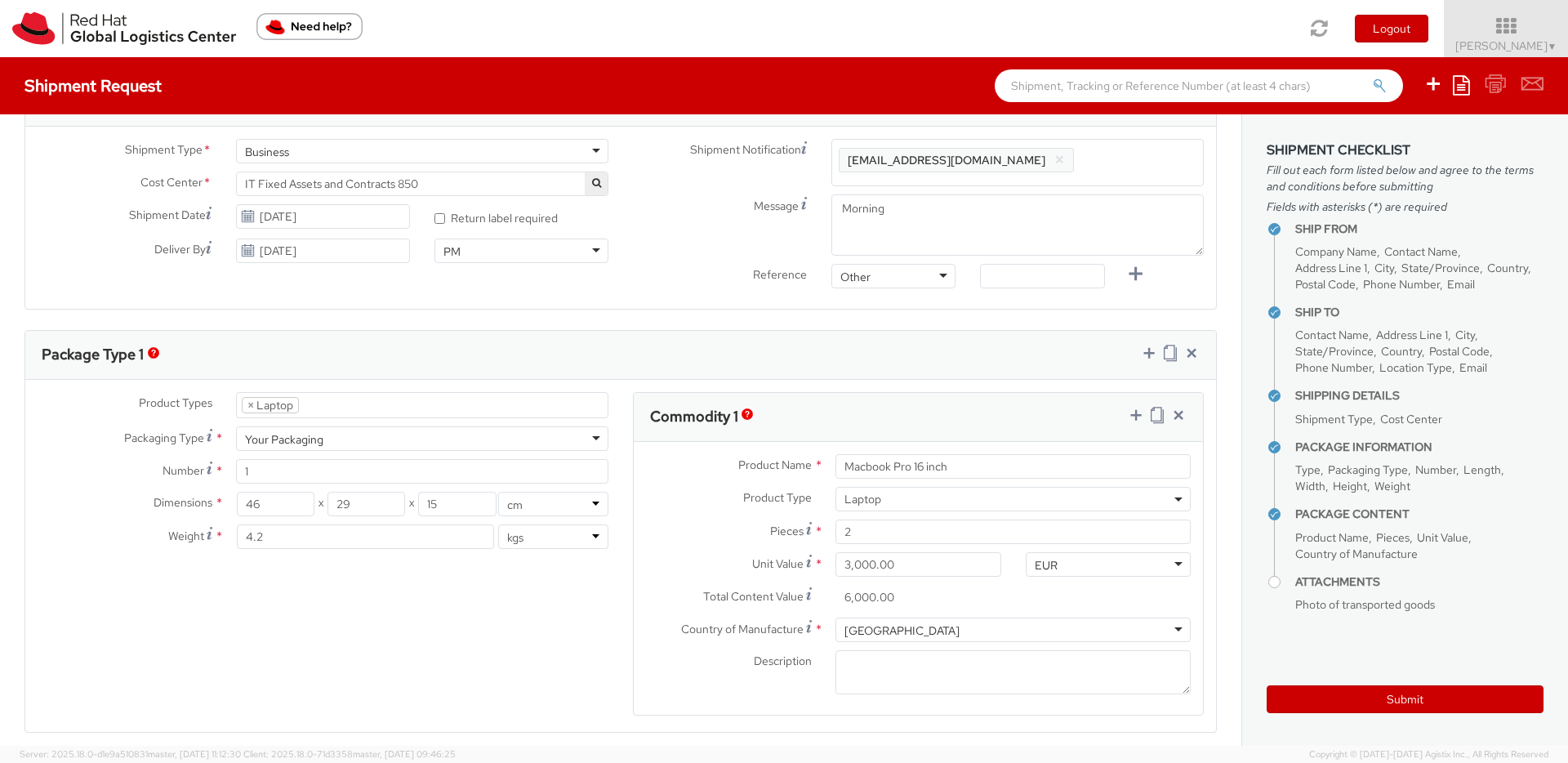
scroll to position [551, 0]
click at [848, 465] on input "Macbook Pro 16 inch" at bounding box center [1012, 464] width 355 height 24
type input "Apple Macbook Pro 16 inch"
click at [917, 559] on input "3,000.00" at bounding box center [918, 562] width 165 height 24
drag, startPoint x: 922, startPoint y: 560, endPoint x: 765, endPoint y: 561, distance: 157.0
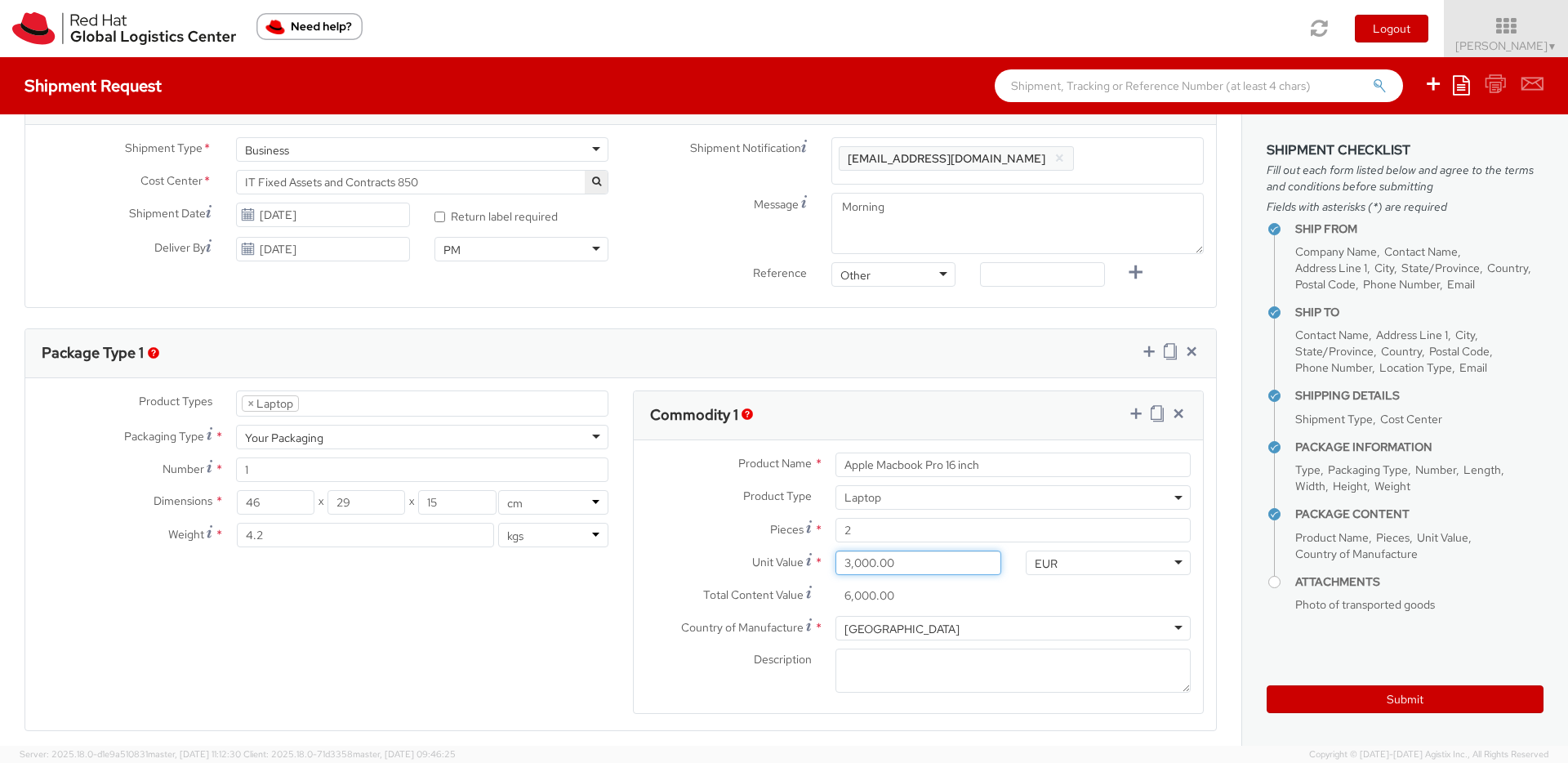
click at [762, 562] on div "Unit Value * 3,000.00" at bounding box center [824, 562] width 379 height 24
type input "1.00"
type input "2.00"
type input "10.00"
type input "20.00"
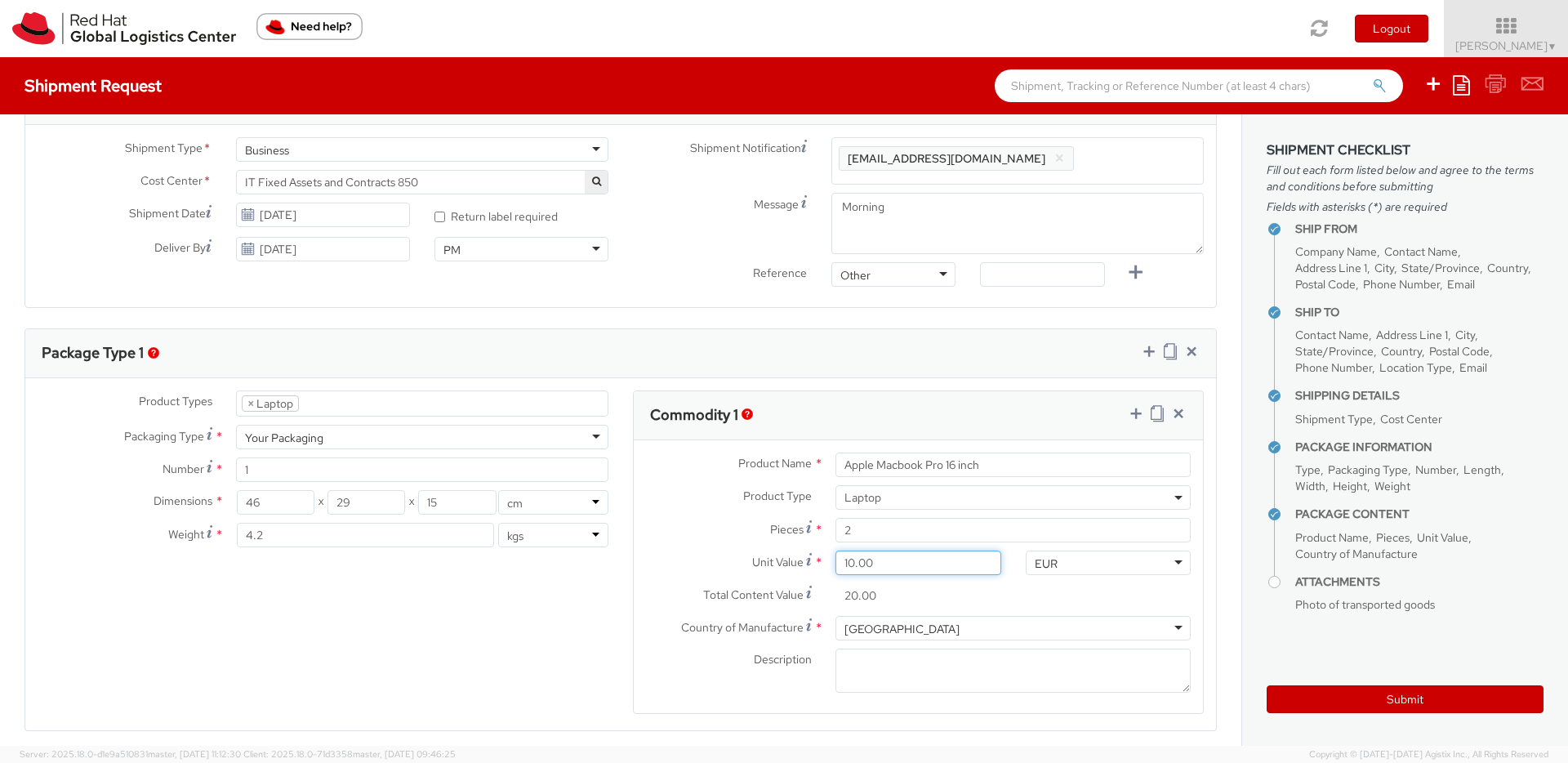
type input "100.00"
type input "200.00"
type input "1,000.00"
type input "2,000.00"
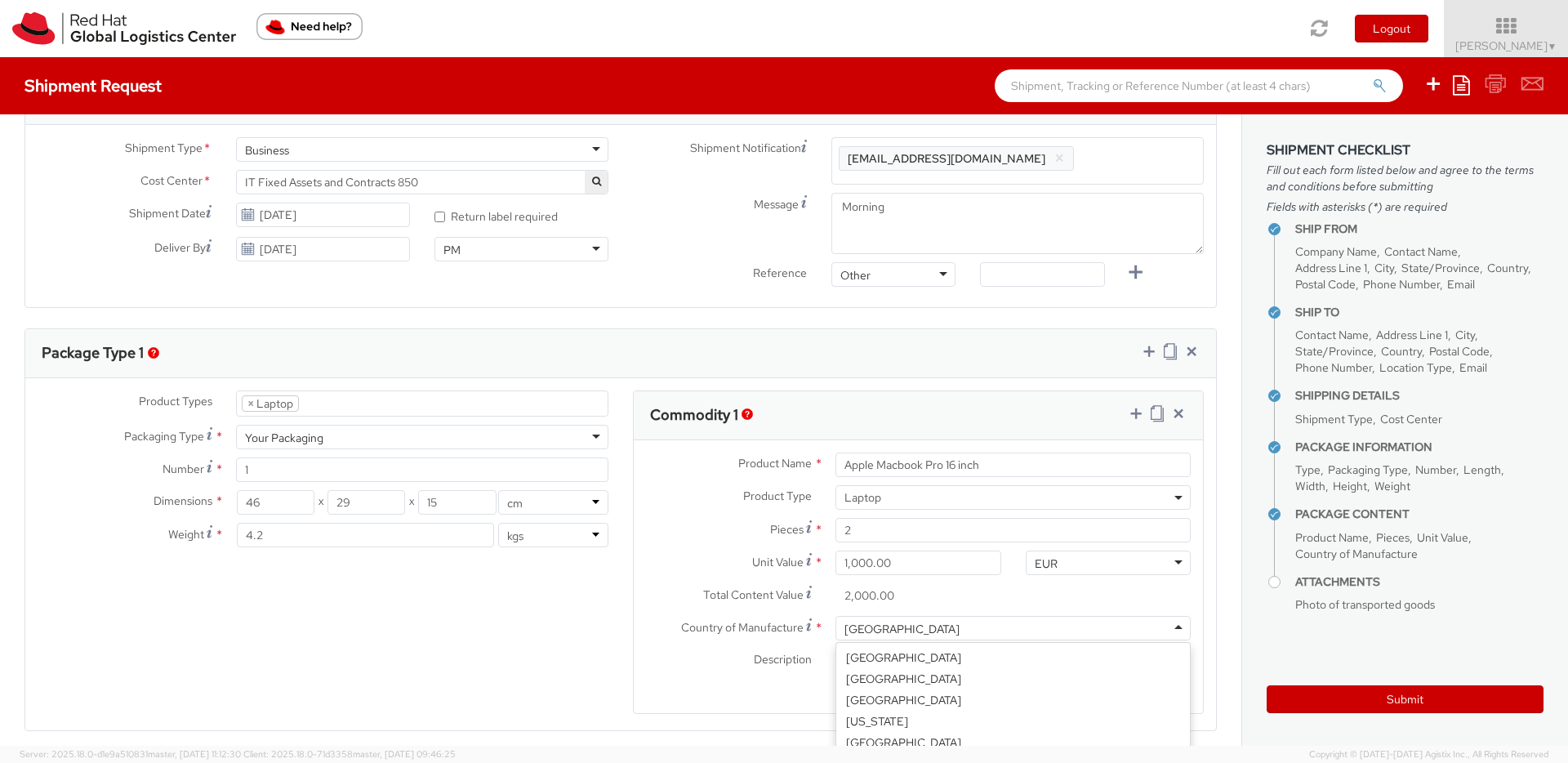
click at [955, 634] on div "Ireland" at bounding box center [1012, 627] width 355 height 24
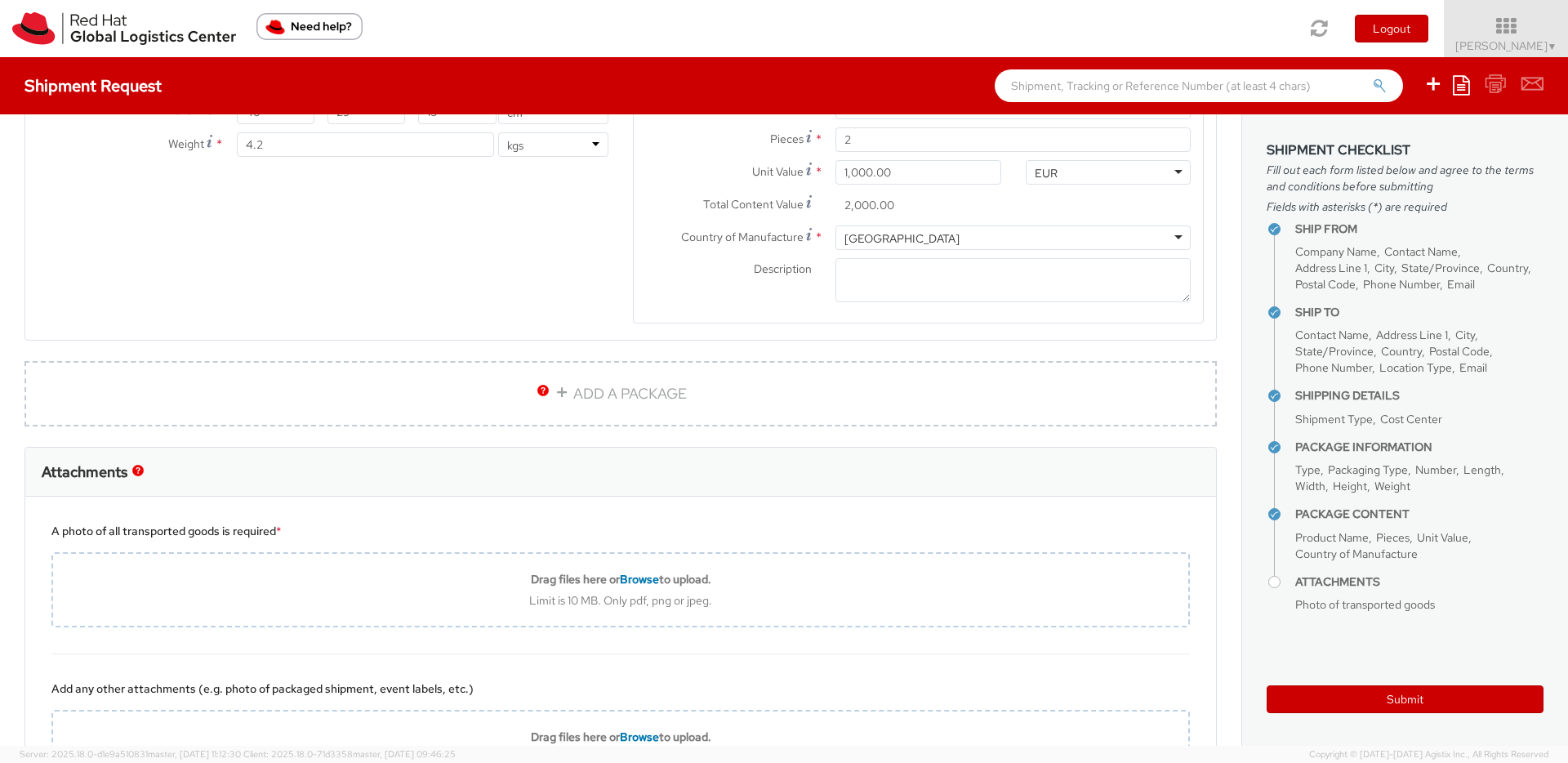
scroll to position [1094, 0]
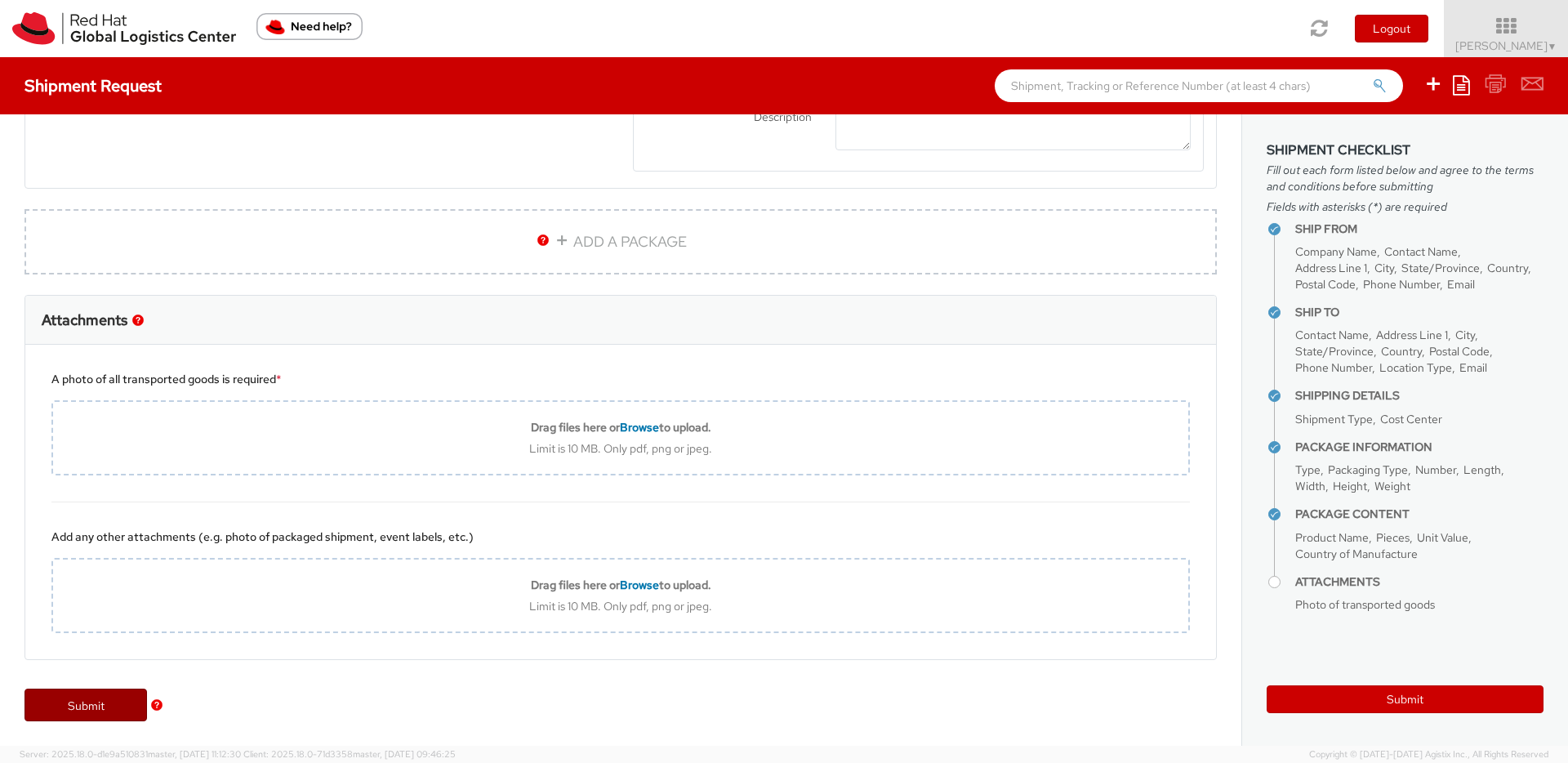
click at [85, 699] on link "Submit" at bounding box center [85, 705] width 122 height 32
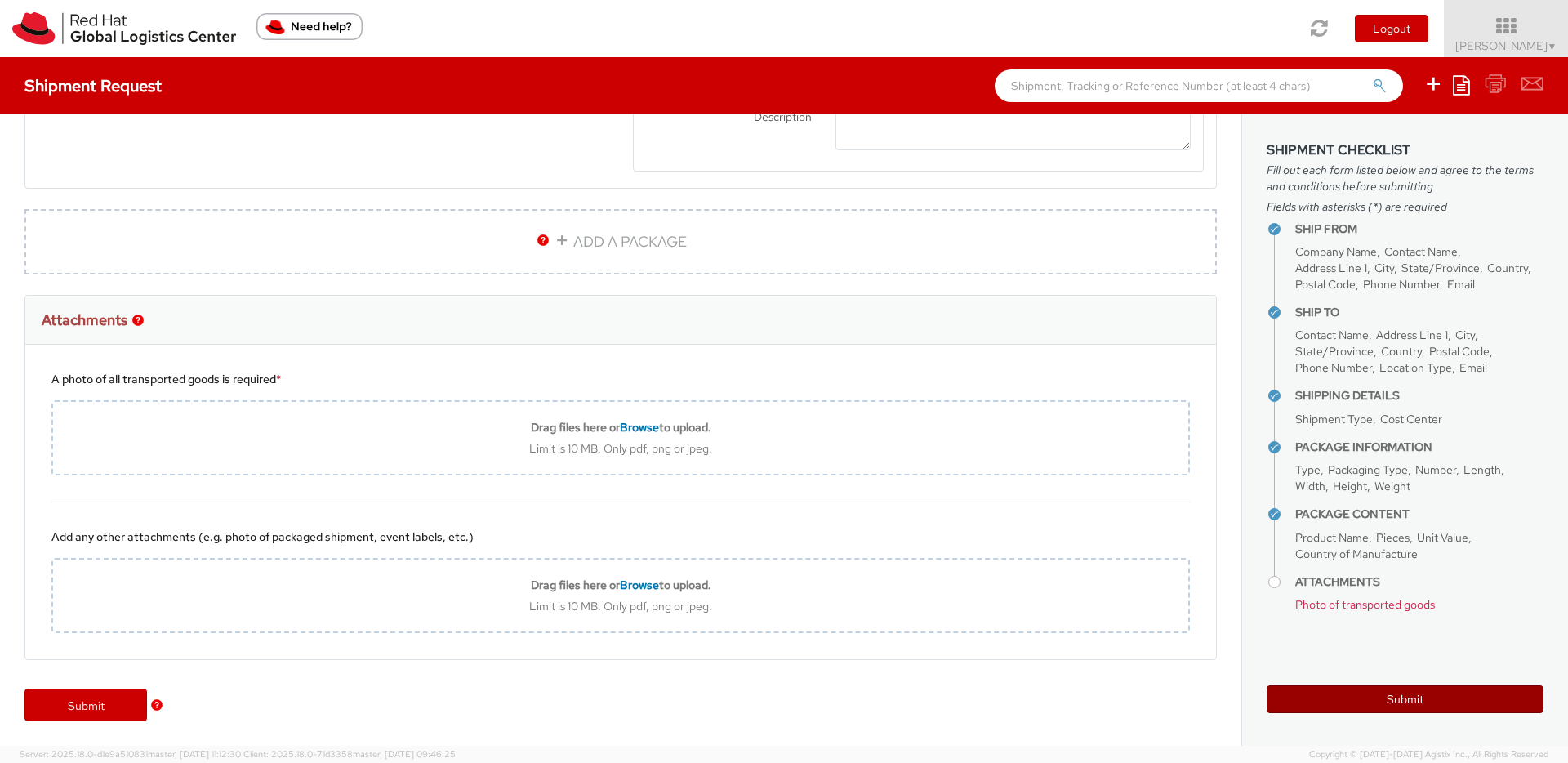
click at [1444, 690] on button "Submit" at bounding box center [1405, 698] width 277 height 28
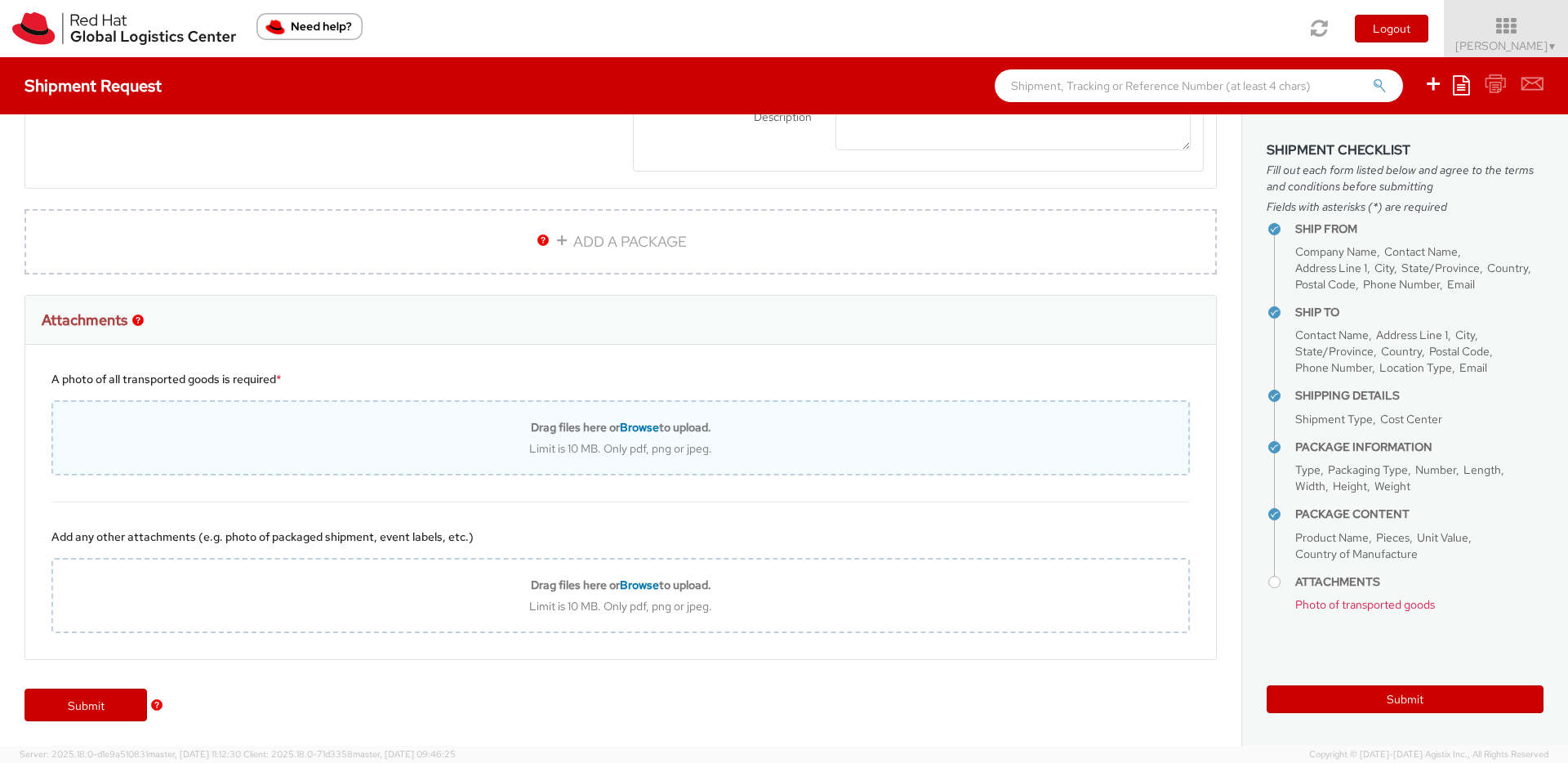
click at [621, 424] on span "Browse" at bounding box center [640, 427] width 40 height 14
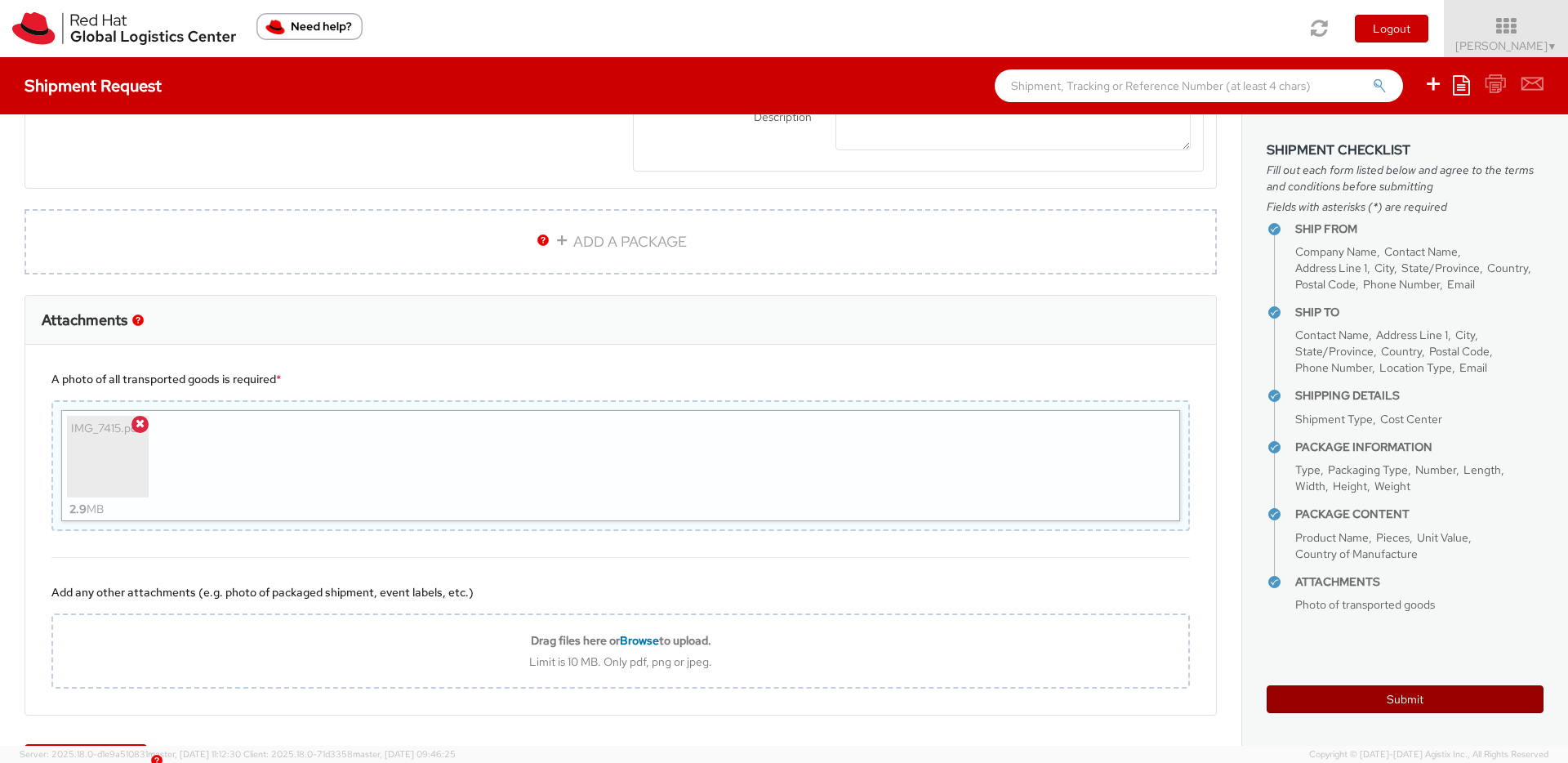
click at [1384, 709] on button "Submit" at bounding box center [1405, 698] width 277 height 28
